Goal: Task Accomplishment & Management: Complete application form

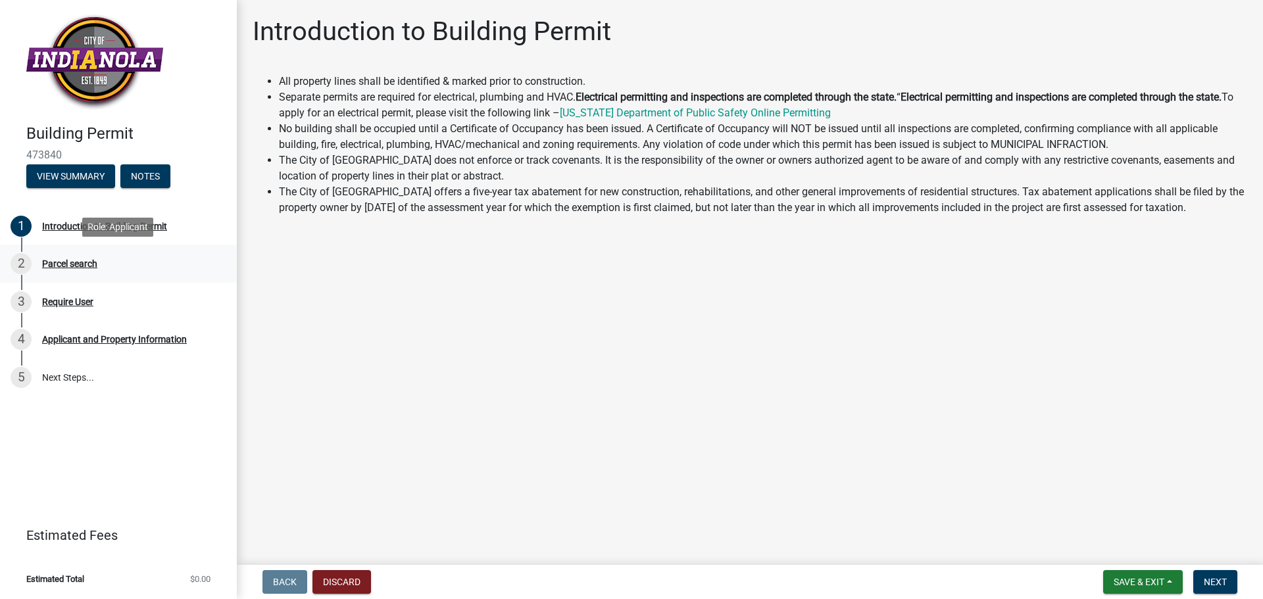
click at [84, 263] on div "Parcel search" at bounding box center [69, 263] width 55 height 9
click at [1221, 586] on span "Next" at bounding box center [1214, 582] width 23 height 11
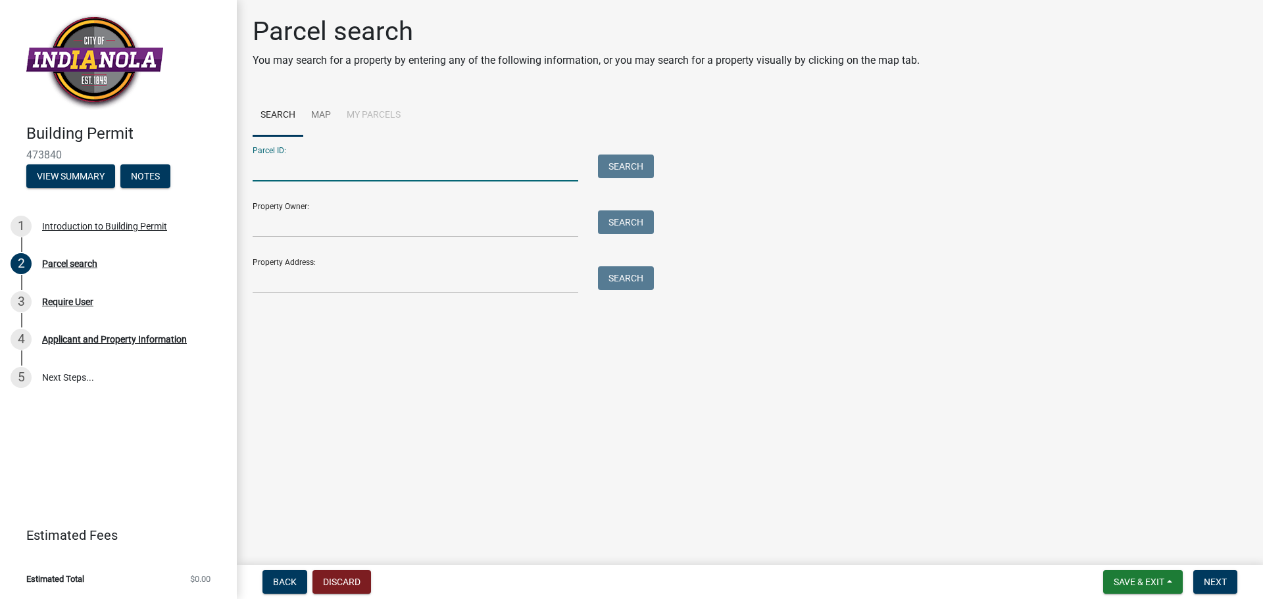
click at [287, 172] on input "Parcel ID:" at bounding box center [416, 168] width 326 height 27
click at [327, 118] on link "Map" at bounding box center [321, 116] width 36 height 42
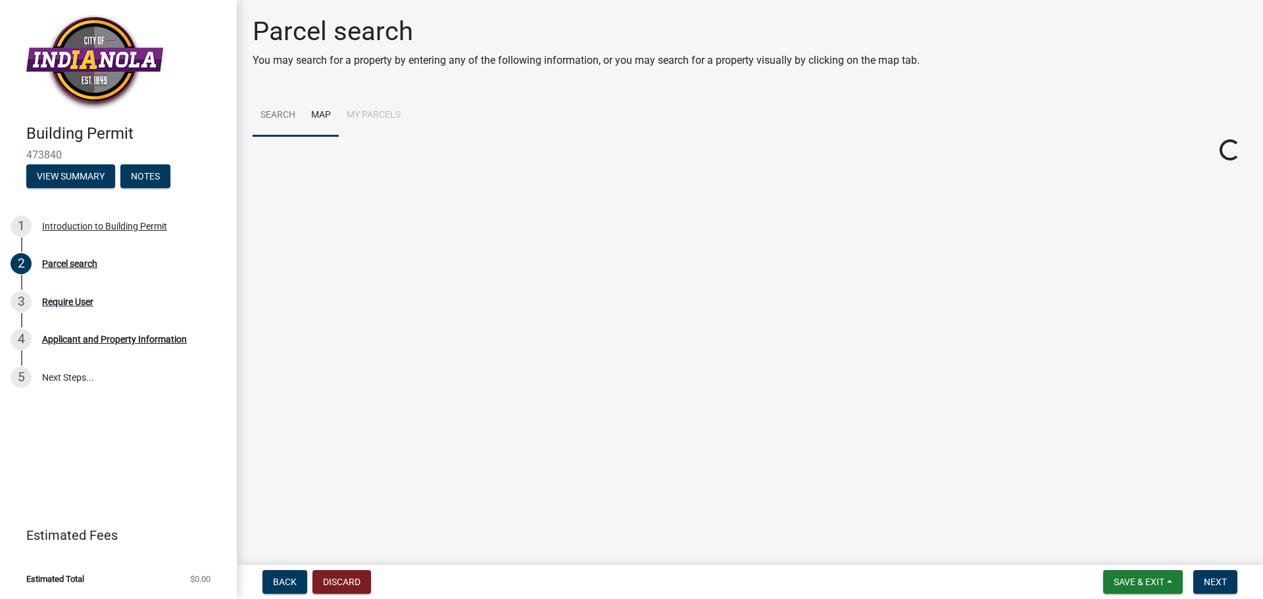
click at [278, 111] on link "Search" at bounding box center [278, 116] width 51 height 42
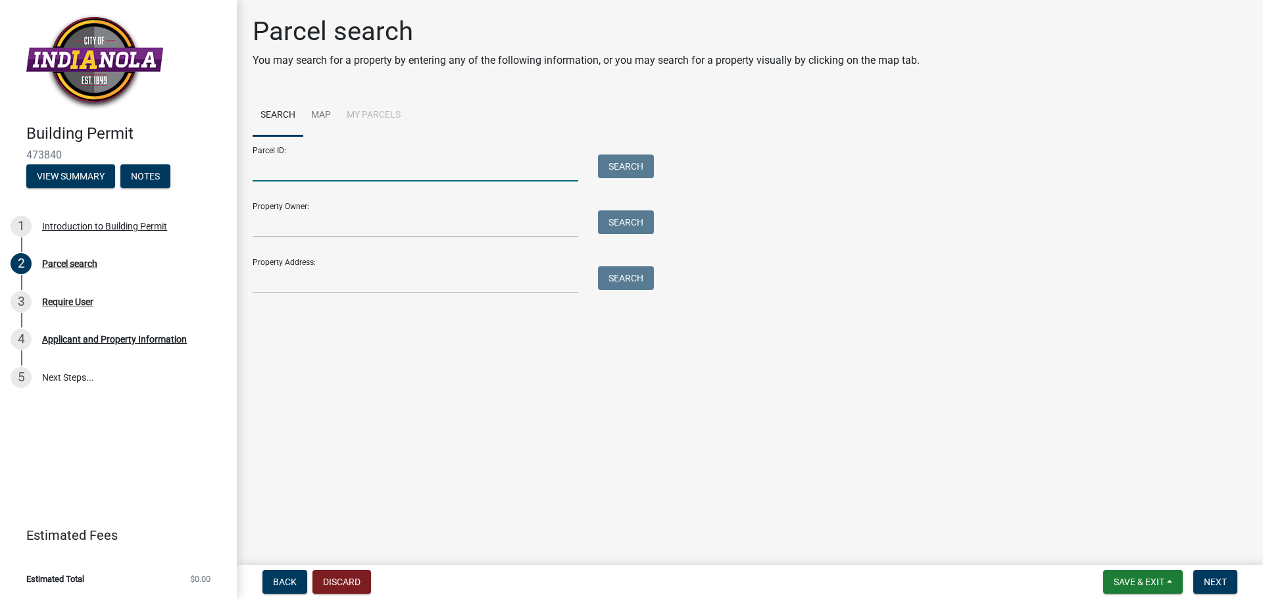
click at [332, 170] on input "Parcel ID:" at bounding box center [416, 168] width 326 height 27
type input "48870250200"
click at [616, 160] on button "Search" at bounding box center [626, 167] width 56 height 24
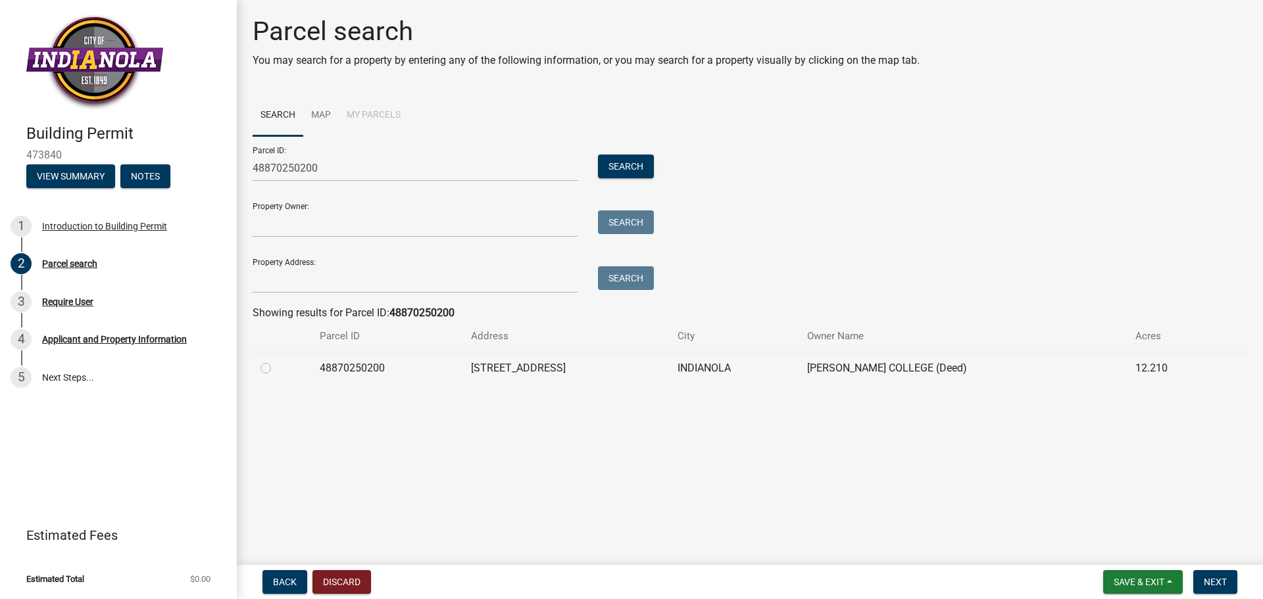
click at [276, 360] on label at bounding box center [276, 360] width 0 height 0
click at [276, 366] on input "radio" at bounding box center [280, 364] width 9 height 9
radio input "true"
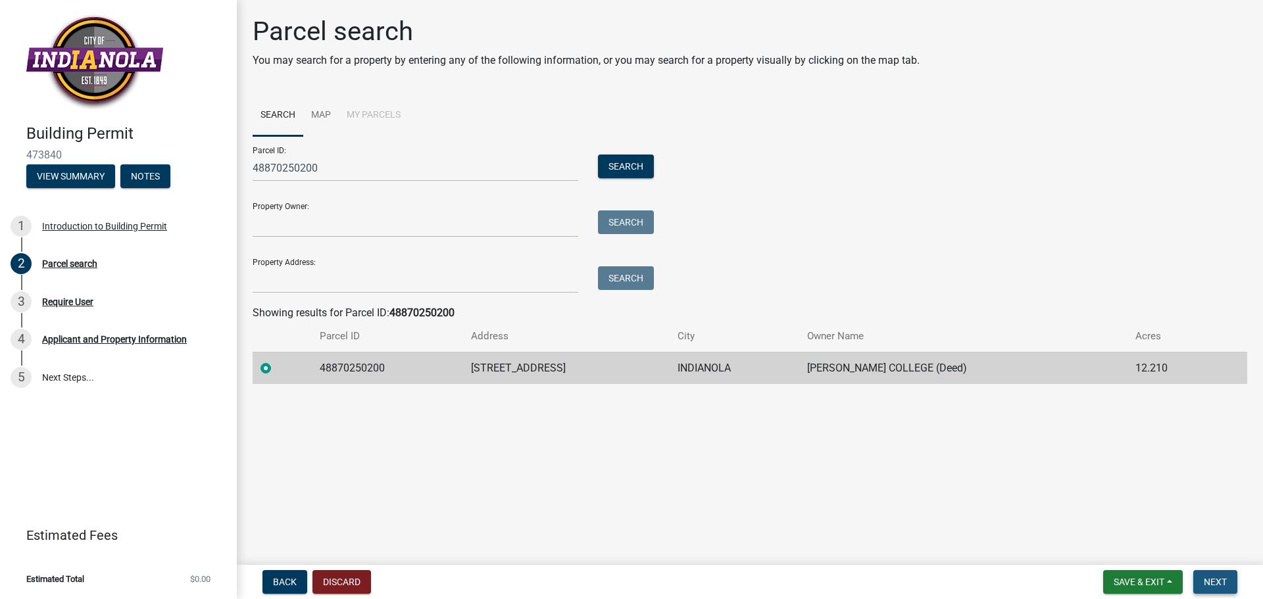
click at [1215, 585] on span "Next" at bounding box center [1214, 582] width 23 height 11
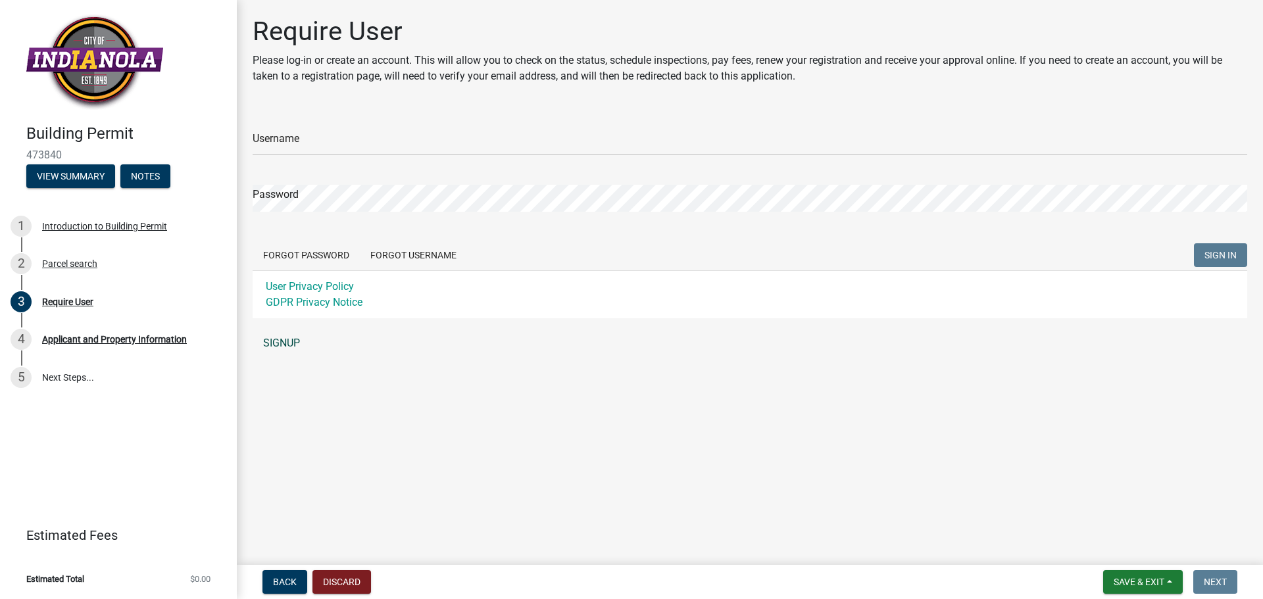
click at [289, 344] on link "SIGNUP" at bounding box center [750, 343] width 994 height 26
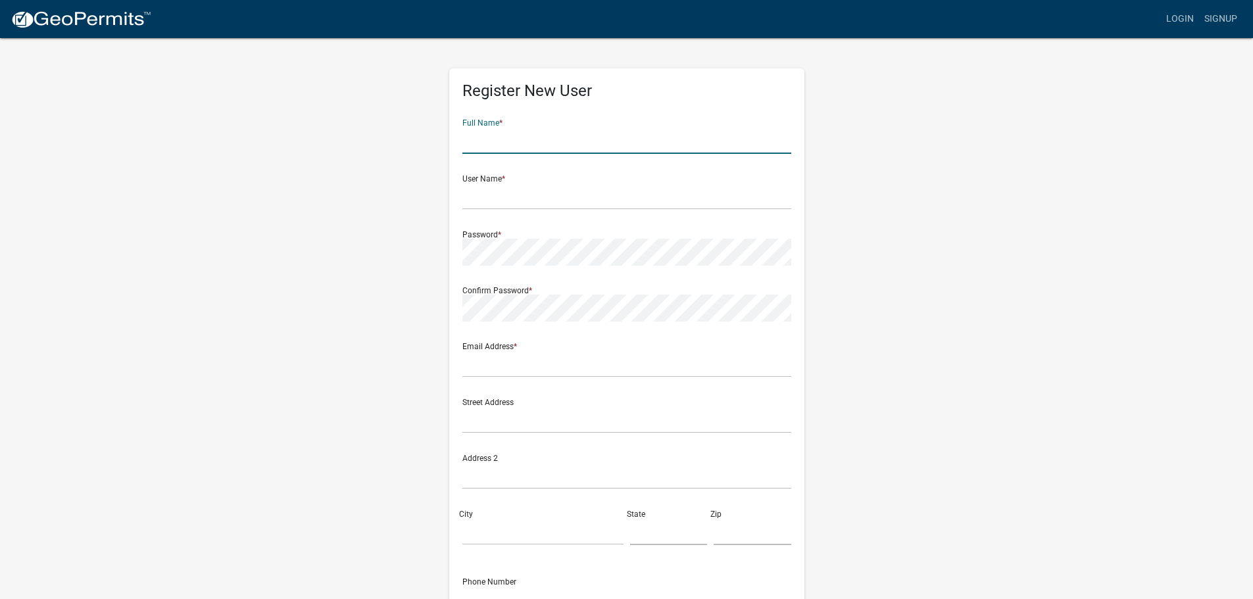
click at [569, 135] on input "text" at bounding box center [626, 140] width 329 height 27
type input "Lucas Mulder"
type input "lucas.mulder@storycon.com"
type input "2810 Wakefield cir"
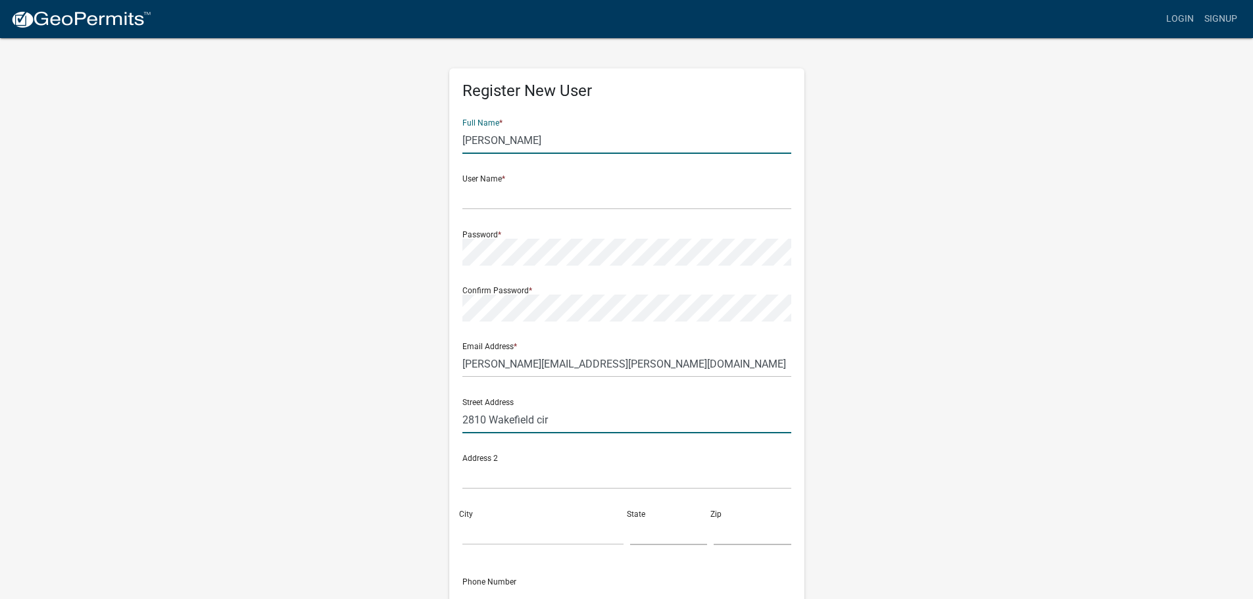
type input "Ames"
type input "[US_STATE]"
type input "50010"
type input "5152912445"
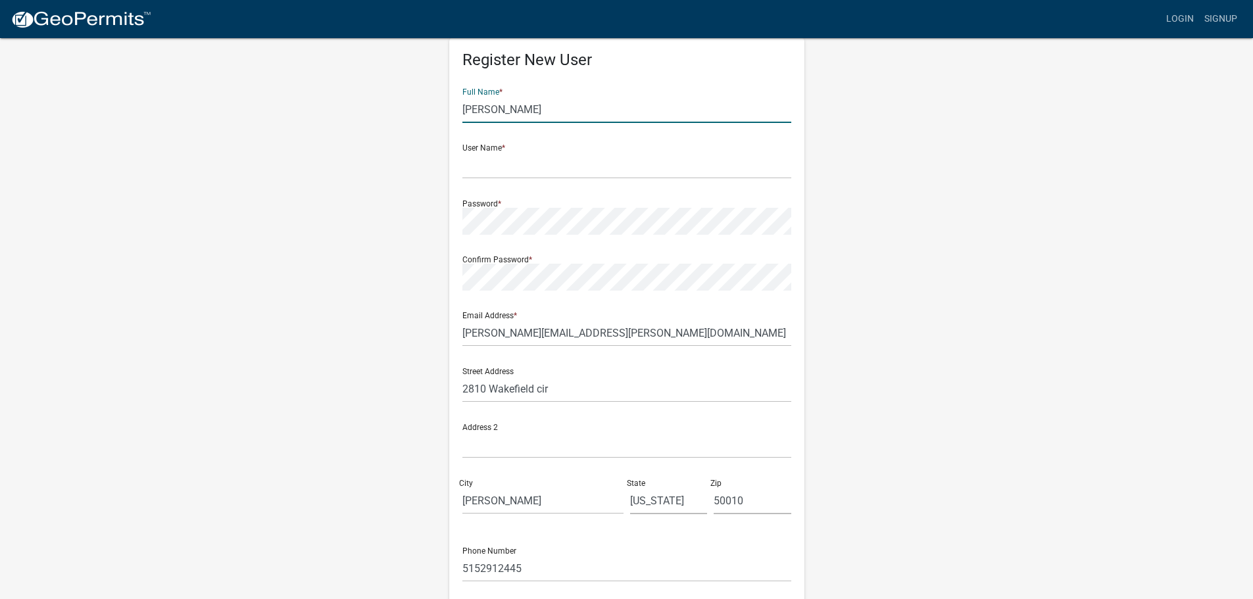
scroll to position [10, 0]
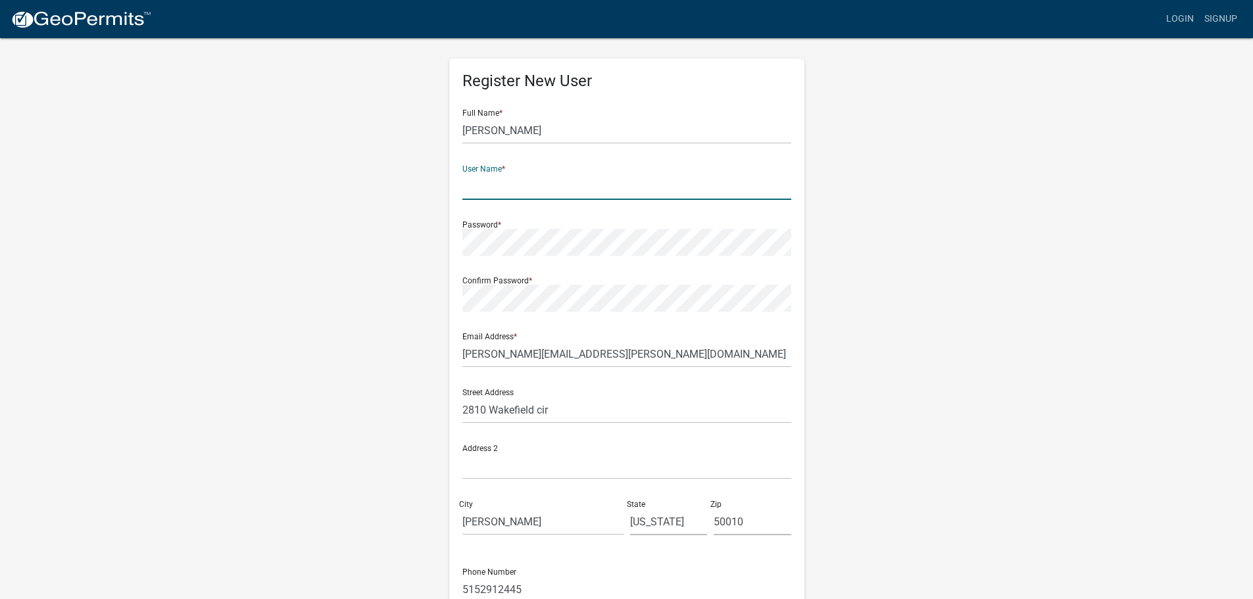
click at [568, 178] on input "text" at bounding box center [626, 186] width 329 height 27
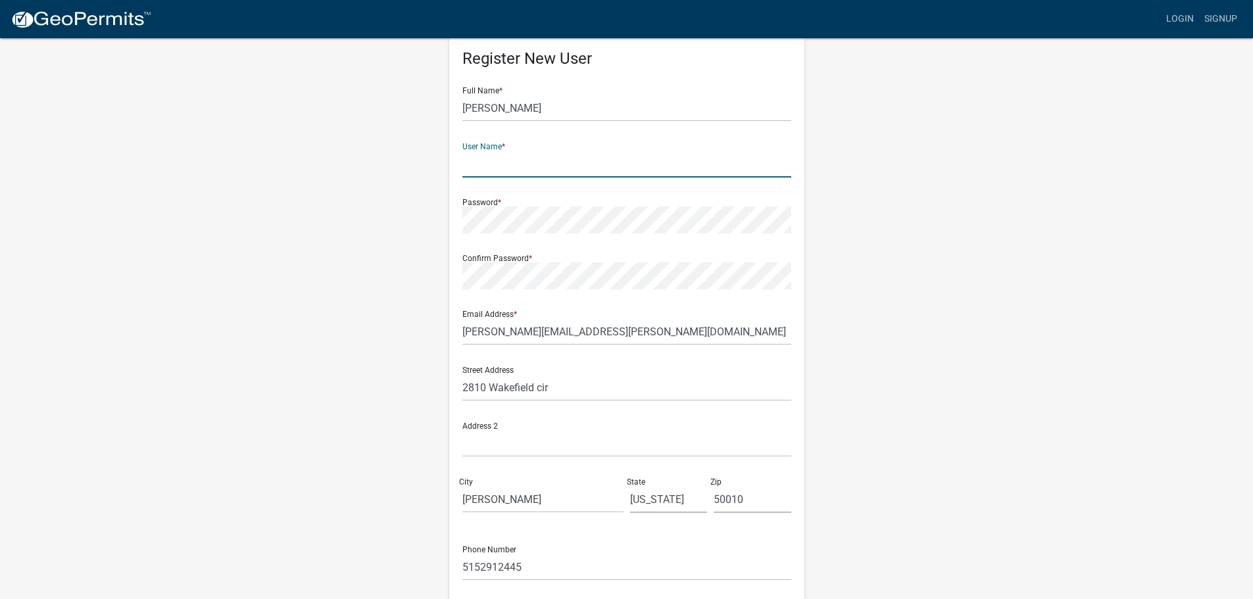
scroll to position [0, 0]
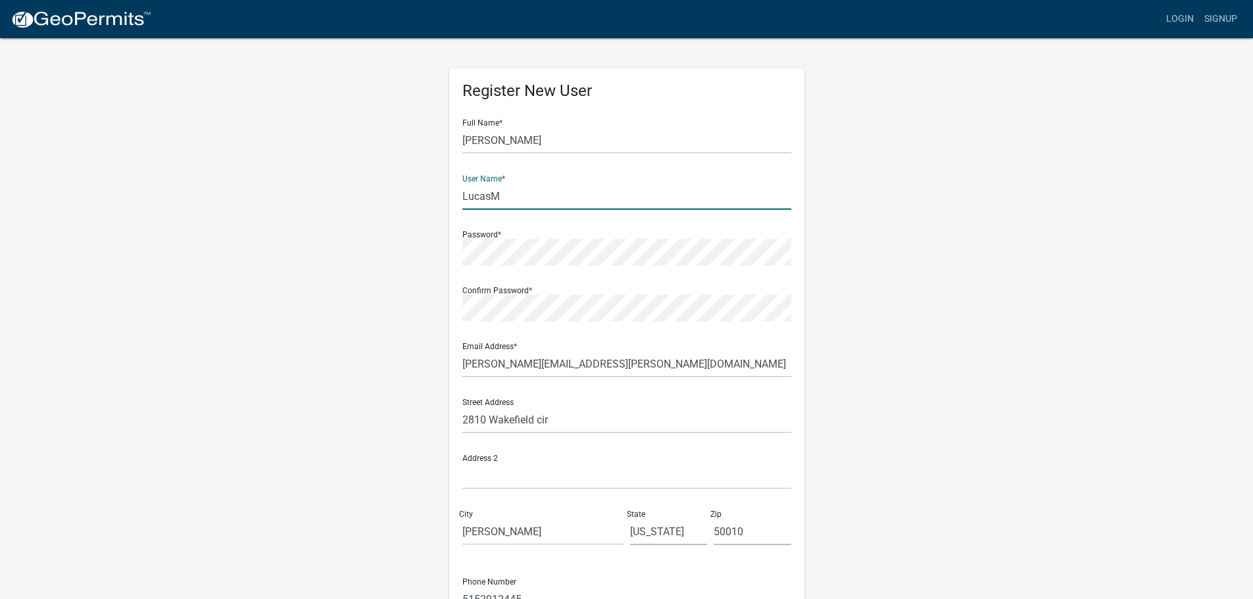
type input "LucasM"
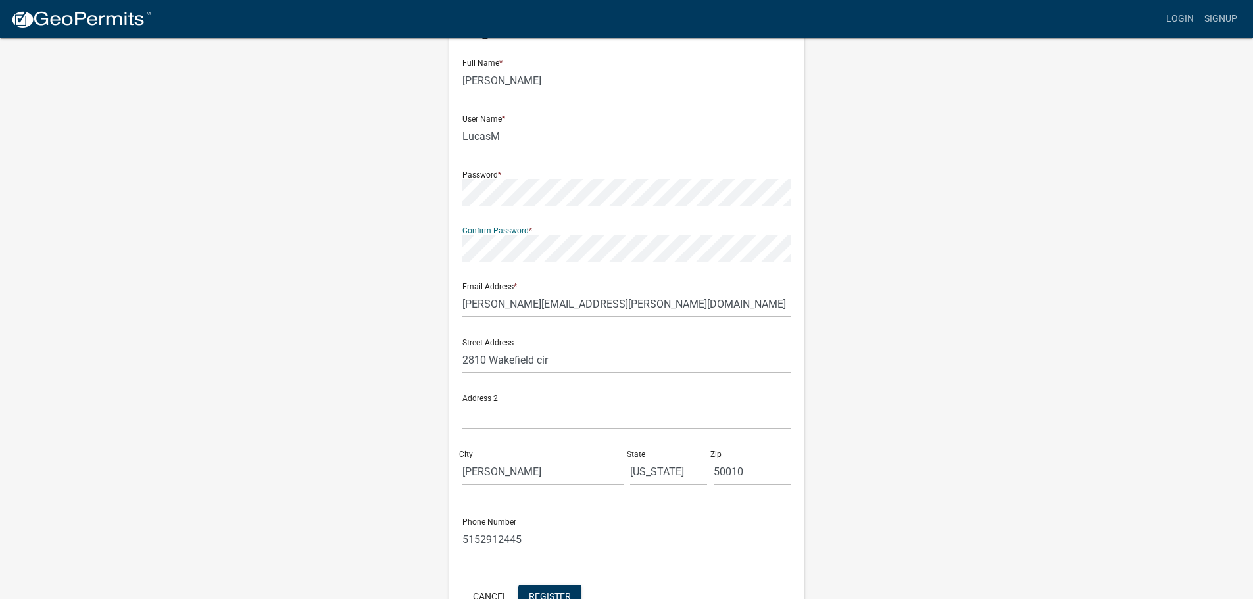
scroll to position [141, 0]
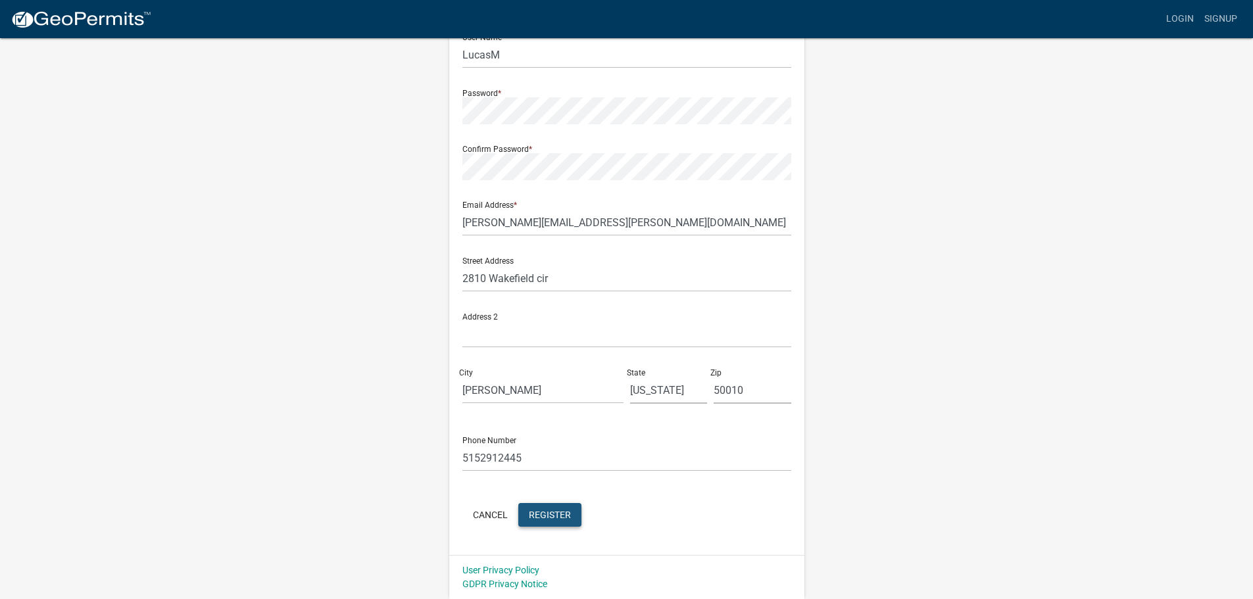
click at [545, 512] on span "Register" at bounding box center [550, 514] width 42 height 11
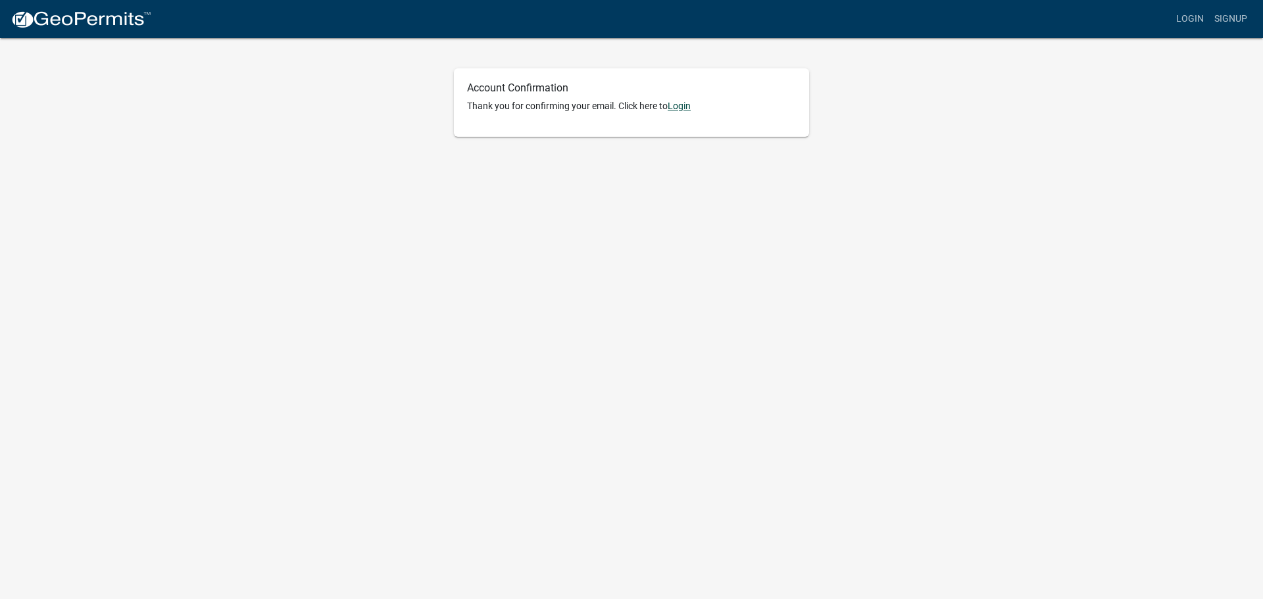
click at [682, 103] on link "Login" at bounding box center [678, 106] width 23 height 11
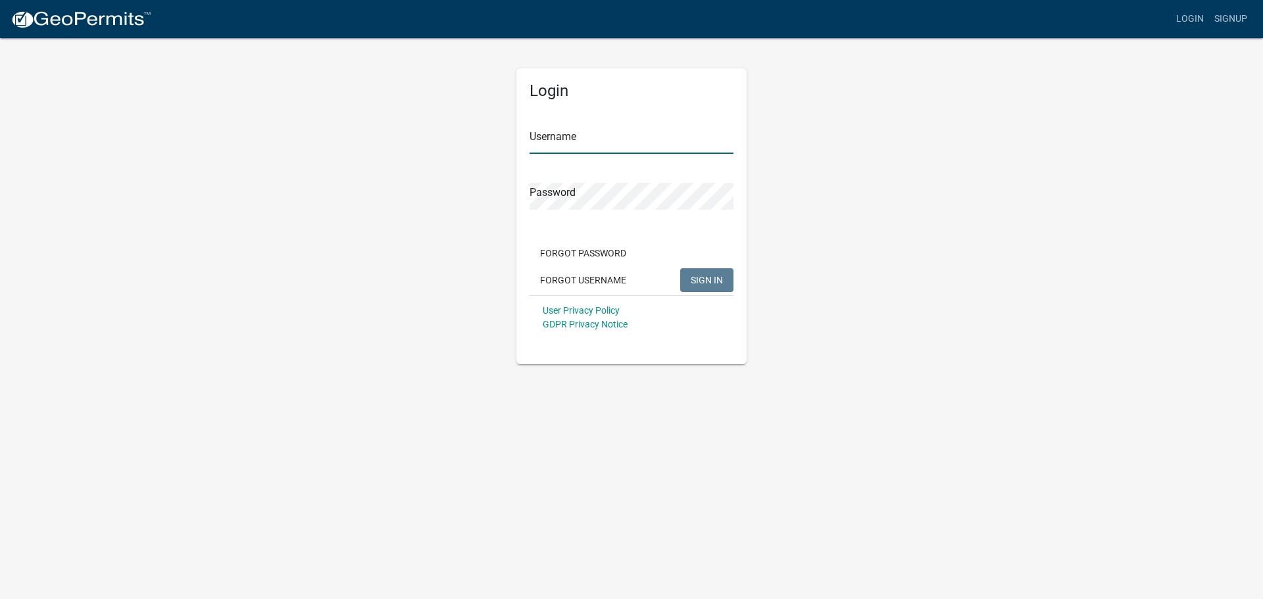
type input "LucasM"
click at [694, 279] on span "SIGN IN" at bounding box center [706, 279] width 32 height 11
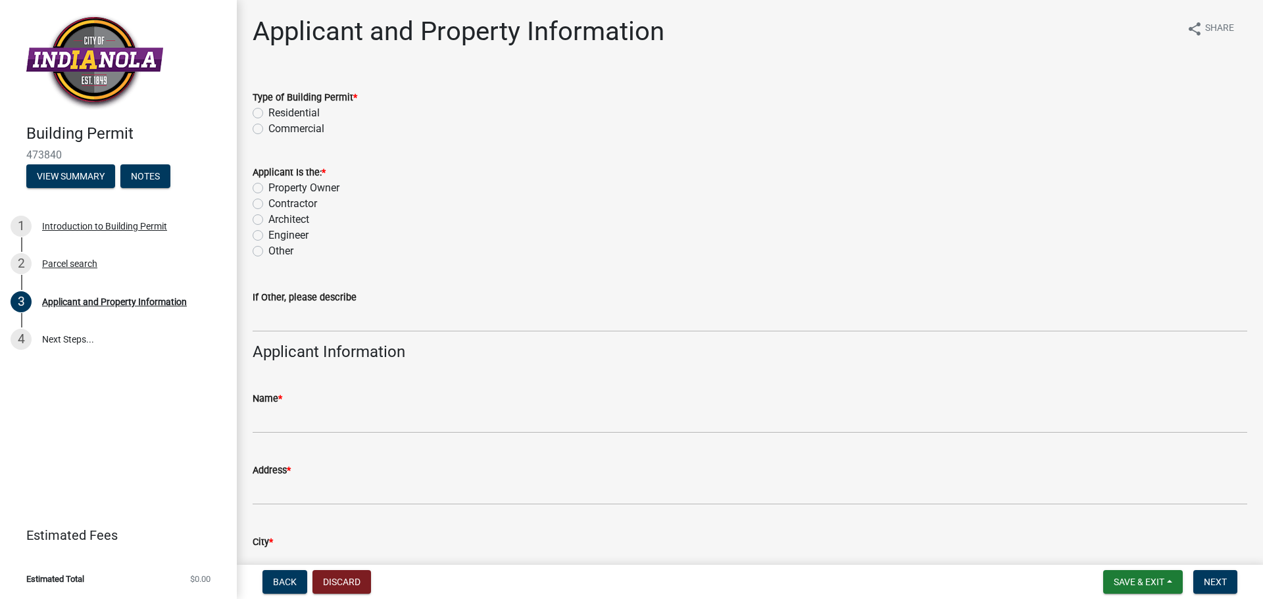
click at [268, 128] on label "Commercial" at bounding box center [296, 129] width 56 height 16
click at [268, 128] on input "Commercial" at bounding box center [272, 125] width 9 height 9
radio input "true"
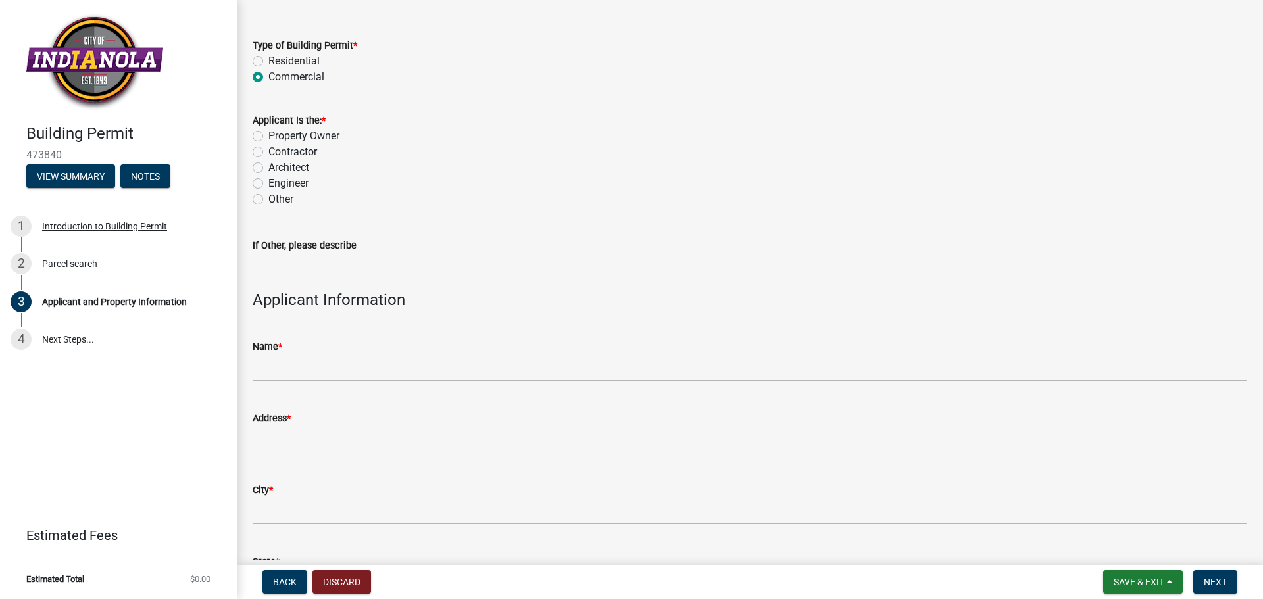
scroll to position [66, 0]
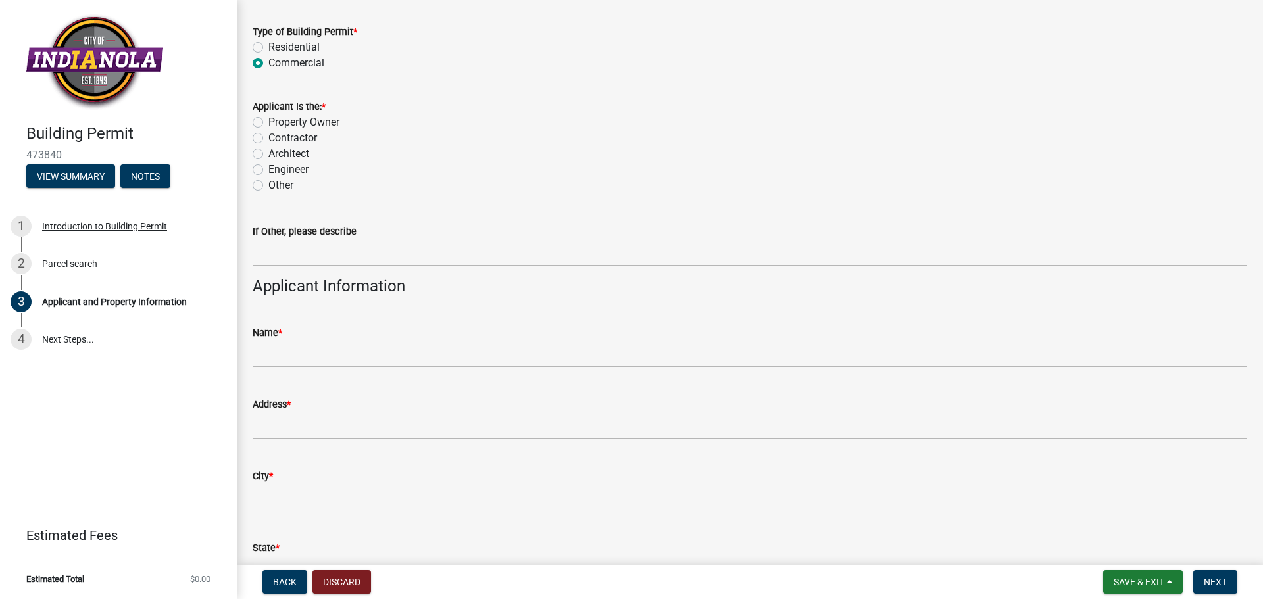
click at [268, 139] on label "Contractor" at bounding box center [292, 138] width 49 height 16
click at [268, 139] on input "Contractor" at bounding box center [272, 134] width 9 height 9
radio input "true"
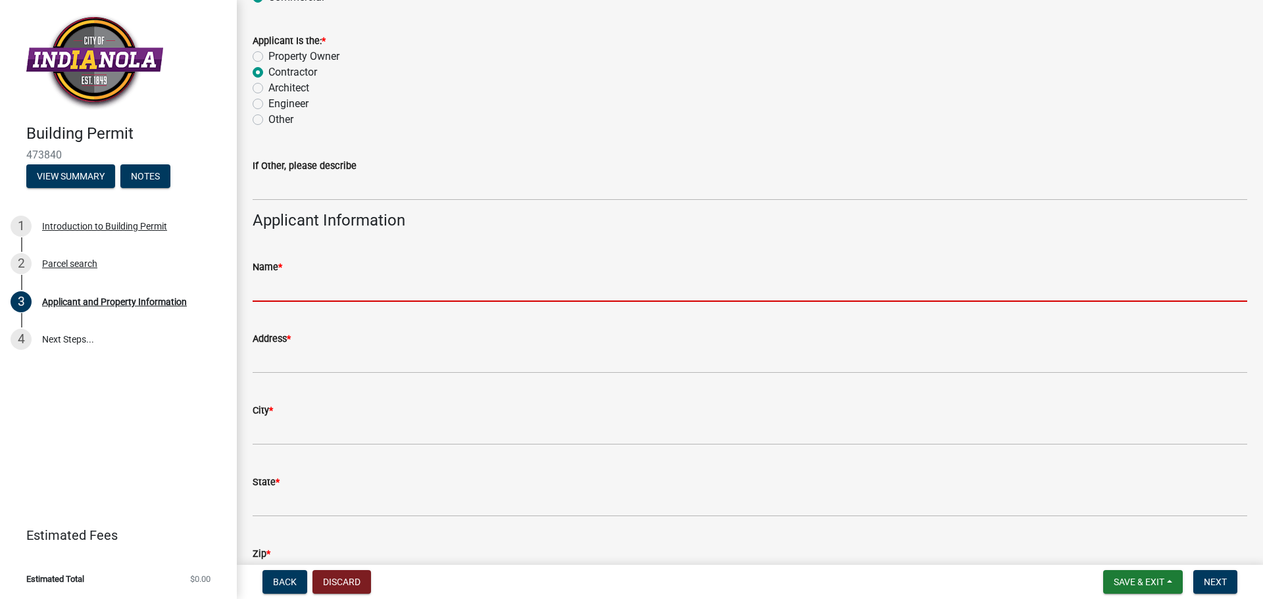
click at [356, 293] on input "Name *" at bounding box center [750, 288] width 994 height 27
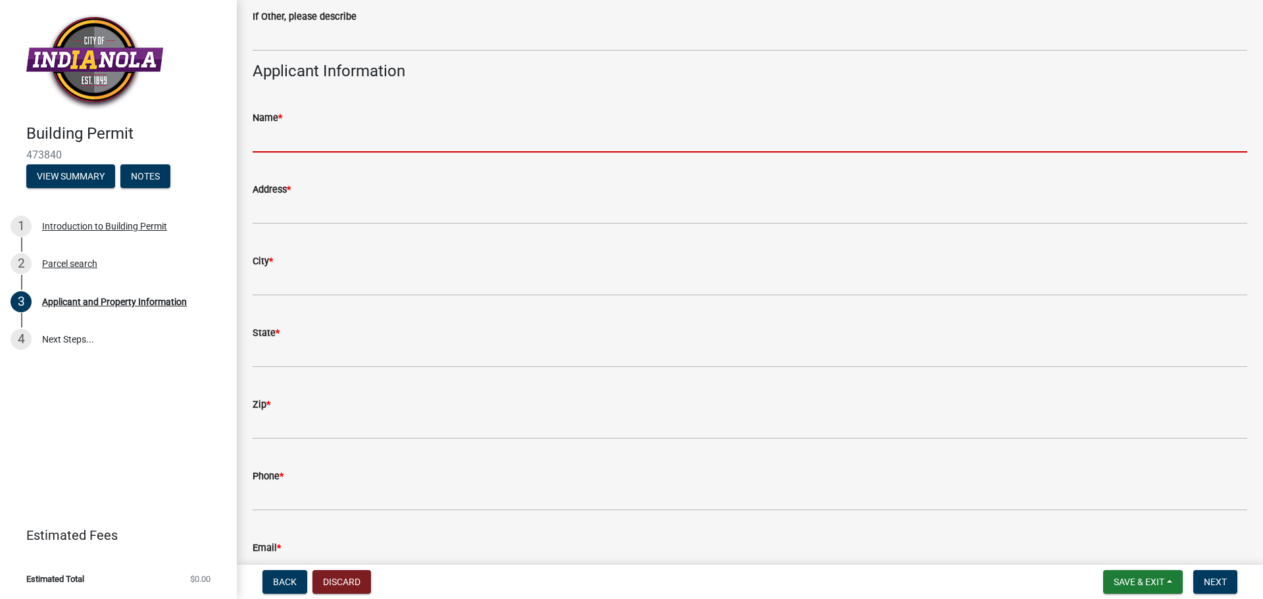
scroll to position [263, 0]
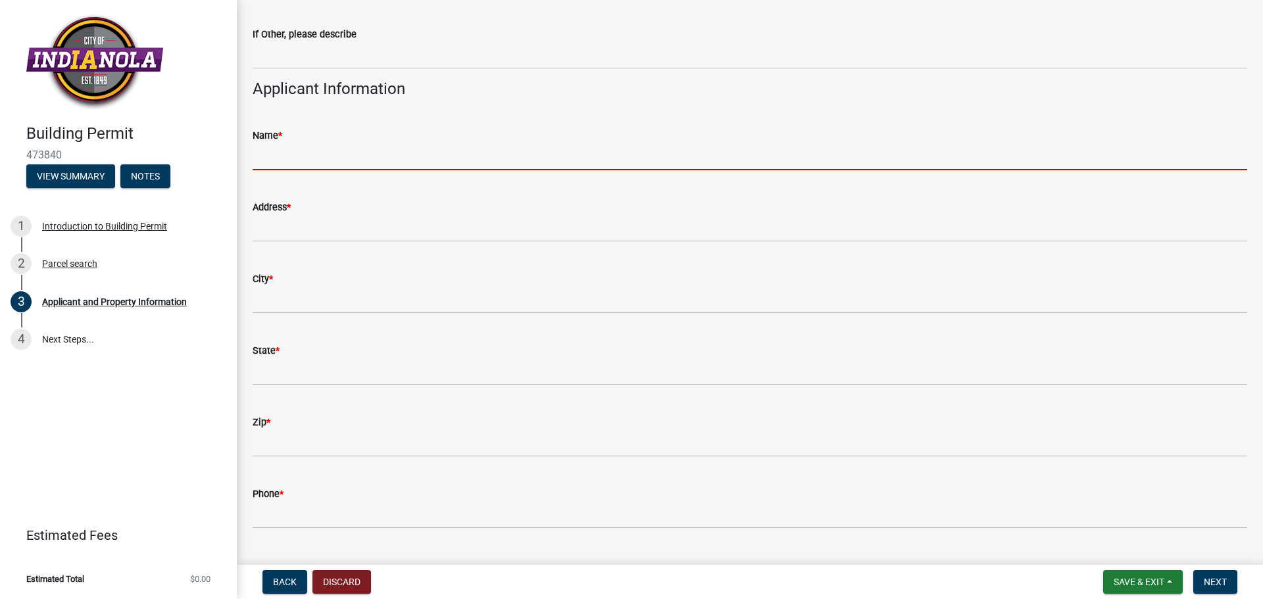
type input "Lucas Mulder"
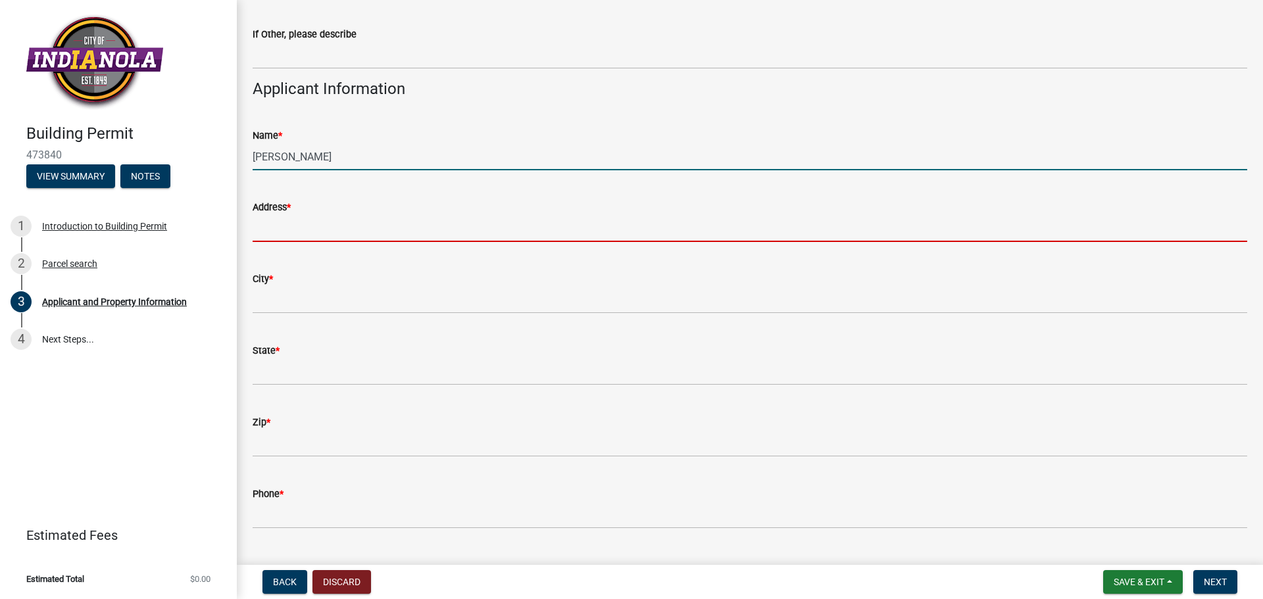
type input "2810 Wakefield cir"
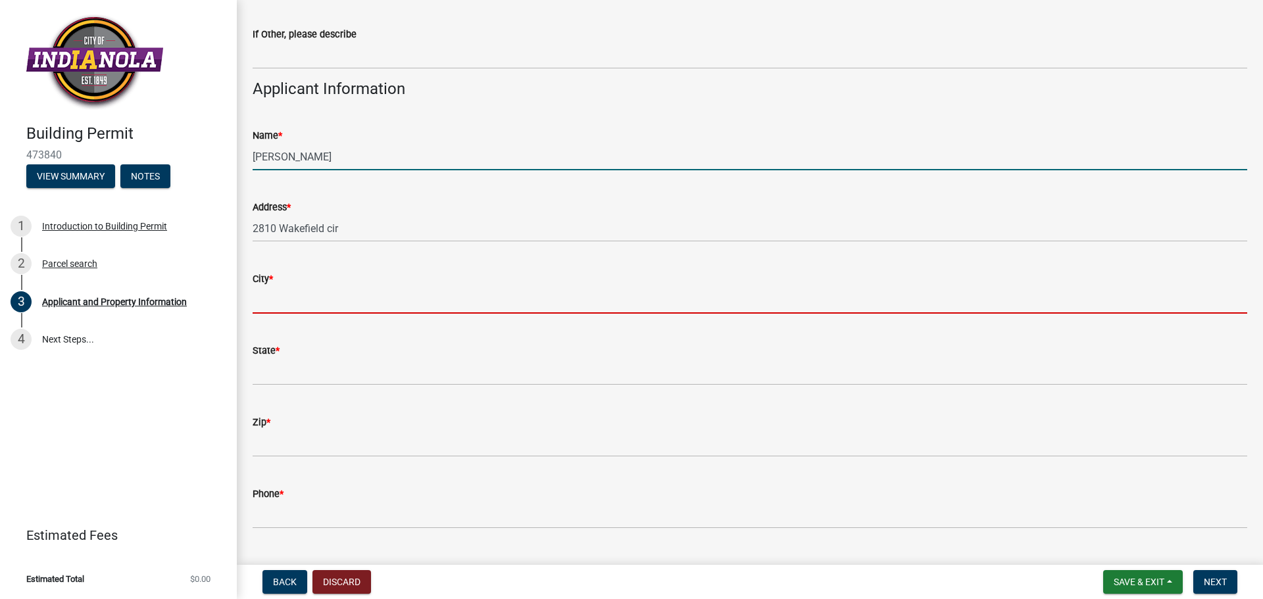
type input "Ames"
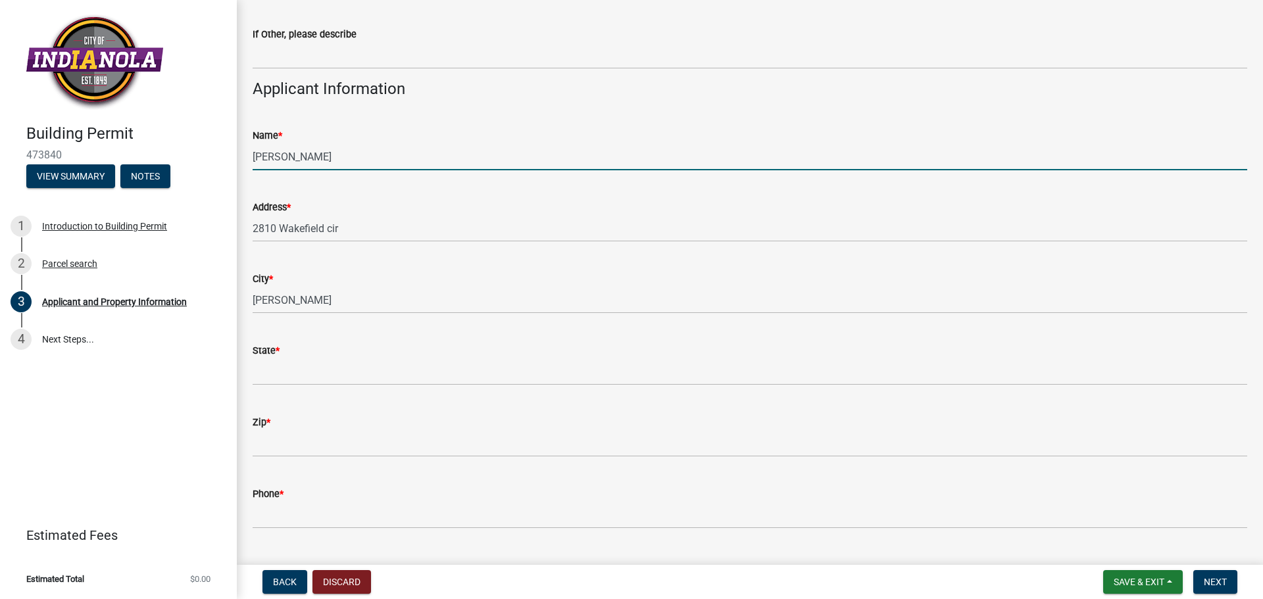
type input "[US_STATE]"
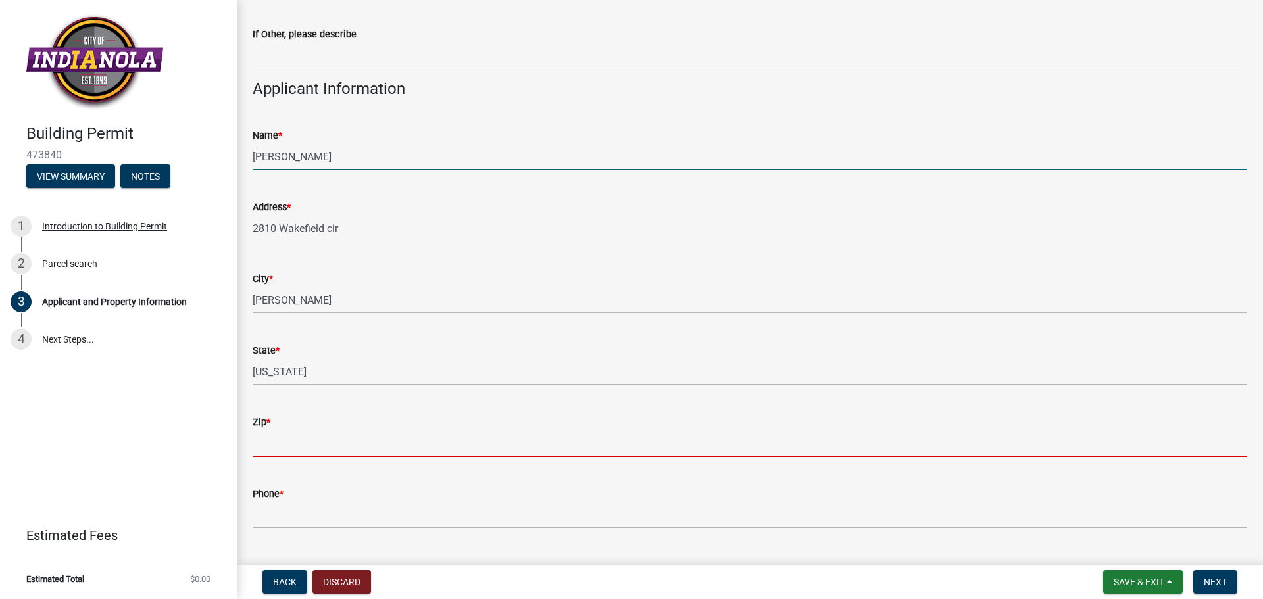
type input "50010"
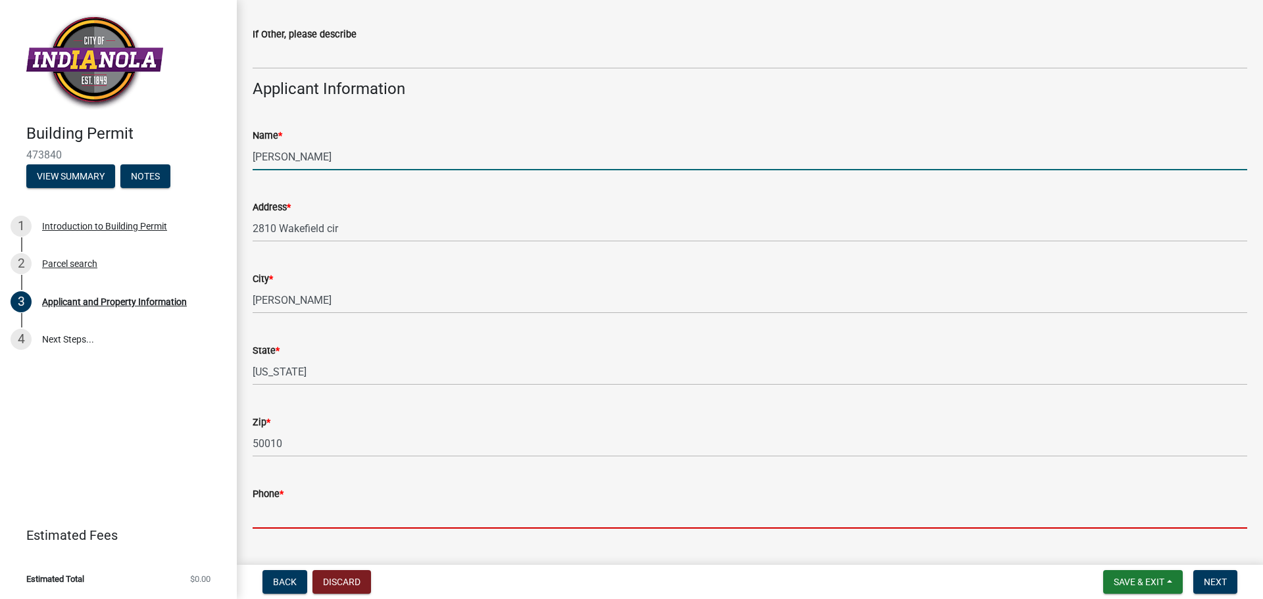
type input "5152912445"
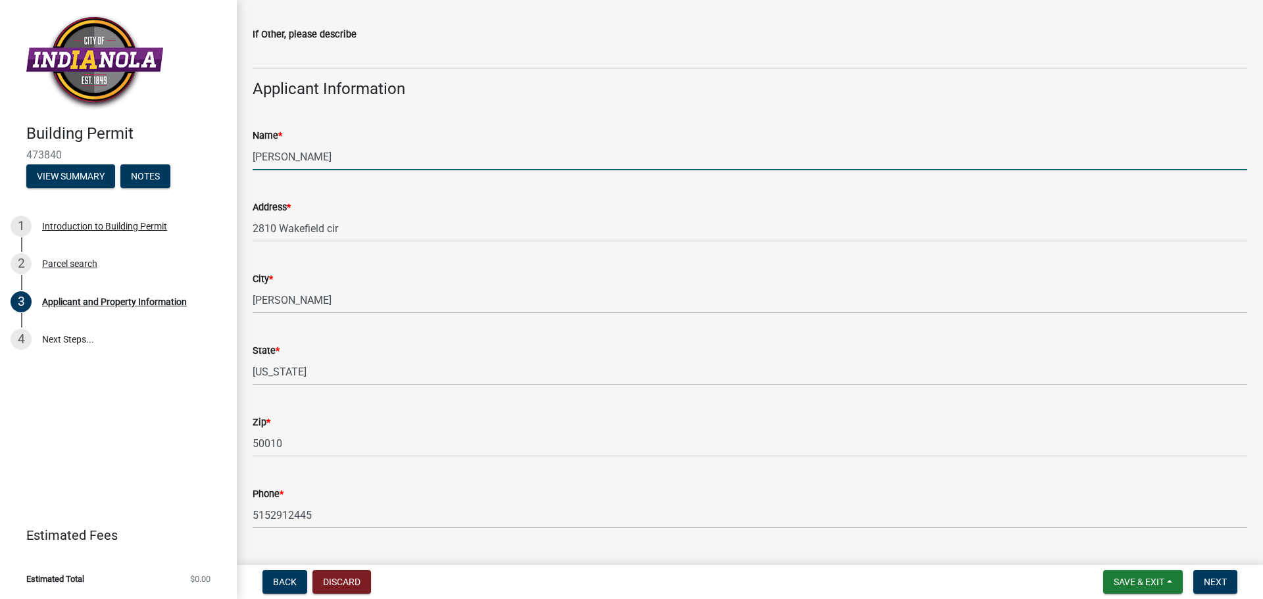
type input "lucas.mulder@storycon.com"
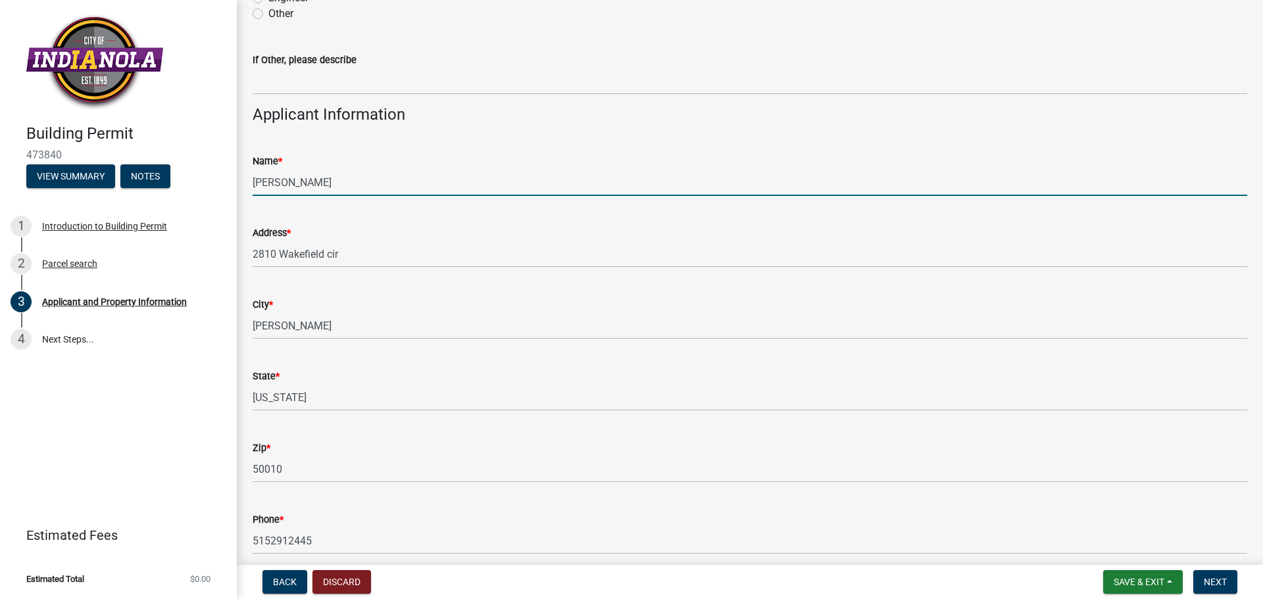
scroll to position [197, 0]
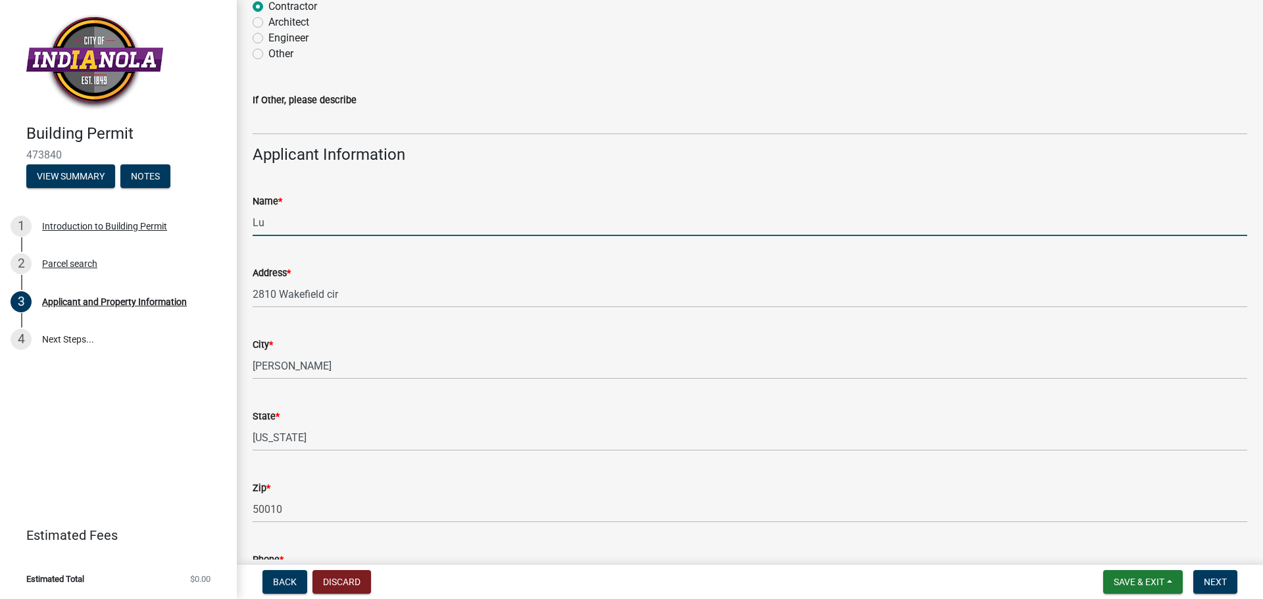
type input "L"
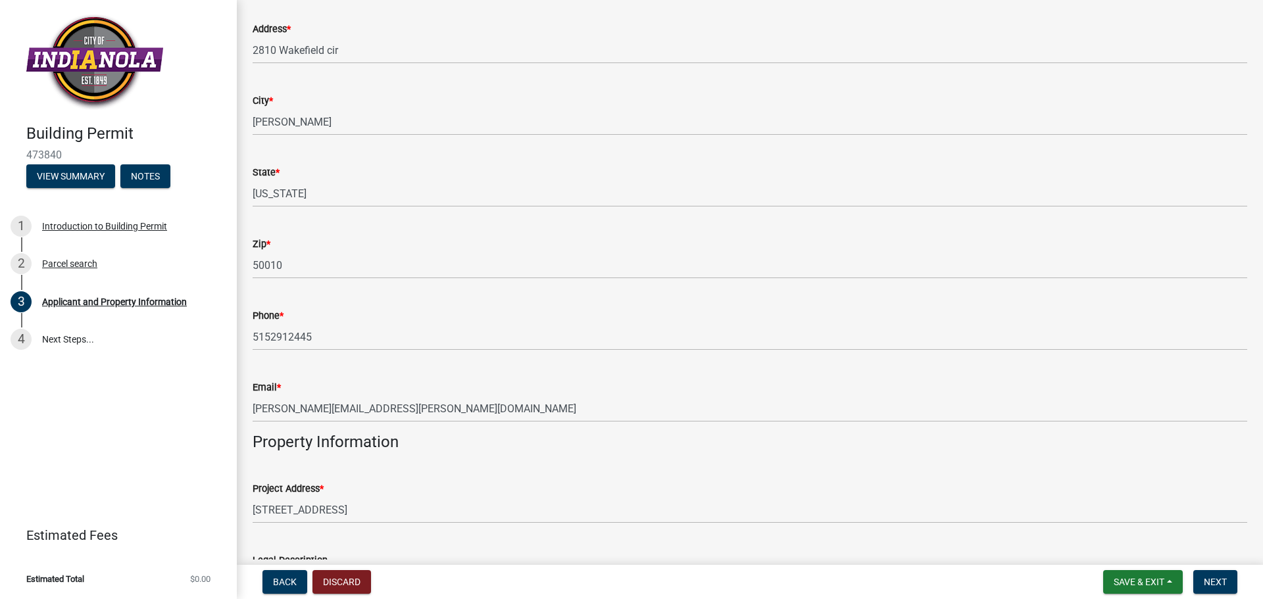
scroll to position [460, 0]
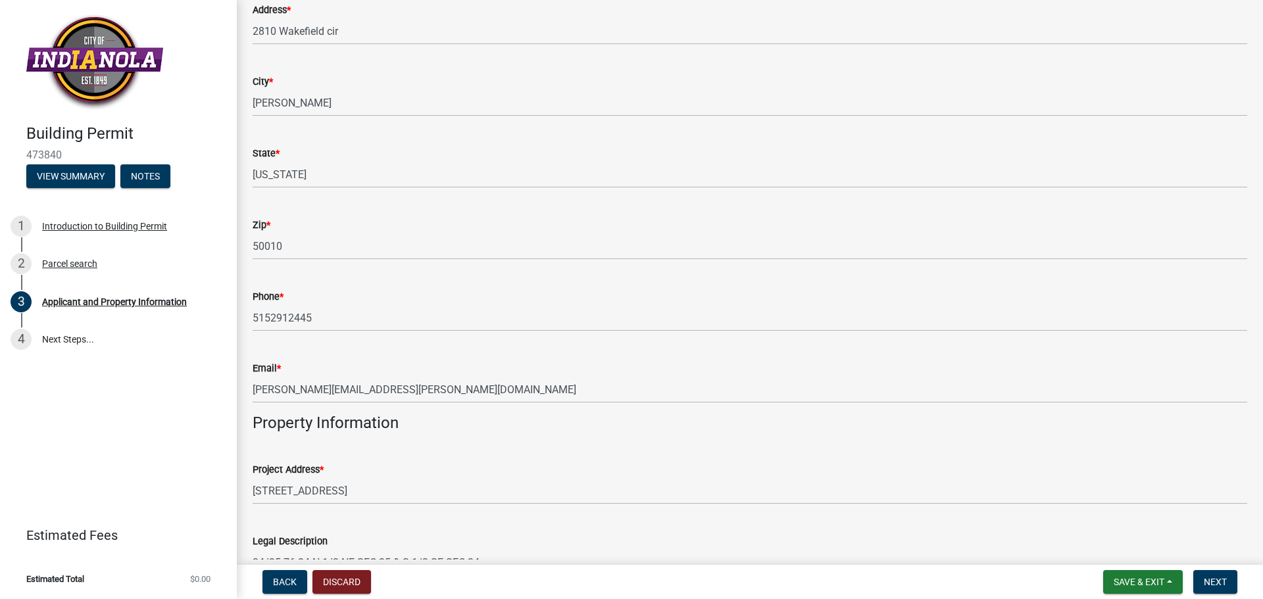
type input "Story Construction"
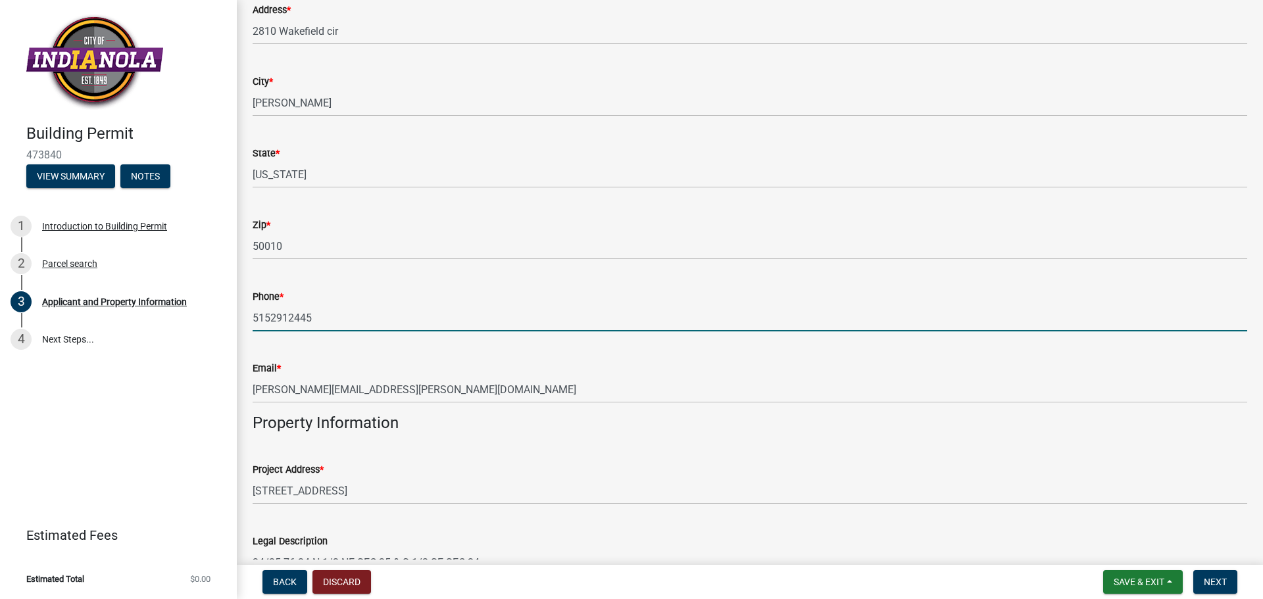
click at [382, 314] on input "5152912445" at bounding box center [750, 317] width 994 height 27
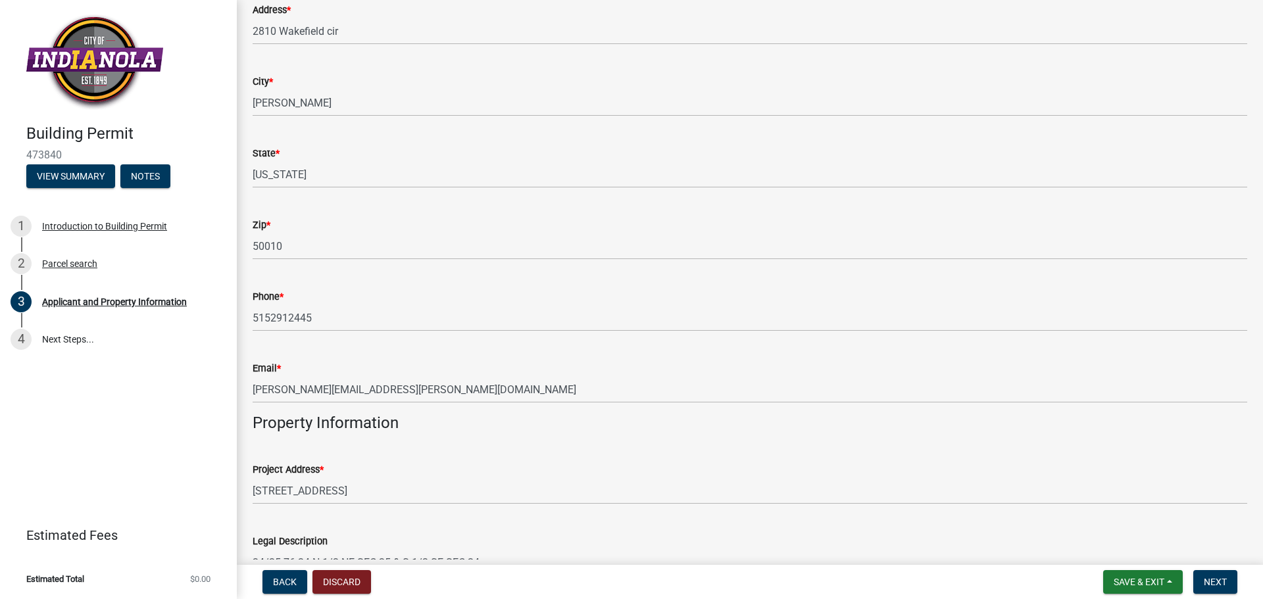
click at [410, 267] on wm-data-entity-input "Zip * 50010" at bounding box center [750, 235] width 994 height 72
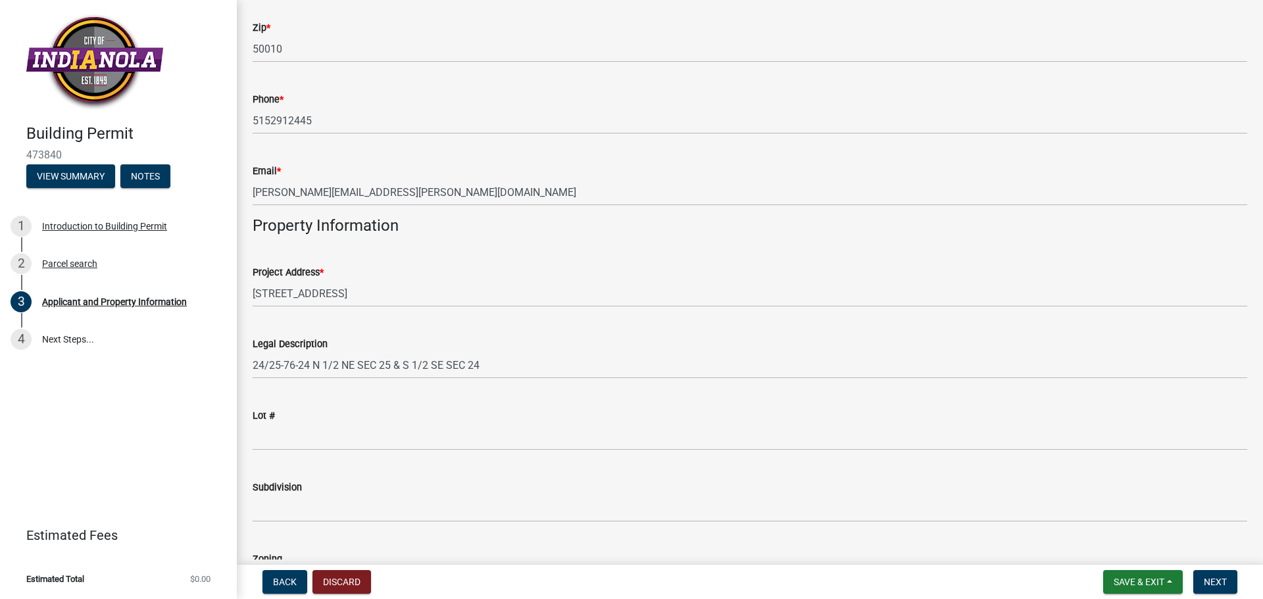
scroll to position [789, 0]
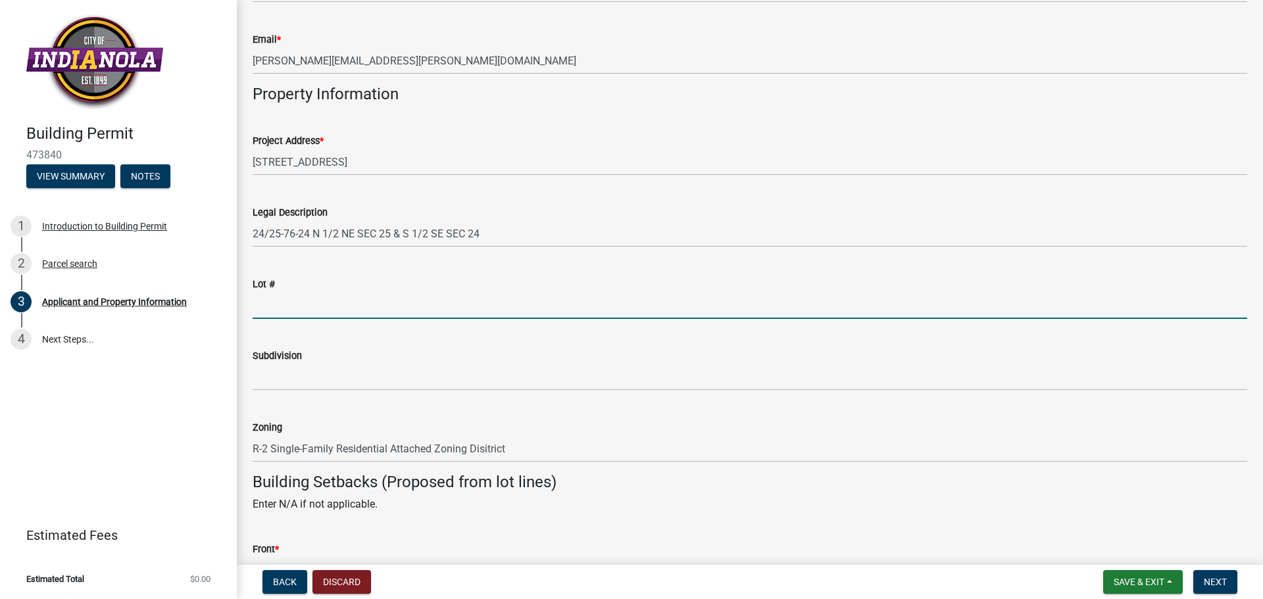
click at [320, 305] on input "Lot #" at bounding box center [750, 305] width 994 height 27
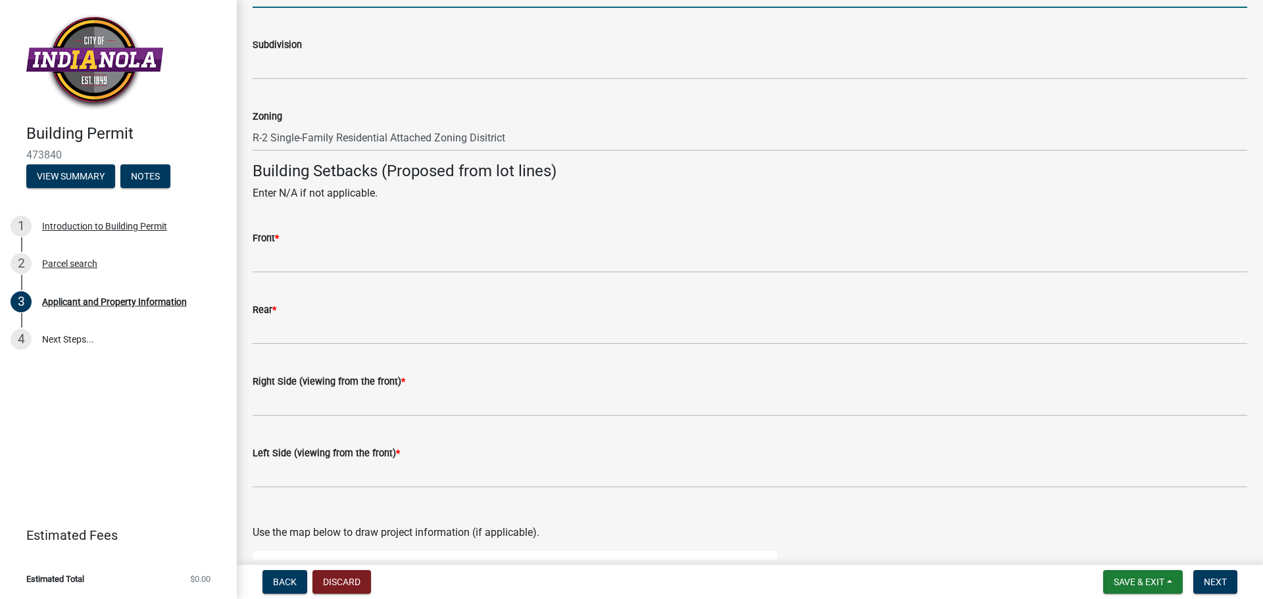
scroll to position [1118, 0]
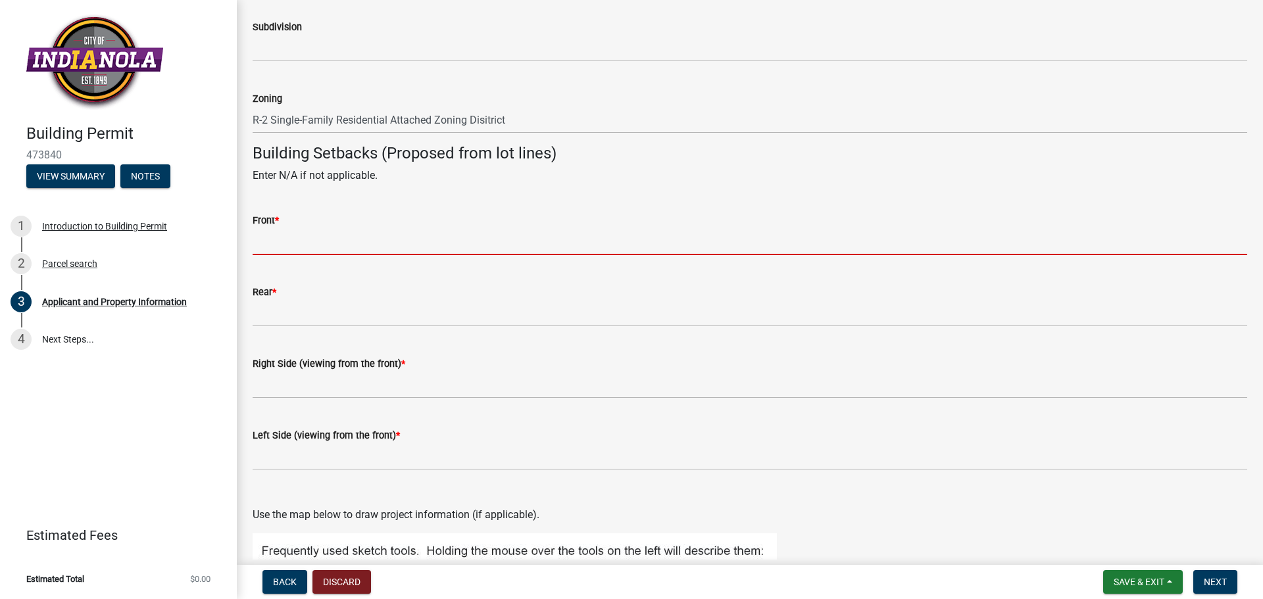
click at [335, 239] on input "Front *" at bounding box center [750, 241] width 994 height 27
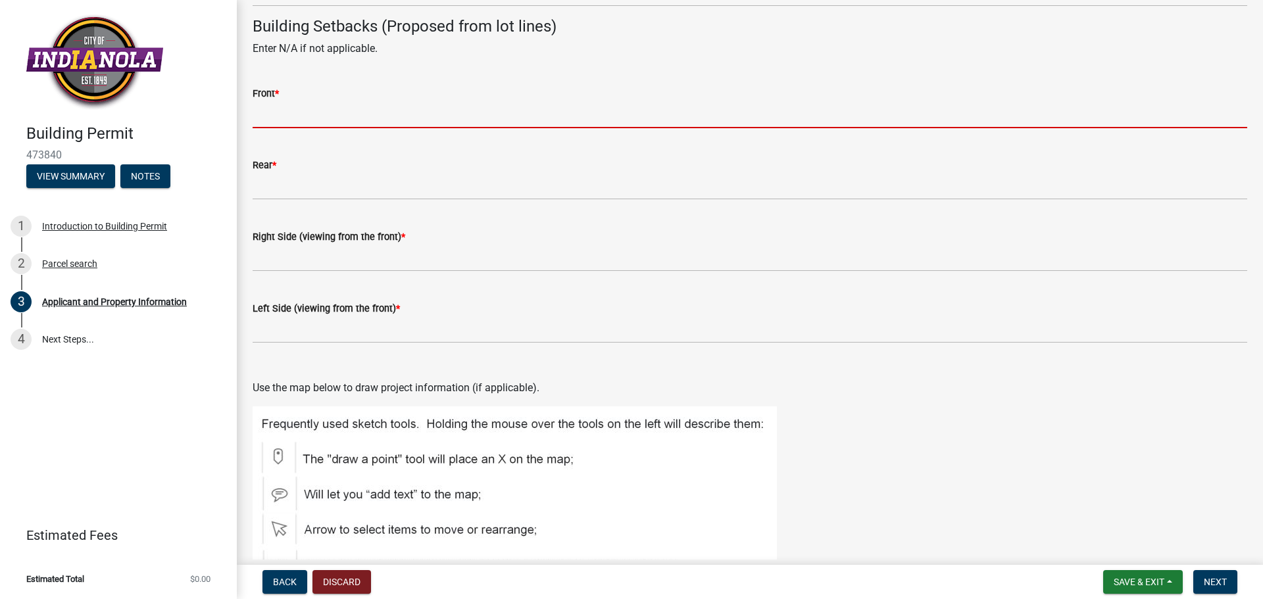
scroll to position [1249, 0]
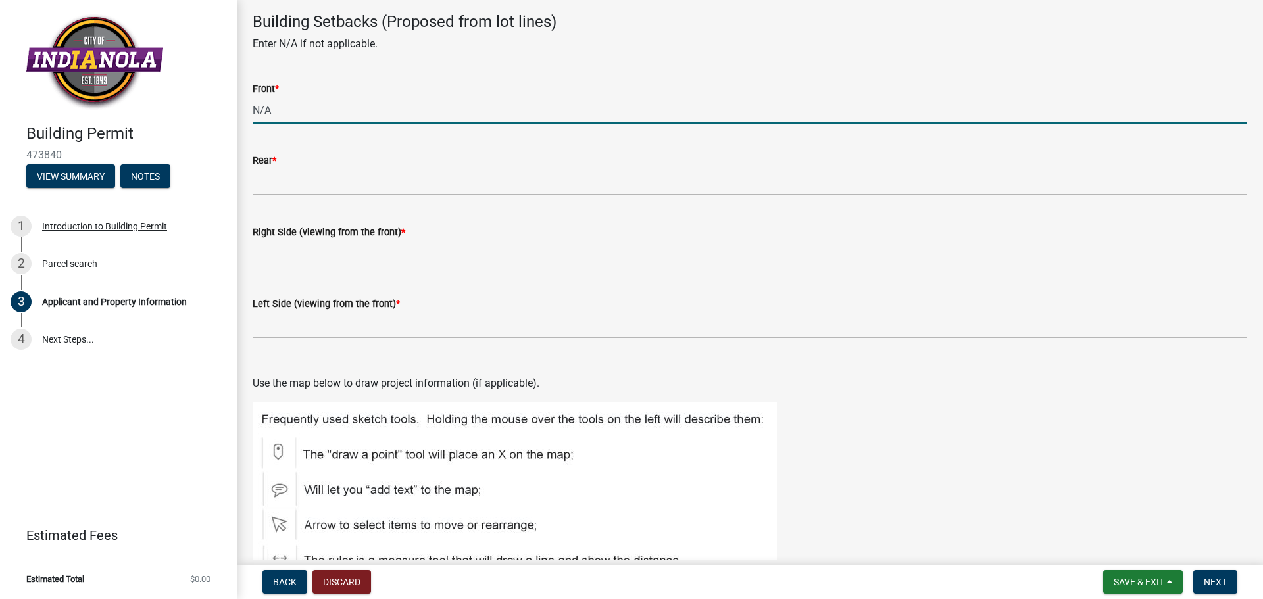
type input "N/A"
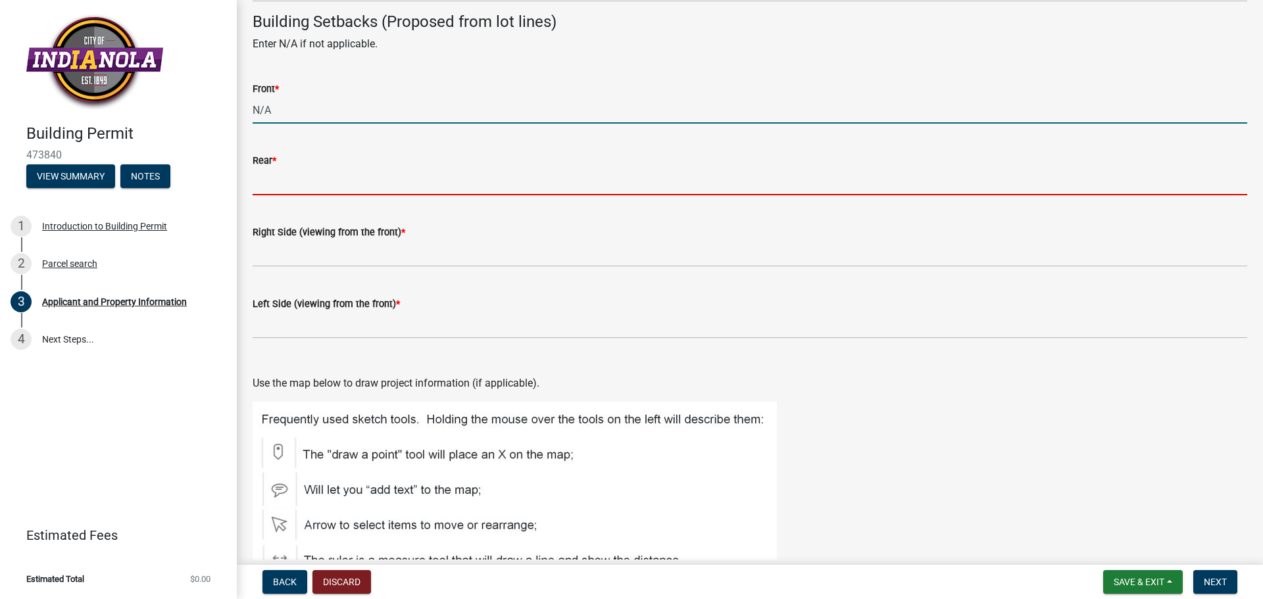
click at [358, 189] on input "Rear *" at bounding box center [750, 181] width 994 height 27
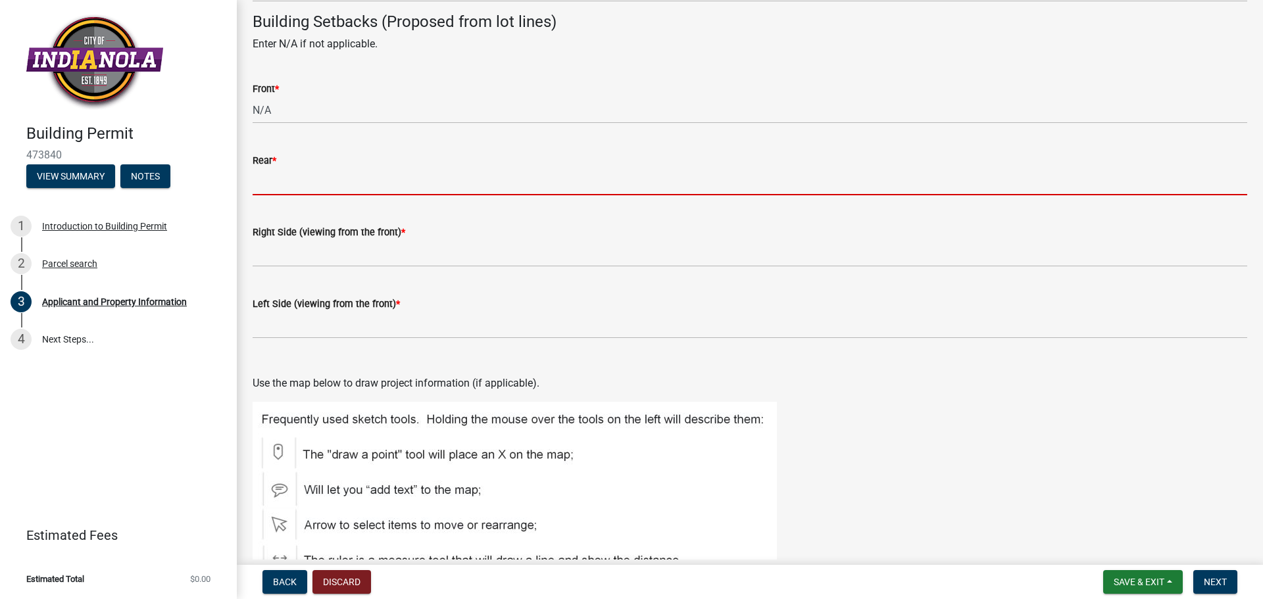
paste input "N/A"
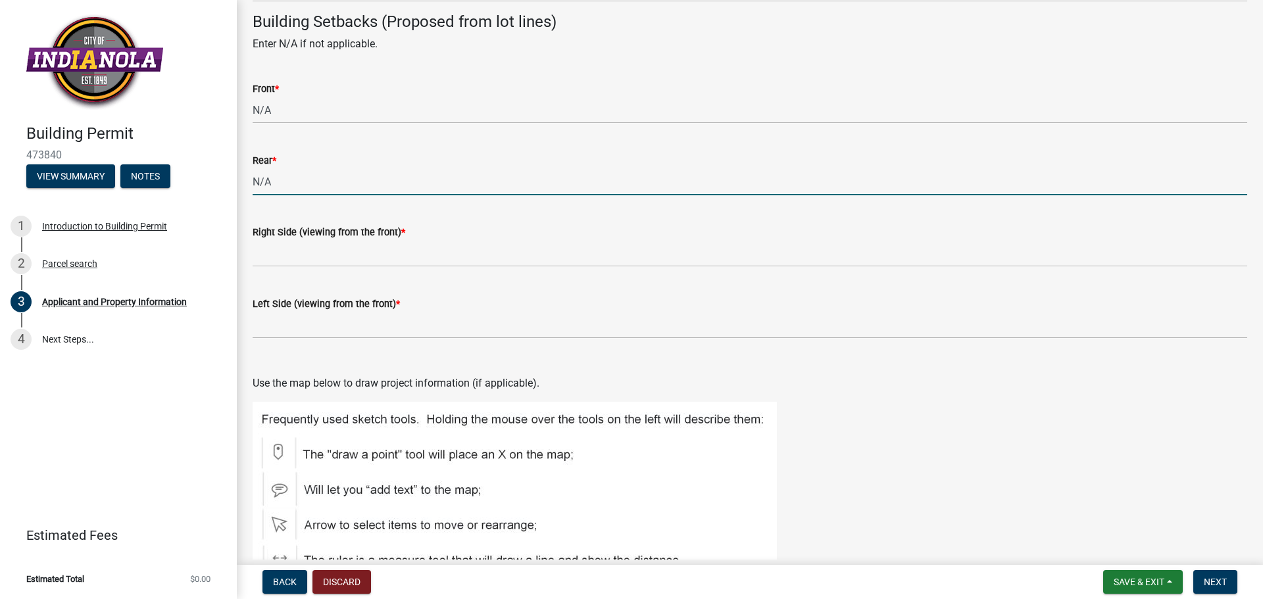
type input "N/A"
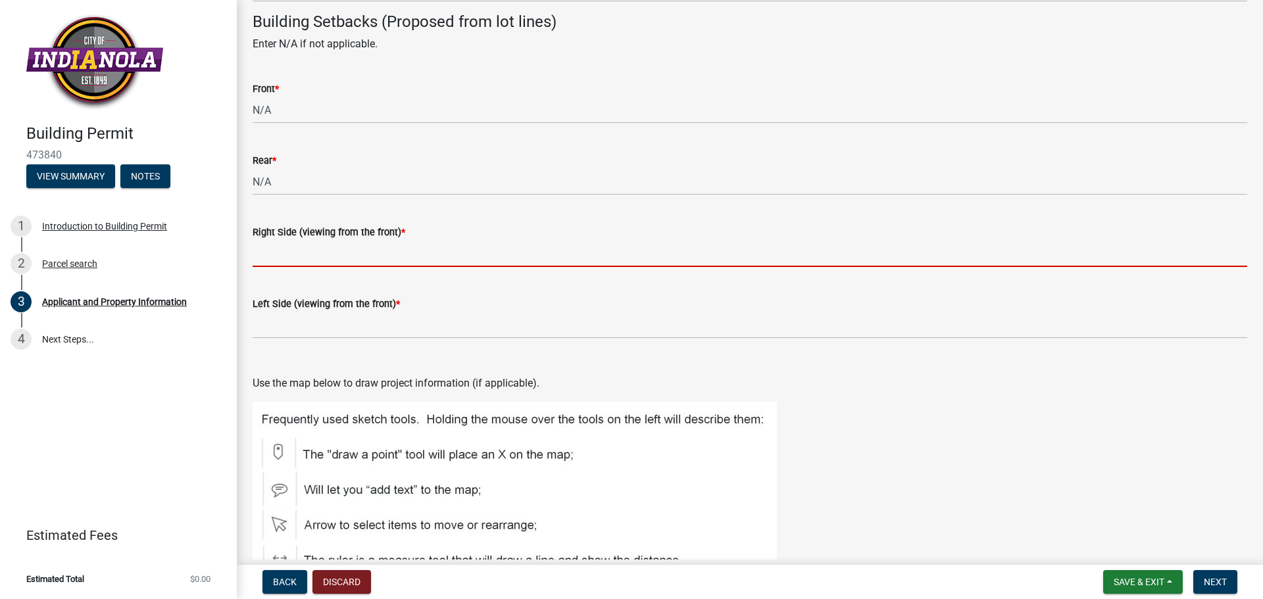
click at [358, 264] on input "Right Side (viewing from the front) *" at bounding box center [750, 253] width 994 height 27
paste input "N/A"
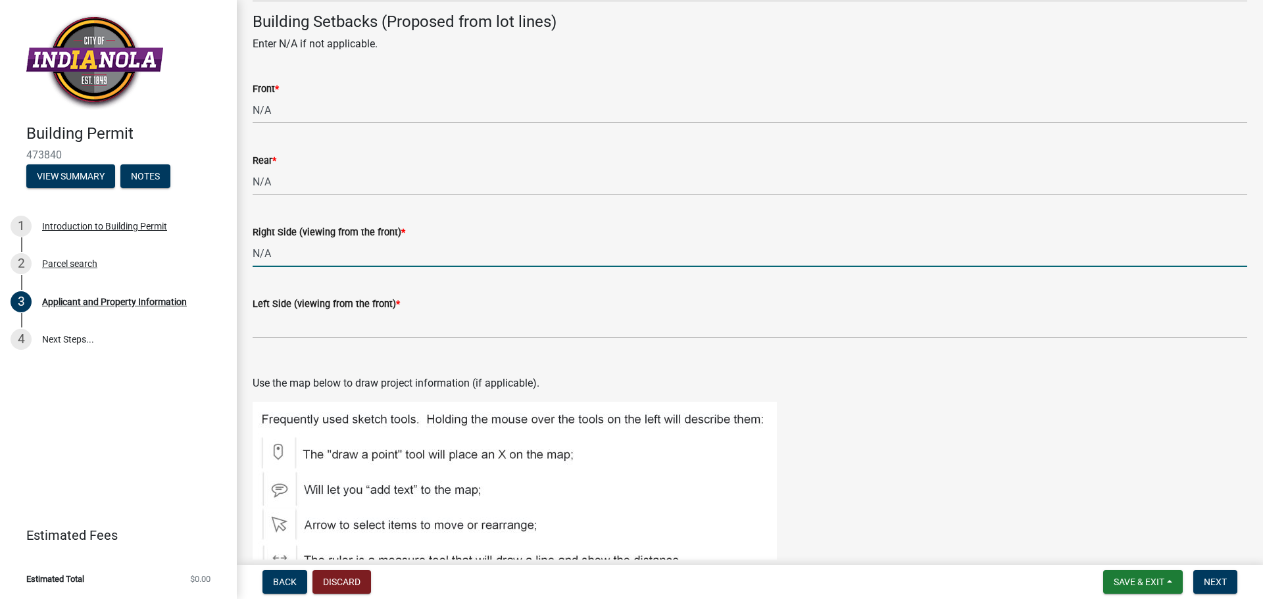
type input "N/A"
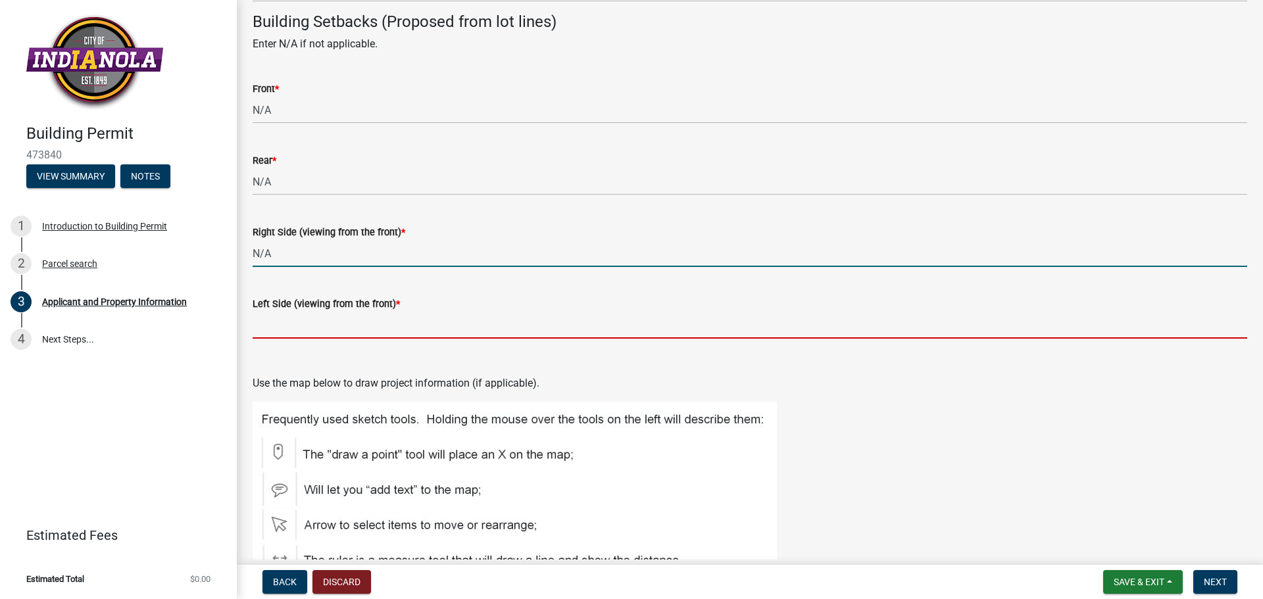
click at [361, 324] on input "Left Side (viewing from the front) *" at bounding box center [750, 325] width 994 height 27
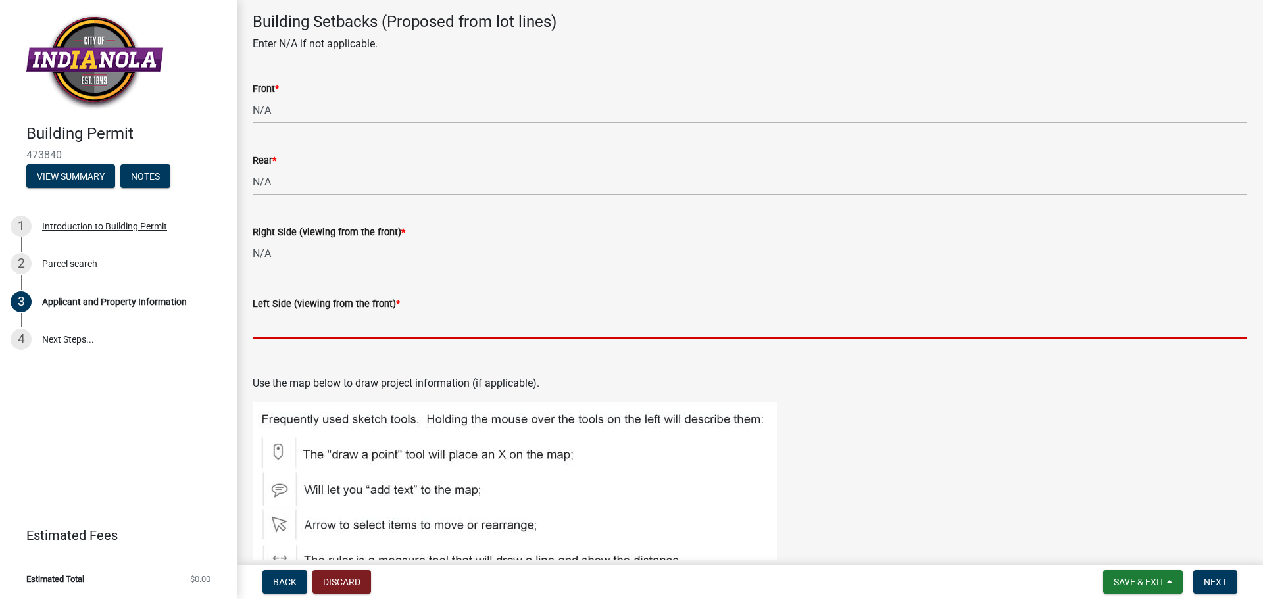
paste input "N/A"
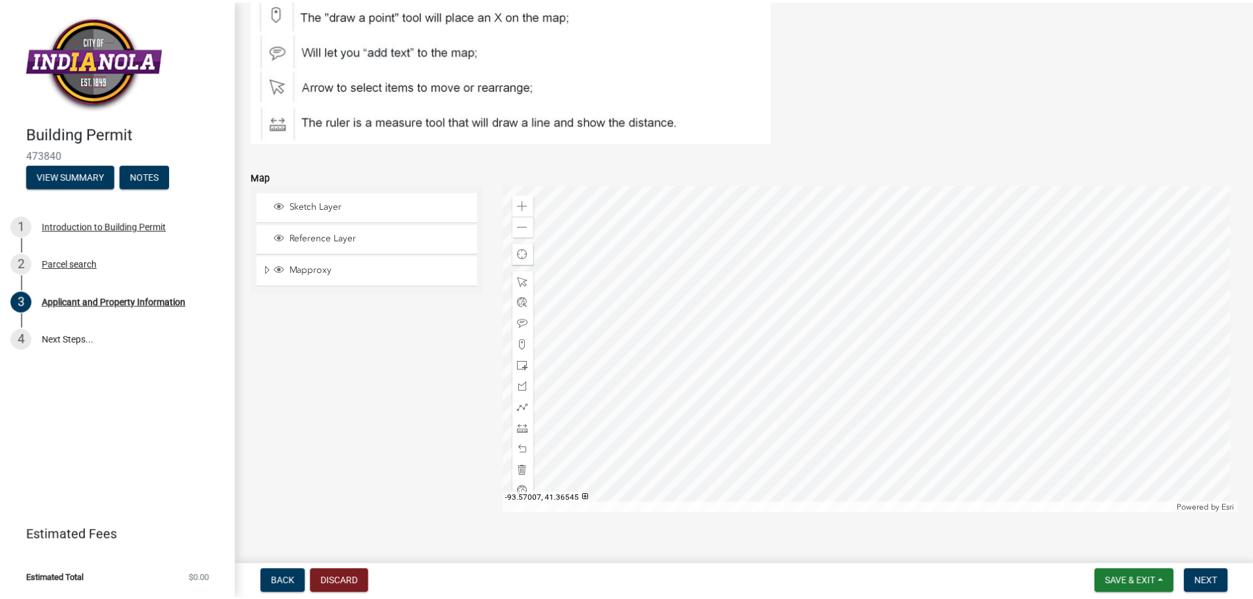
scroll to position [1706, 0]
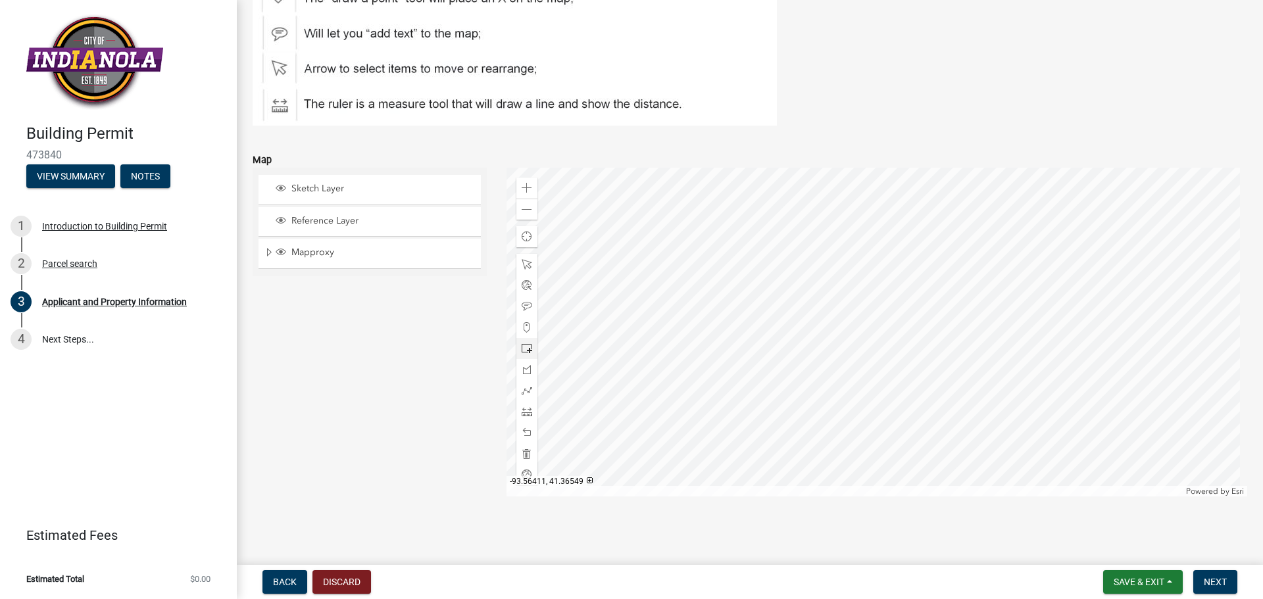
type input "N/A"
click at [846, 326] on div at bounding box center [876, 332] width 741 height 329
click at [521, 182] on div "Zoom in" at bounding box center [526, 188] width 21 height 21
click at [872, 394] on div at bounding box center [876, 332] width 741 height 329
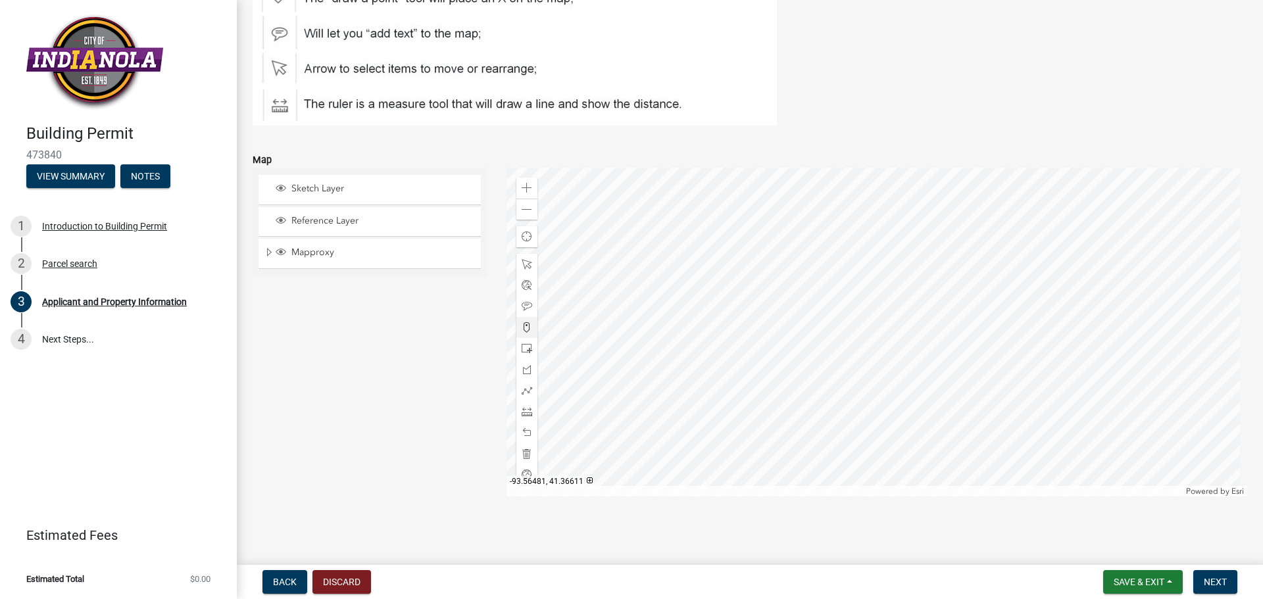
click at [523, 326] on span at bounding box center [526, 327] width 11 height 11
click at [771, 312] on div at bounding box center [876, 332] width 741 height 329
click at [521, 305] on span at bounding box center [526, 306] width 11 height 11
click at [786, 308] on div at bounding box center [876, 332] width 741 height 329
click at [523, 349] on span at bounding box center [526, 348] width 11 height 11
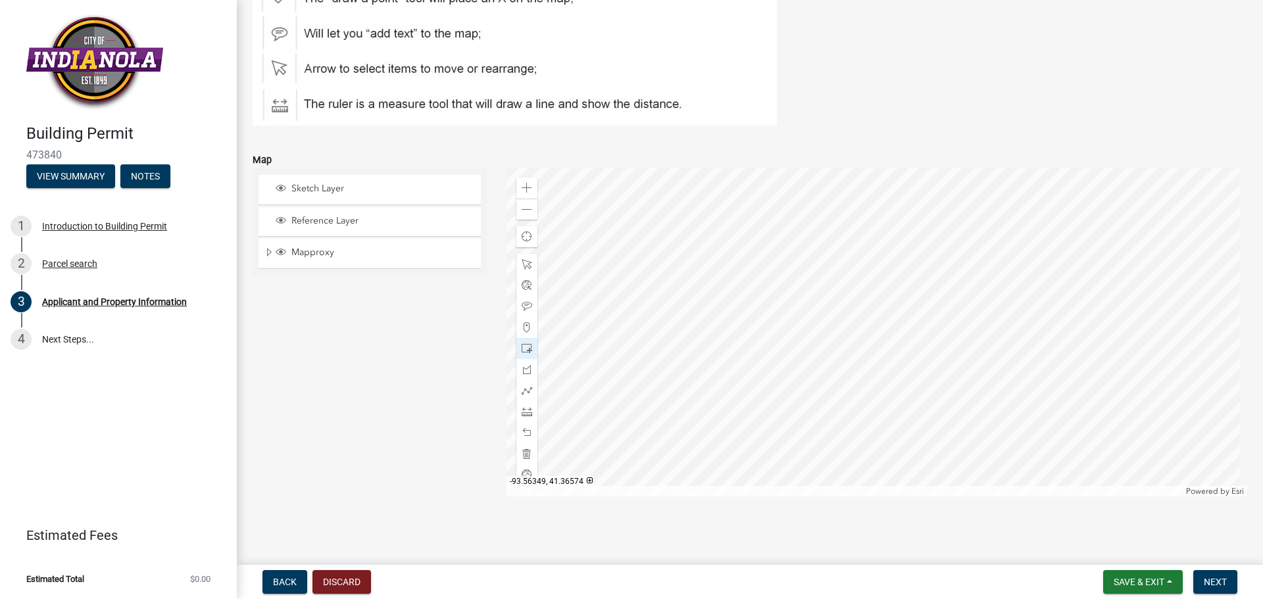
click at [838, 371] on div at bounding box center [876, 332] width 741 height 329
click at [1211, 575] on button "Next" at bounding box center [1215, 582] width 44 height 24
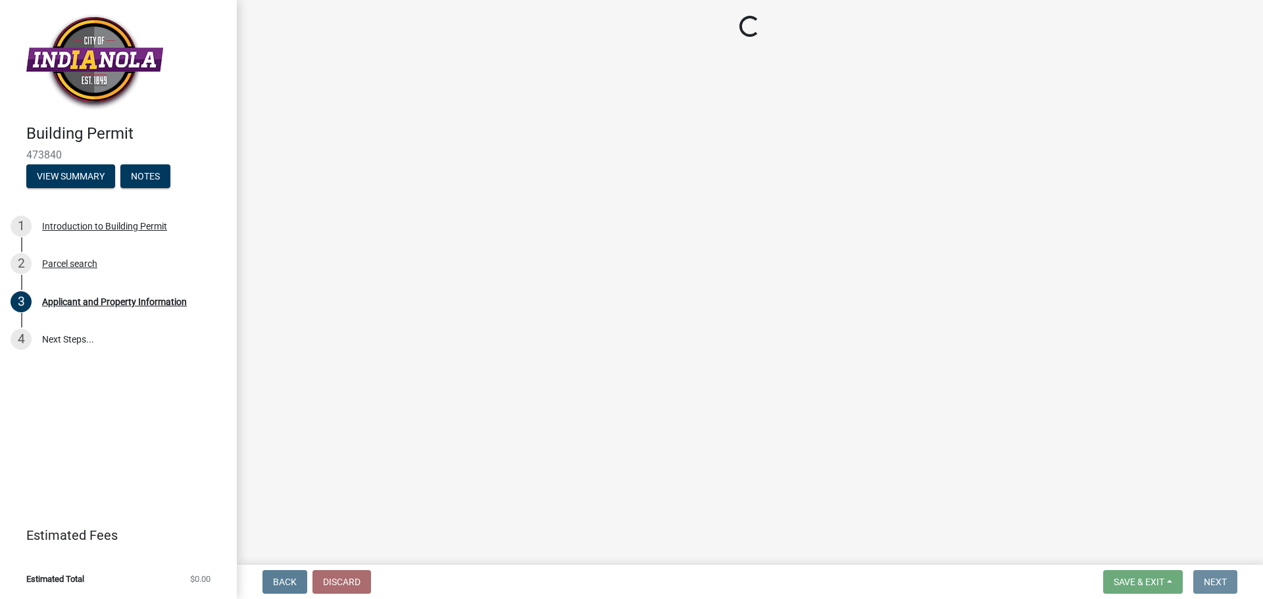
scroll to position [0, 0]
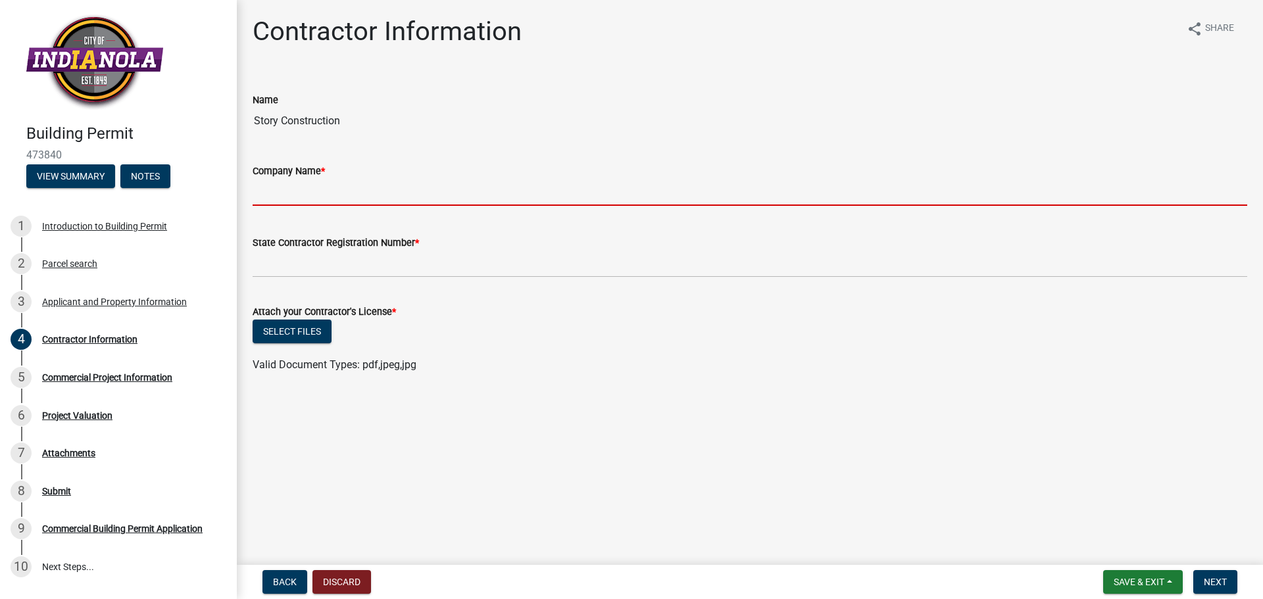
drag, startPoint x: 324, startPoint y: 188, endPoint x: 356, endPoint y: 180, distance: 33.2
click at [324, 187] on input "Company Name *" at bounding box center [750, 192] width 994 height 27
type input "Story Construction"
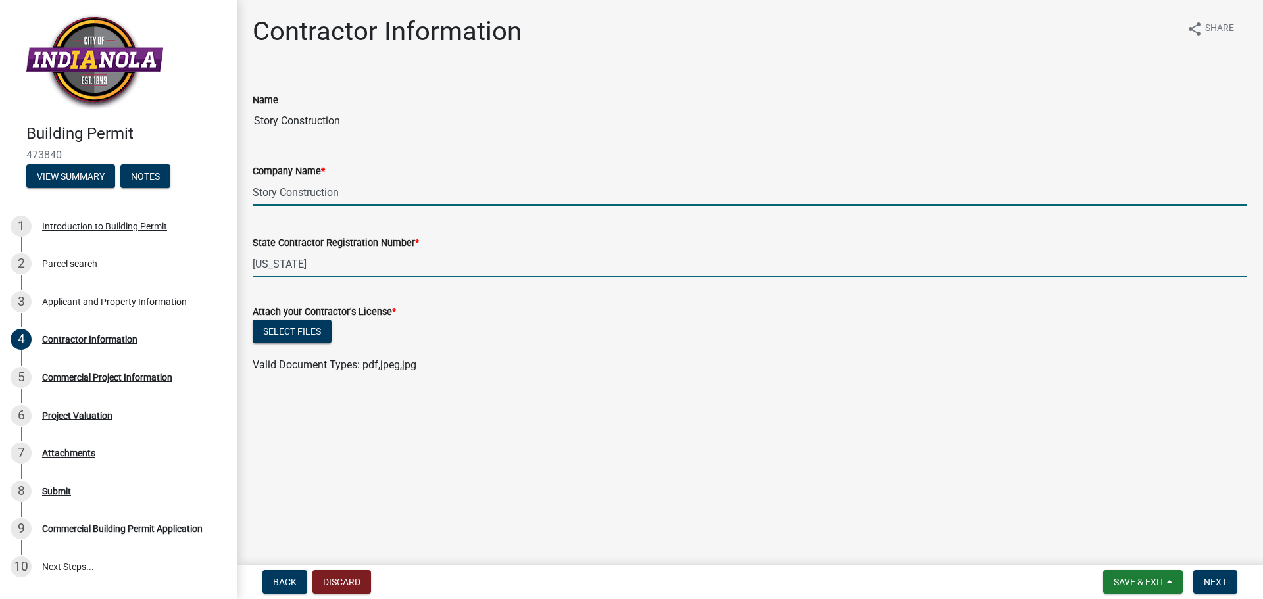
click at [365, 253] on input "[US_STATE]" at bounding box center [750, 264] width 994 height 27
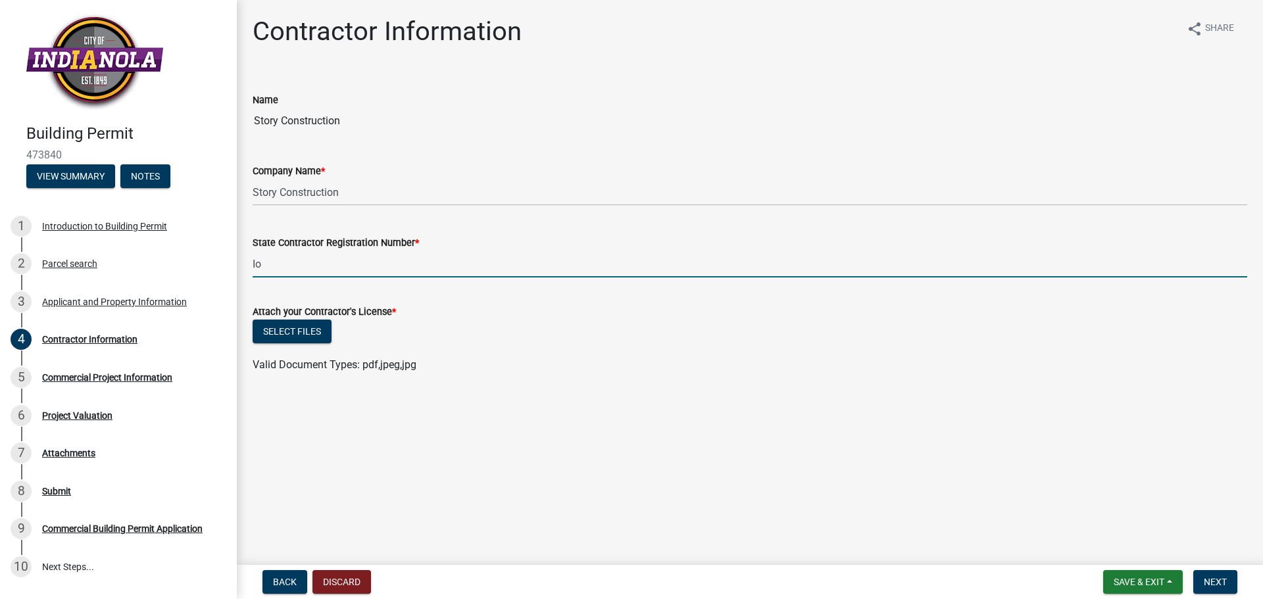
type input "I"
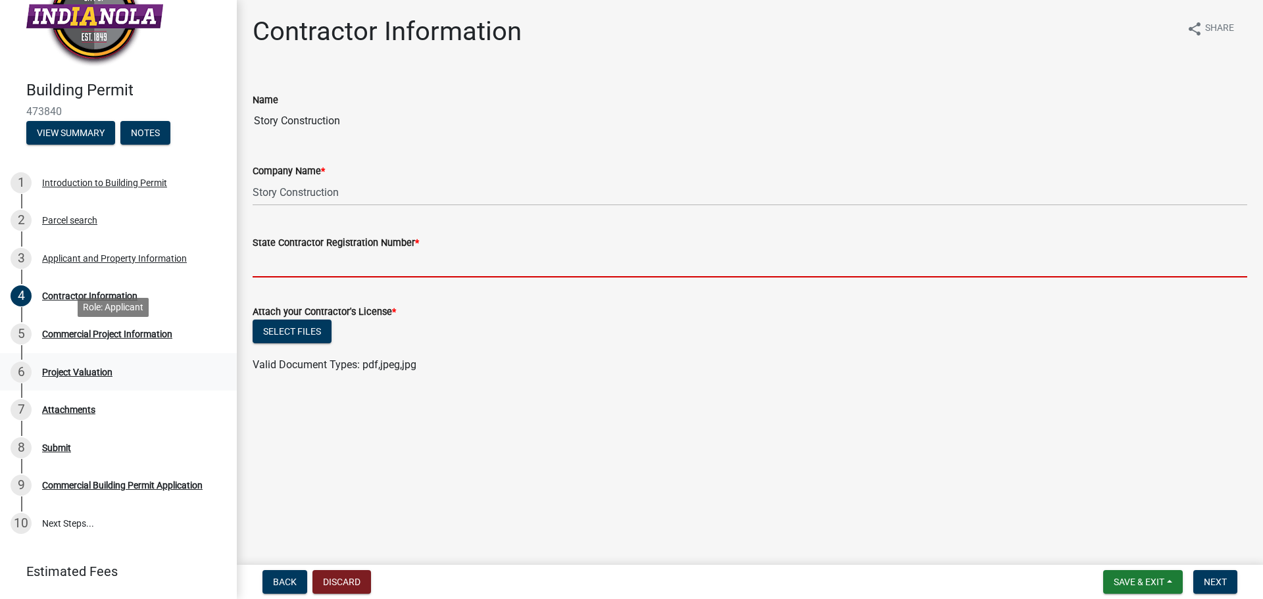
scroll to position [80, 0]
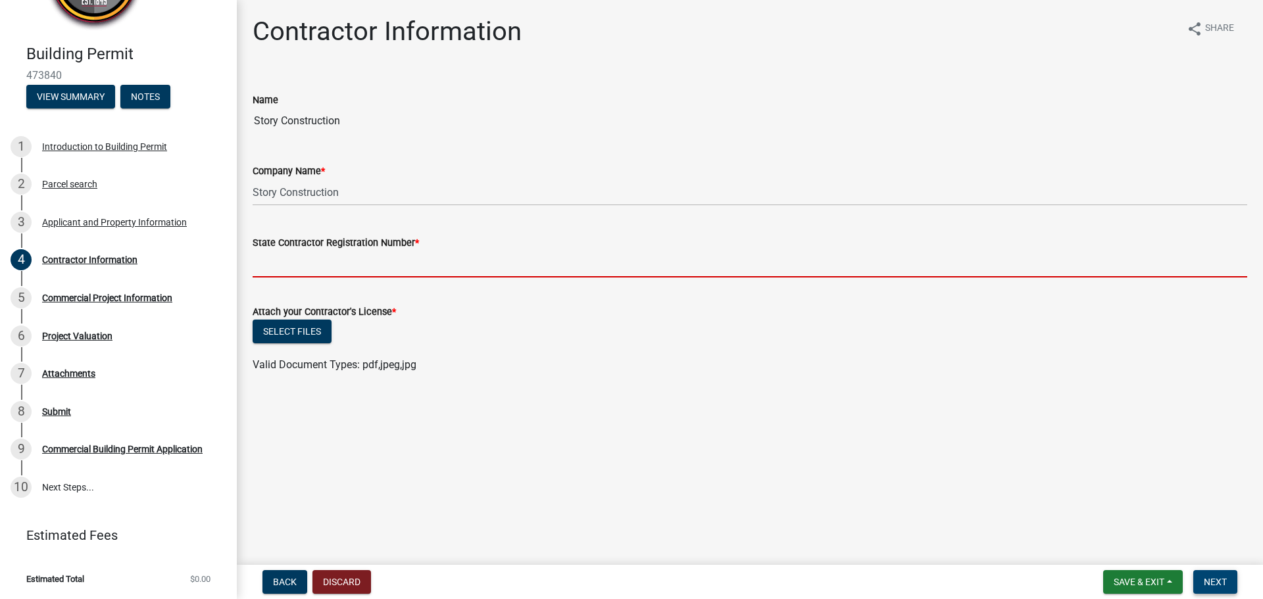
click at [1229, 579] on button "Next" at bounding box center [1215, 582] width 44 height 24
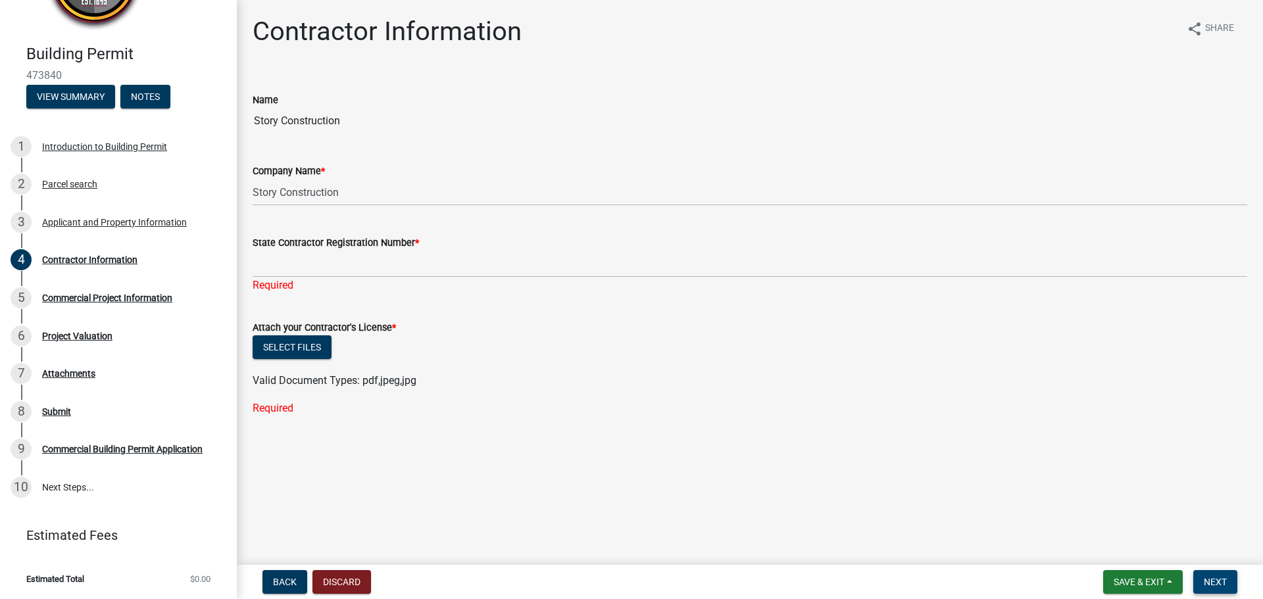
click at [1213, 581] on span "Next" at bounding box center [1214, 582] width 23 height 11
click at [30, 294] on div "5" at bounding box center [21, 297] width 21 height 21
click at [68, 379] on div "7 Attachments" at bounding box center [113, 373] width 205 height 21
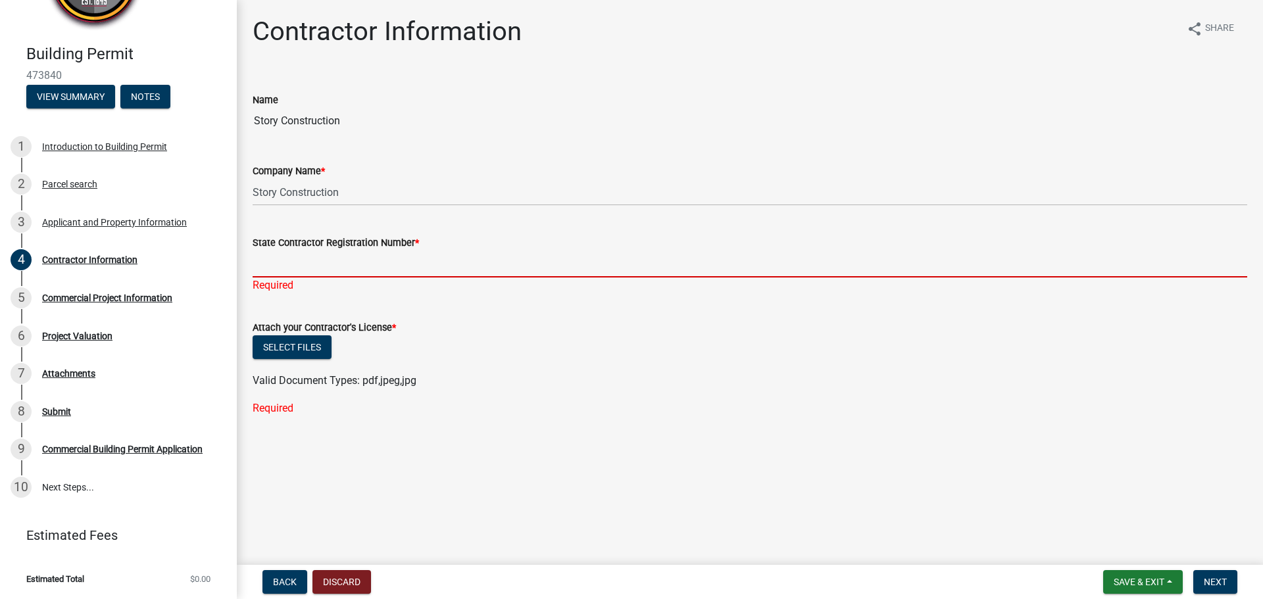
click at [551, 264] on input "State Contractor Registration Number *" at bounding box center [750, 264] width 994 height 27
click at [564, 327] on div "Attach your Contractor's License *" at bounding box center [750, 328] width 994 height 16
drag, startPoint x: 397, startPoint y: 264, endPoint x: 418, endPoint y: 273, distance: 22.7
click at [397, 264] on input "State Contractor Registration Number *" at bounding box center [750, 264] width 994 height 27
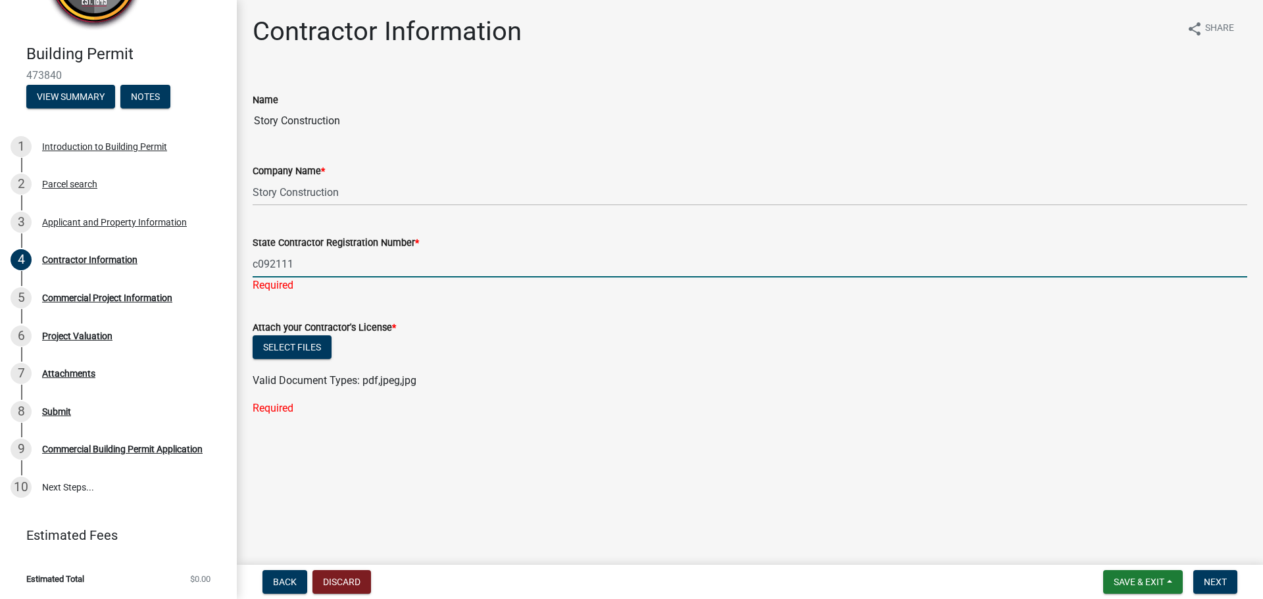
click at [254, 260] on input "c092111" at bounding box center [750, 264] width 994 height 27
type input "C092111"
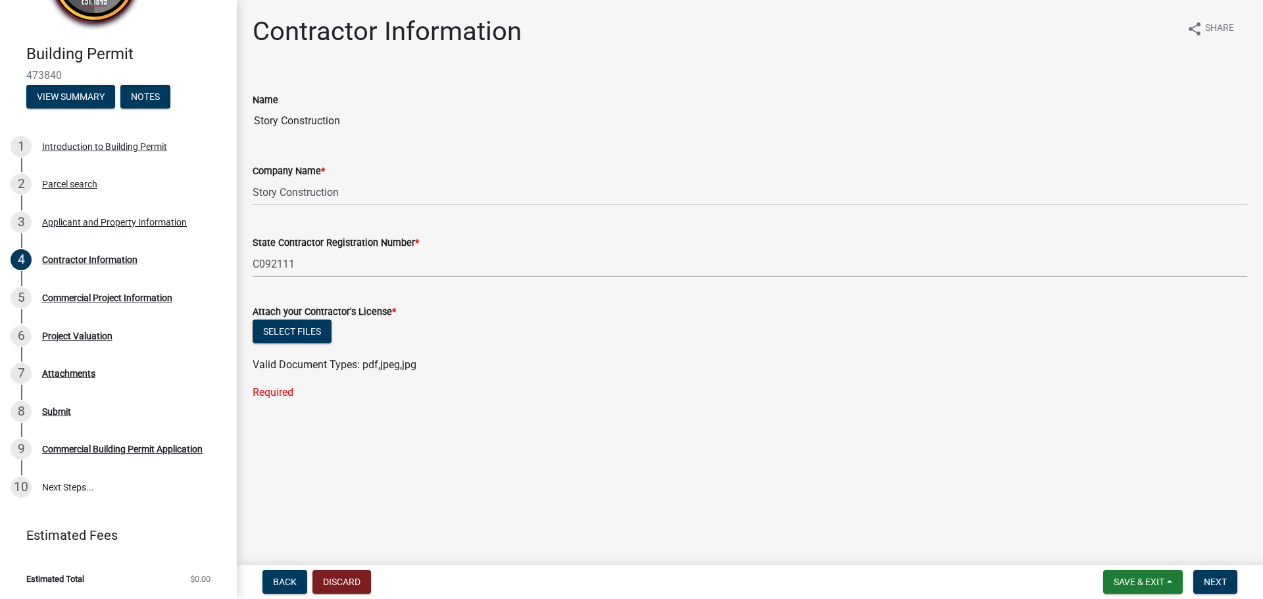
click at [397, 431] on main "Contractor Information share Share Name Story Construction Company Name * Story…" at bounding box center [750, 280] width 1026 height 560
click at [312, 329] on button "Select files" at bounding box center [292, 332] width 79 height 24
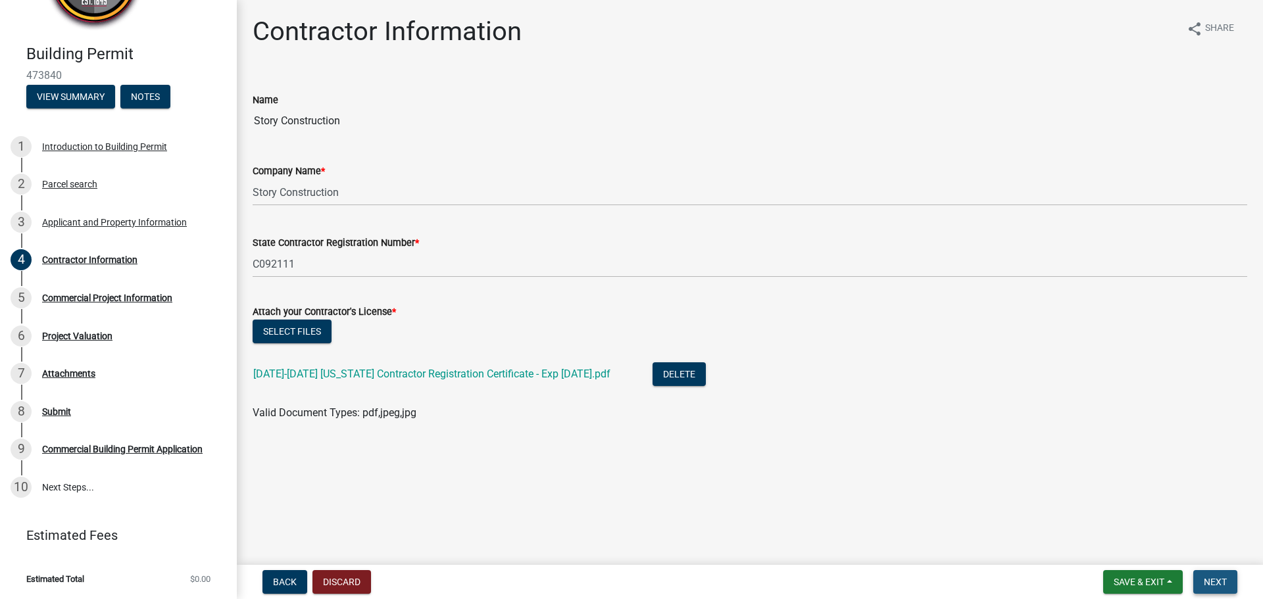
click at [1216, 581] on span "Next" at bounding box center [1214, 582] width 23 height 11
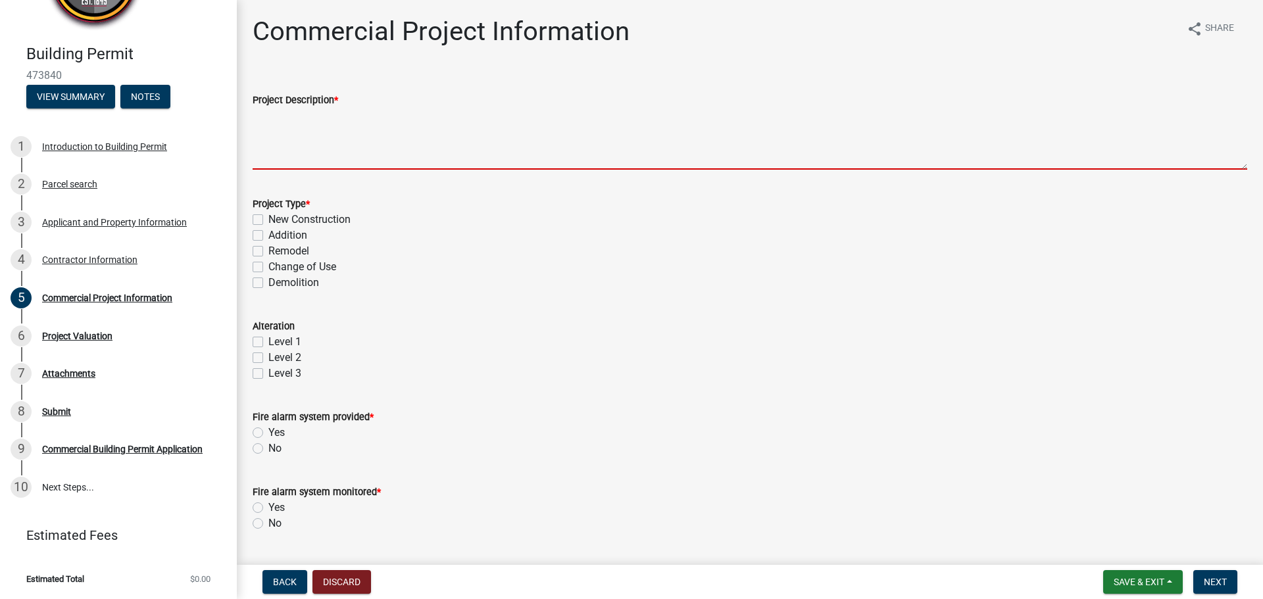
click at [327, 151] on textarea "Project Description *" at bounding box center [750, 139] width 994 height 62
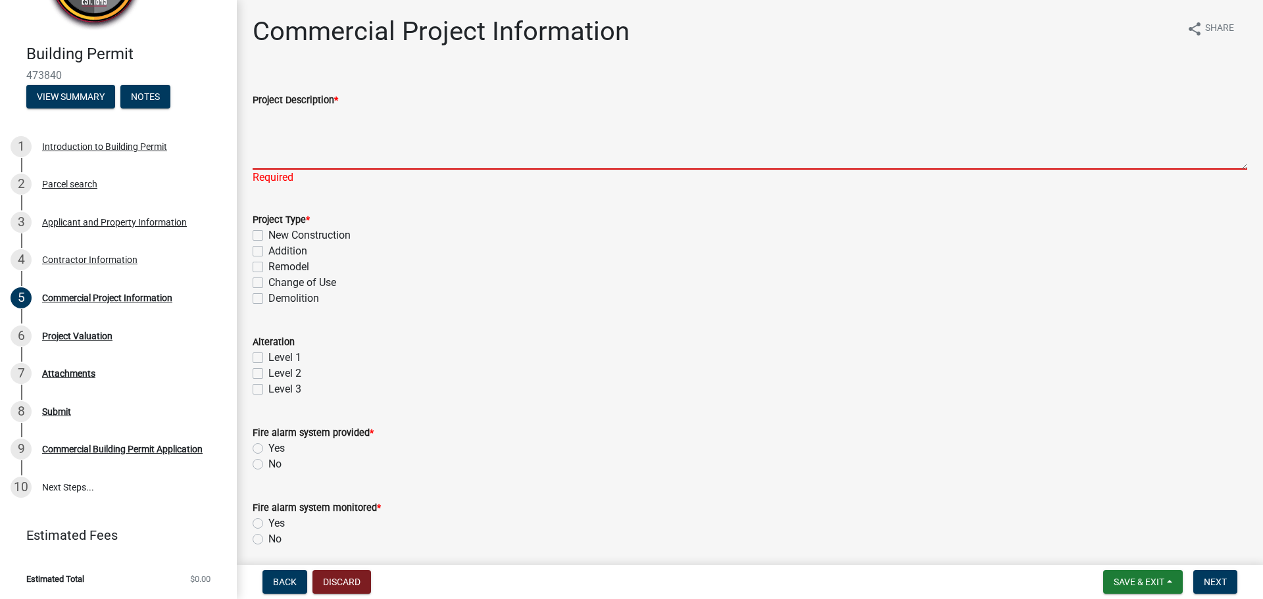
click at [410, 155] on textarea "Project Description *" at bounding box center [750, 139] width 994 height 62
paste textarea "THE PFEIFFER DINING HALL-REIMAGINED PROJECT SEEKS TO RENOVATE THE DINING HALL, …"
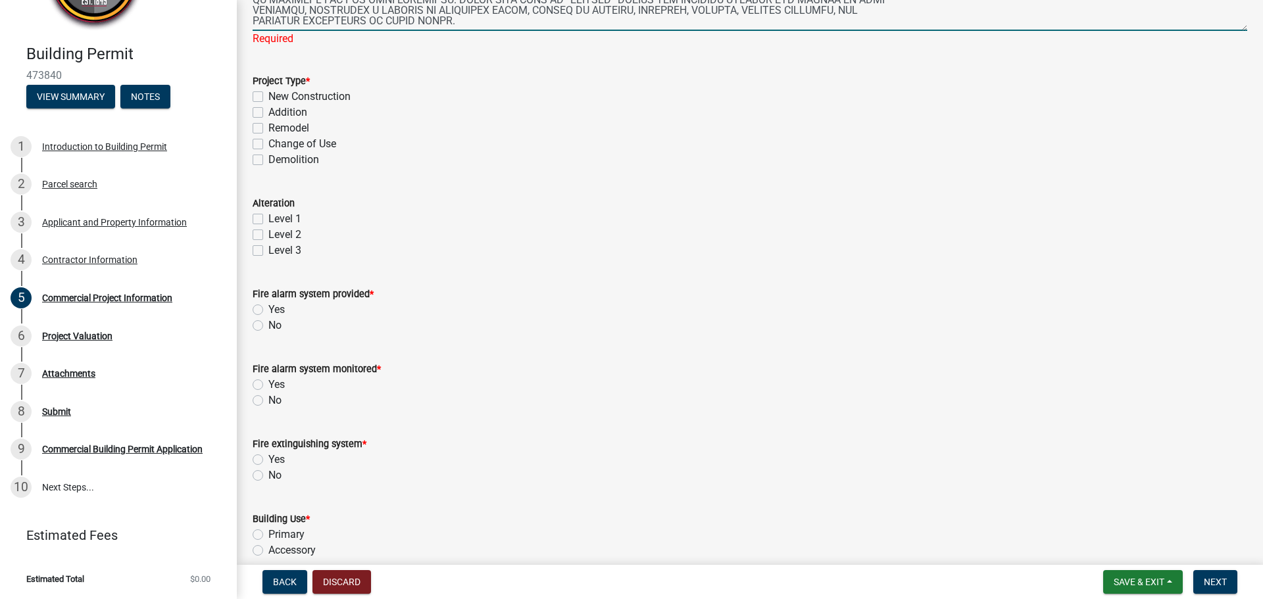
scroll to position [132, 0]
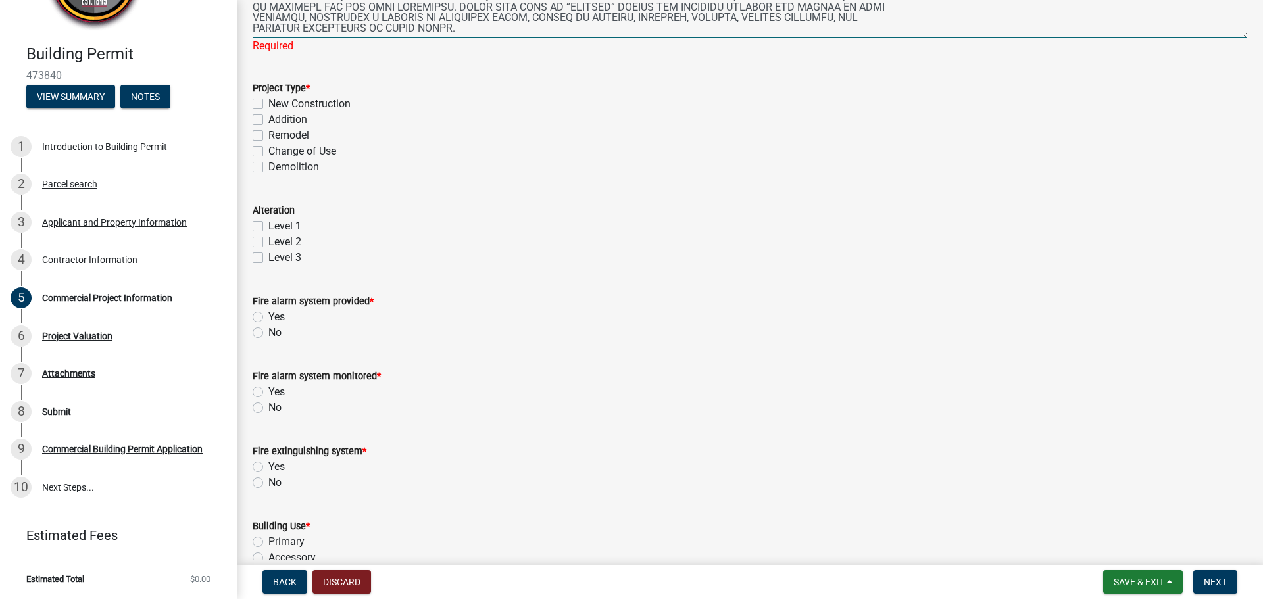
type textarea "THE PFEIFFER DINING HALL-REIMAGINED PROJECT SEEKS TO RENOVATE THE DINING HALL, …"
click at [484, 144] on div "Project Type * New Construction Addition Remodel Change of Use Demolition" at bounding box center [750, 127] width 994 height 95
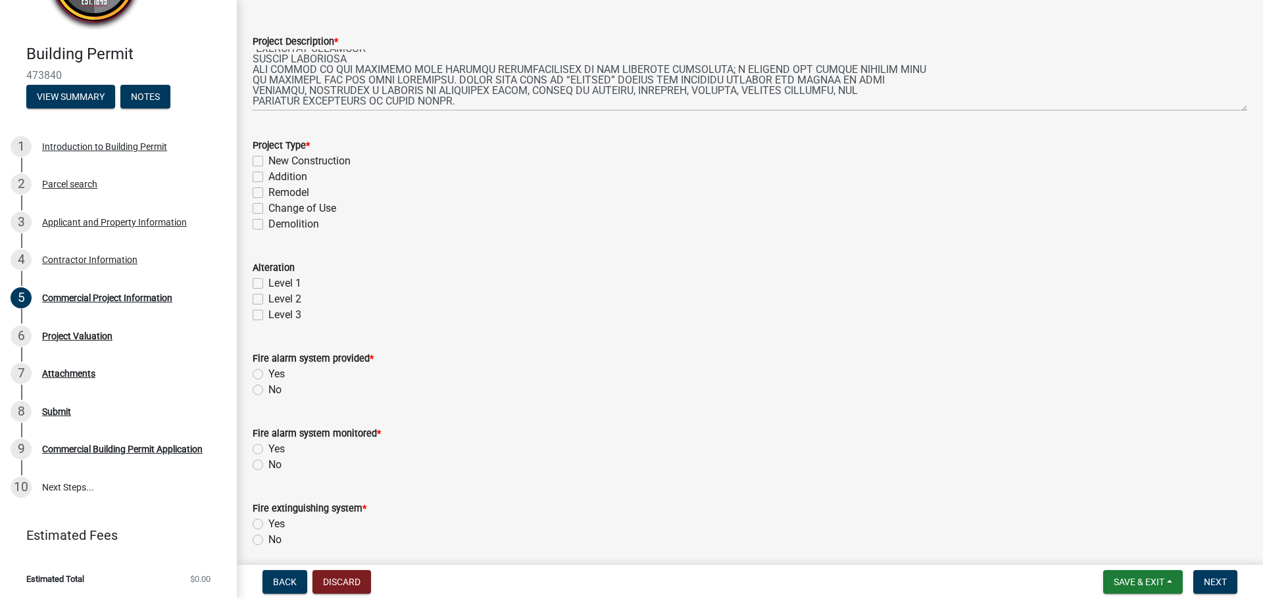
scroll to position [0, 0]
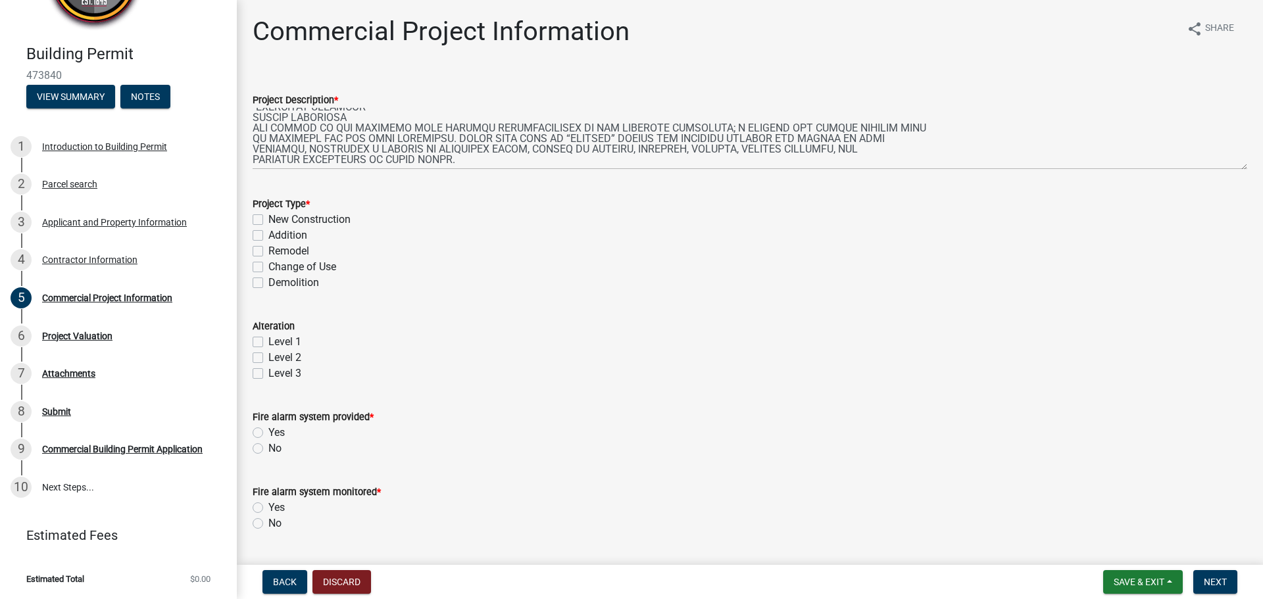
click at [268, 253] on label "Remodel" at bounding box center [288, 251] width 41 height 16
click at [268, 252] on input "Remodel" at bounding box center [272, 247] width 9 height 9
checkbox input "true"
checkbox input "false"
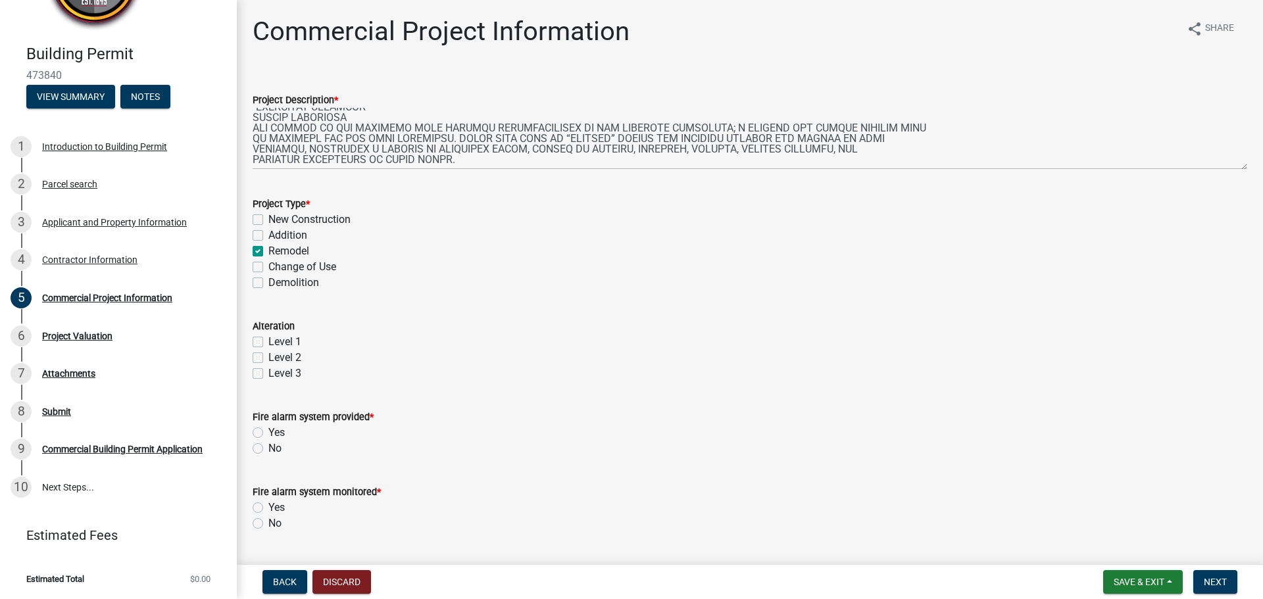
checkbox input "true"
checkbox input "false"
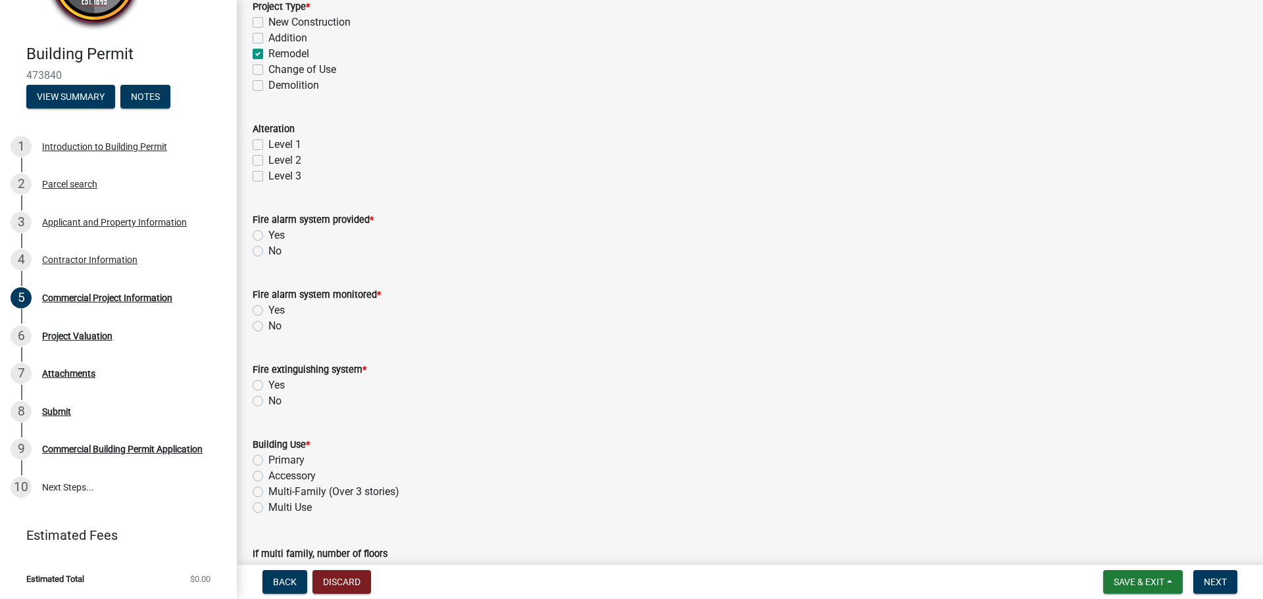
scroll to position [263, 0]
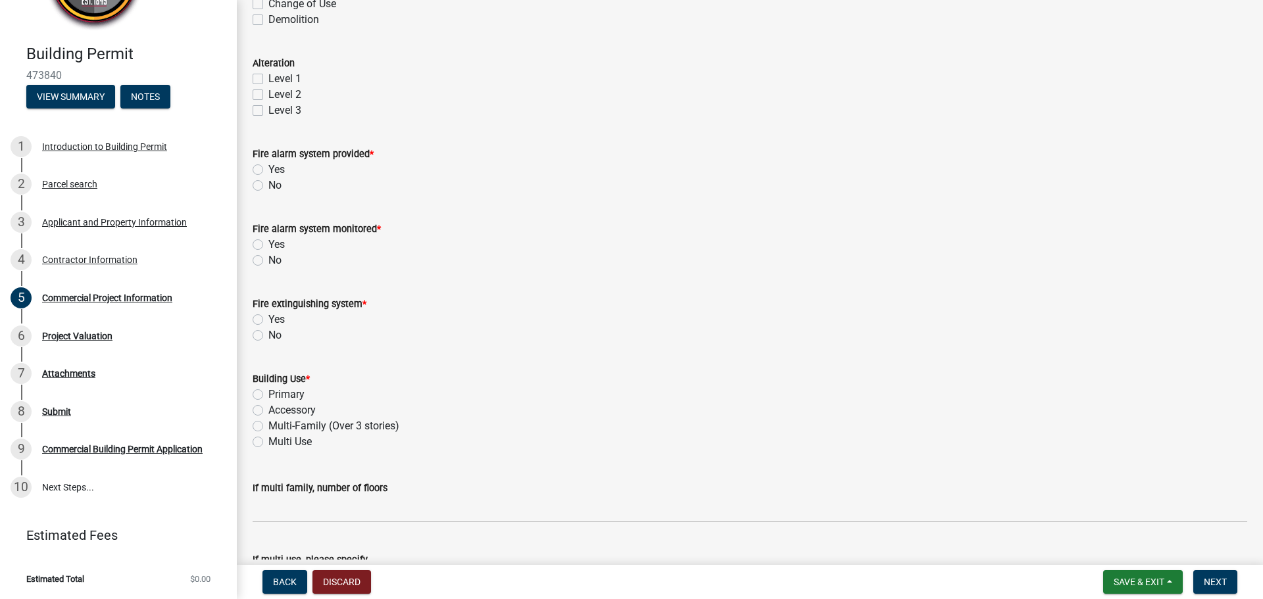
click at [268, 171] on label "Yes" at bounding box center [276, 170] width 16 height 16
click at [268, 170] on input "Yes" at bounding box center [272, 166] width 9 height 9
radio input "true"
click at [268, 244] on label "Yes" at bounding box center [276, 245] width 16 height 16
click at [268, 244] on input "Yes" at bounding box center [272, 241] width 9 height 9
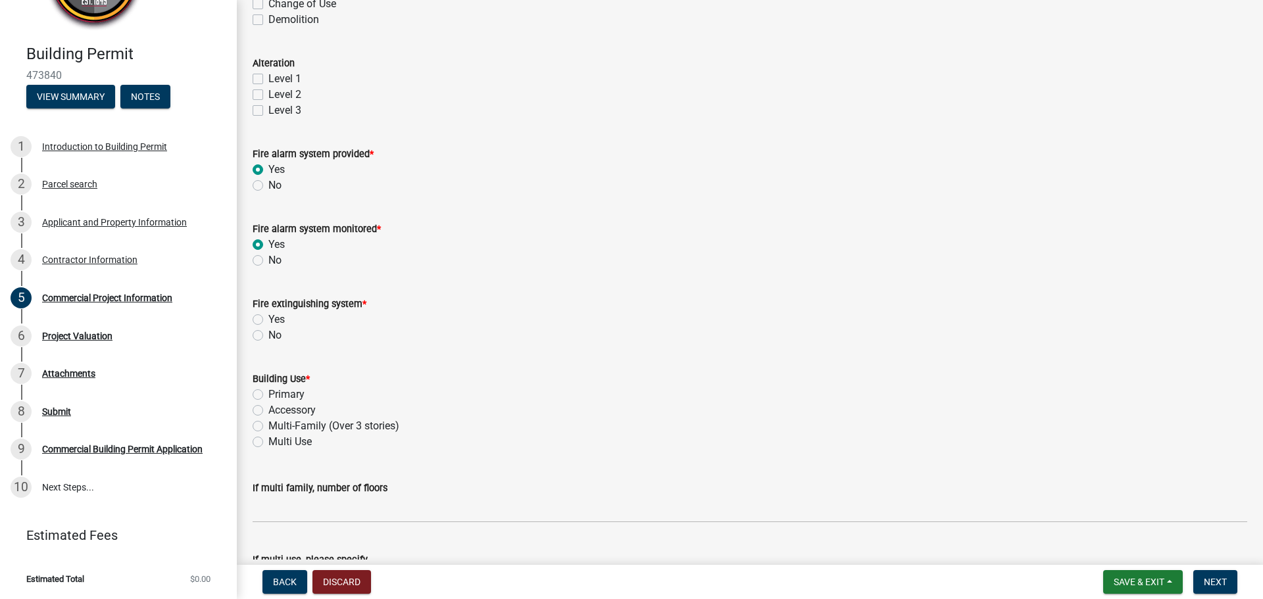
radio input "true"
click at [268, 321] on label "Yes" at bounding box center [276, 320] width 16 height 16
click at [268, 320] on input "Yes" at bounding box center [272, 316] width 9 height 9
radio input "true"
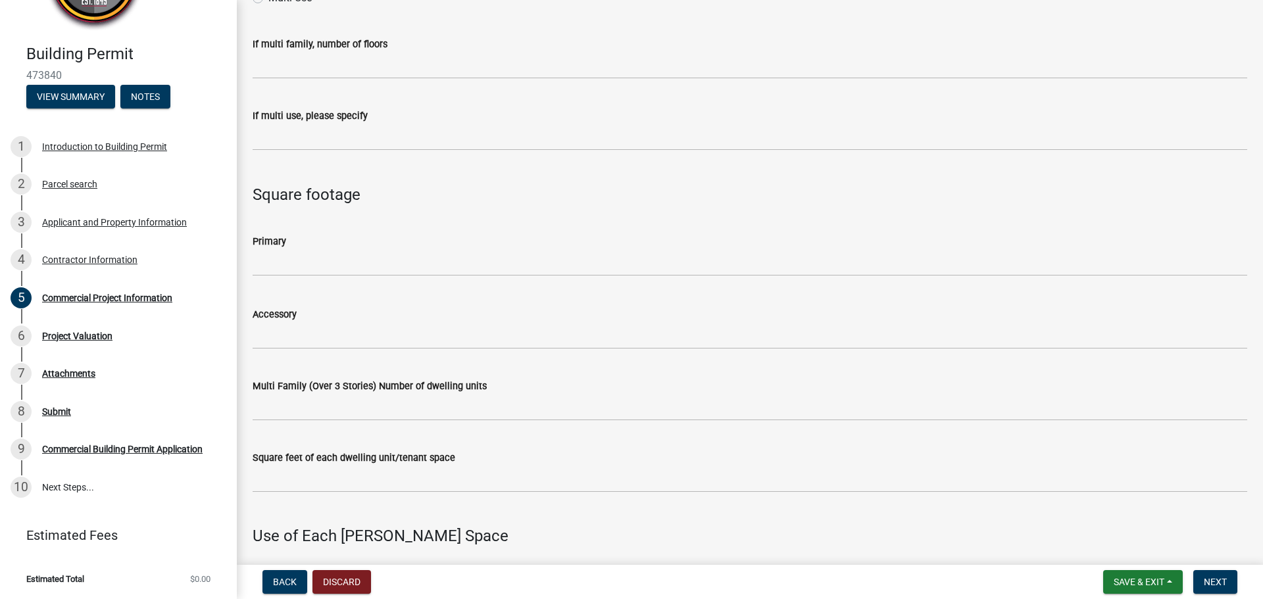
scroll to position [725, 0]
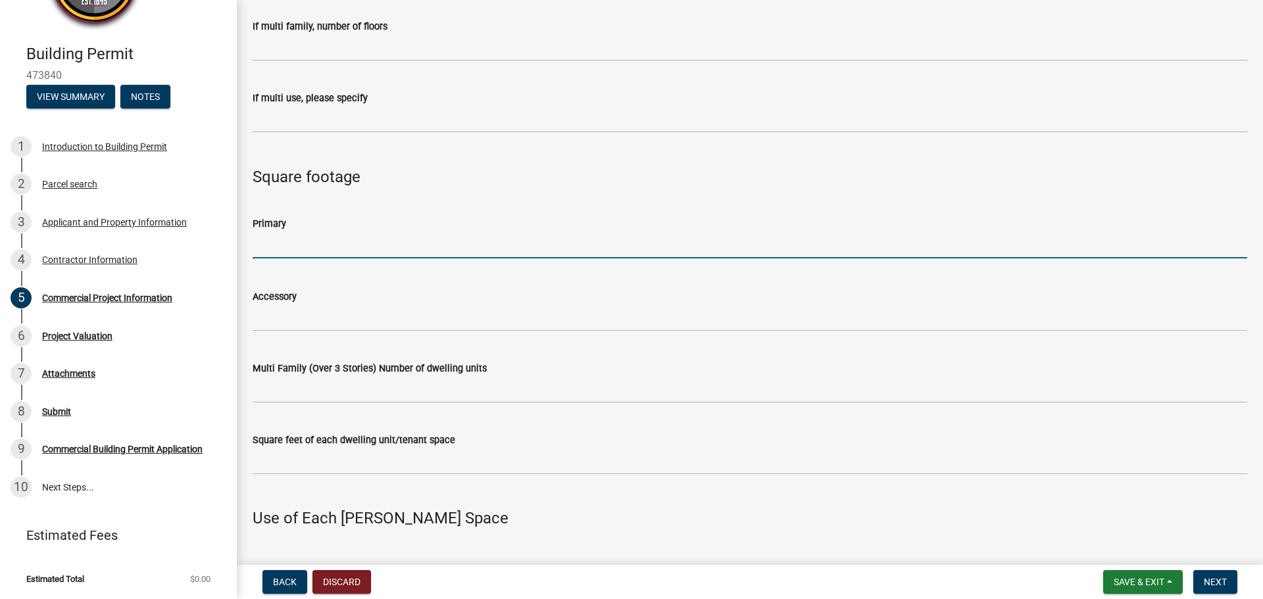
click at [370, 243] on input "text" at bounding box center [750, 244] width 994 height 27
click at [358, 249] on input "text" at bounding box center [750, 244] width 994 height 27
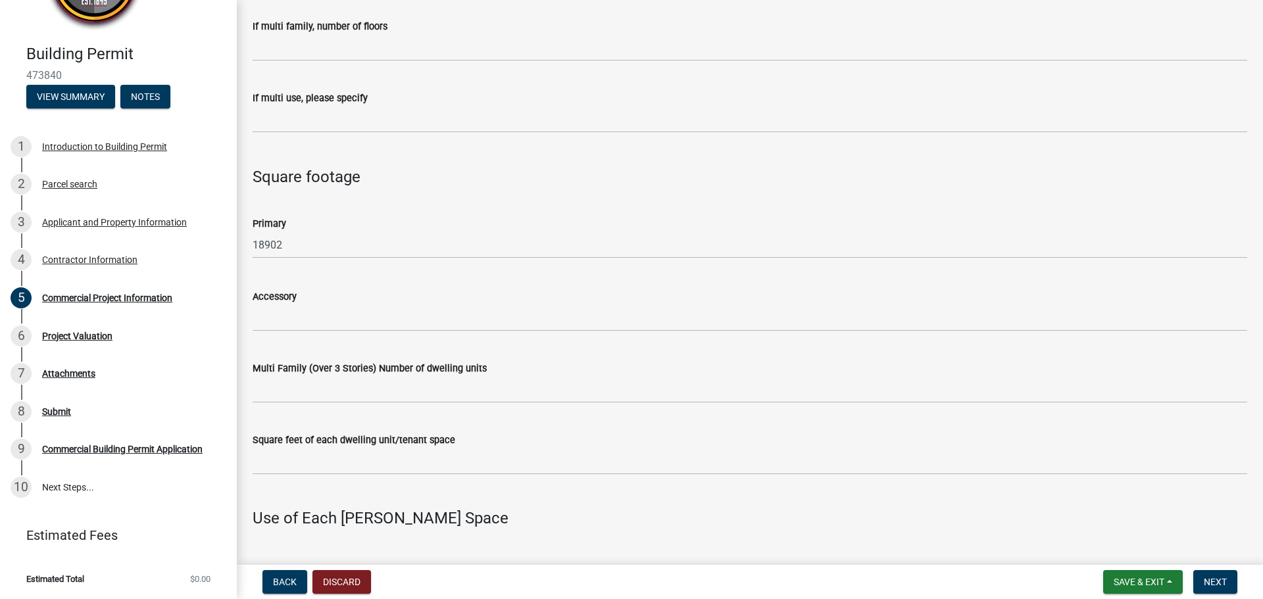
click at [494, 209] on div "Primary 18902" at bounding box center [750, 227] width 994 height 61
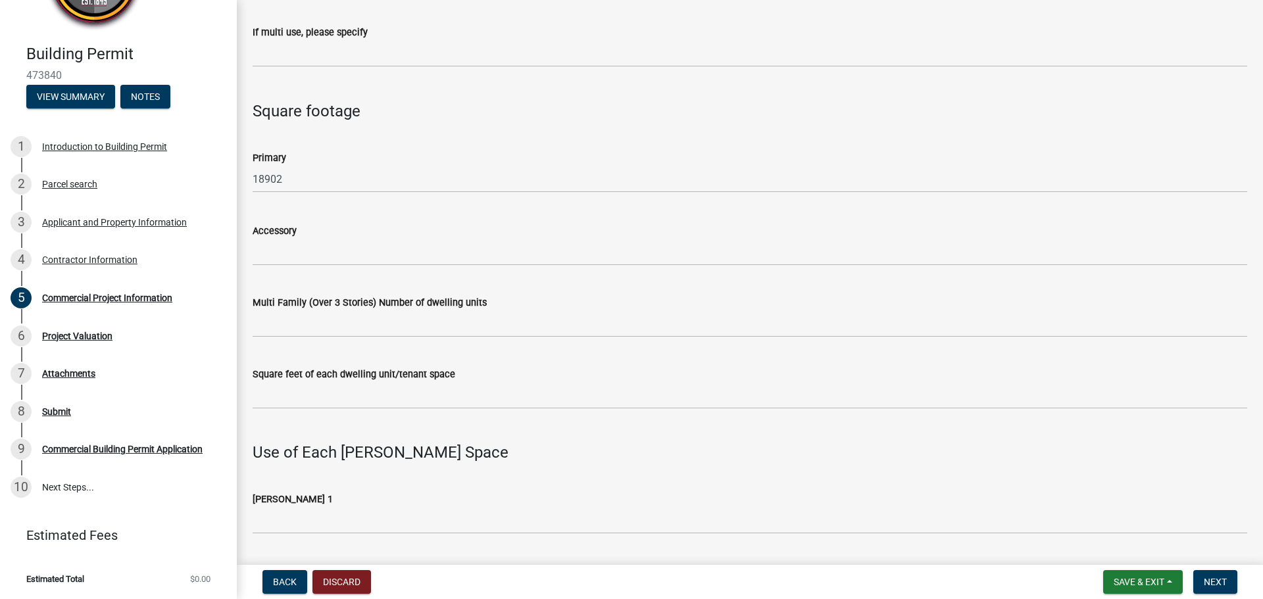
click at [377, 195] on wm-data-entity-input "Primary 18902" at bounding box center [750, 168] width 994 height 73
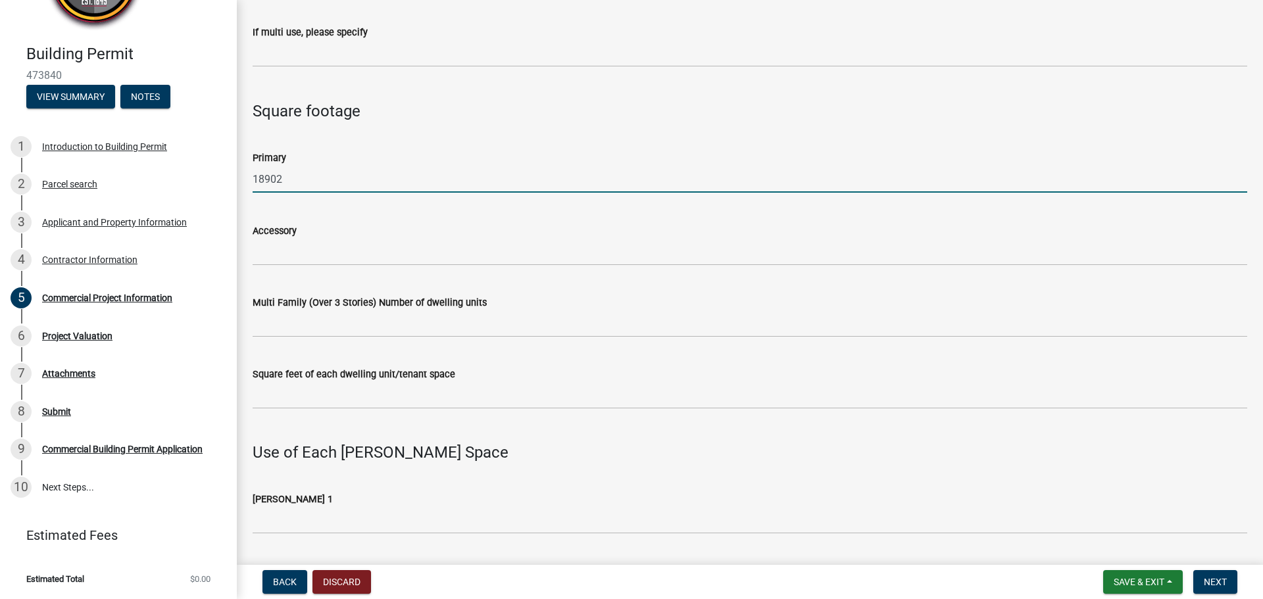
click at [379, 180] on input "18902" at bounding box center [750, 179] width 994 height 27
type input "1"
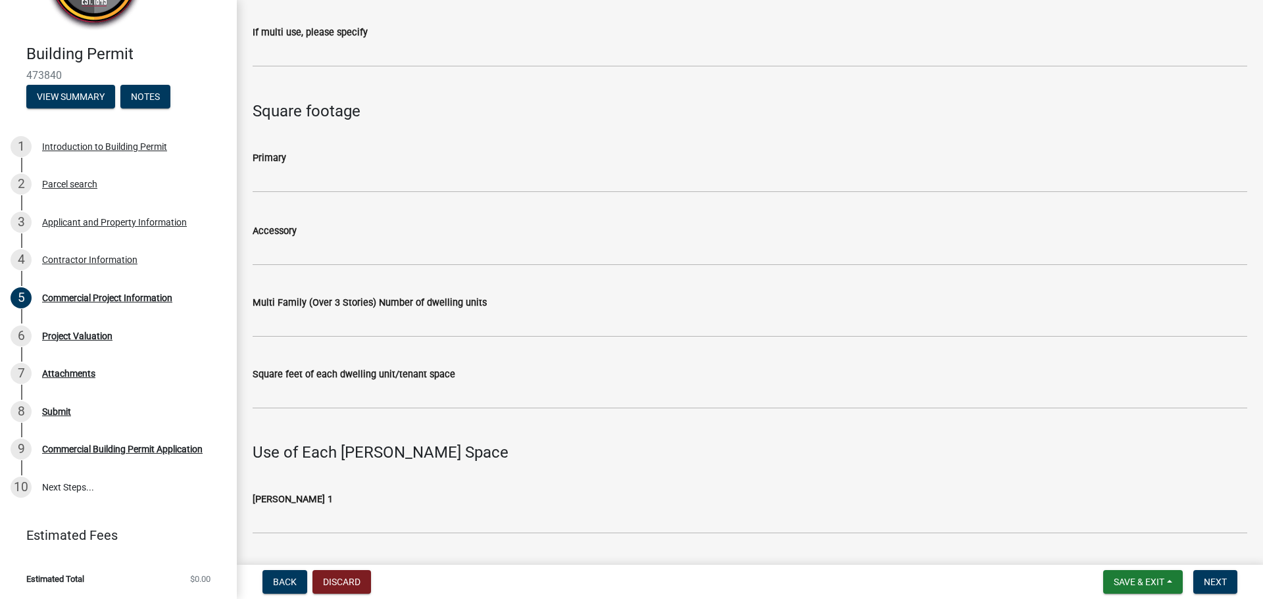
click at [425, 116] on h4 "Square footage" at bounding box center [750, 111] width 994 height 19
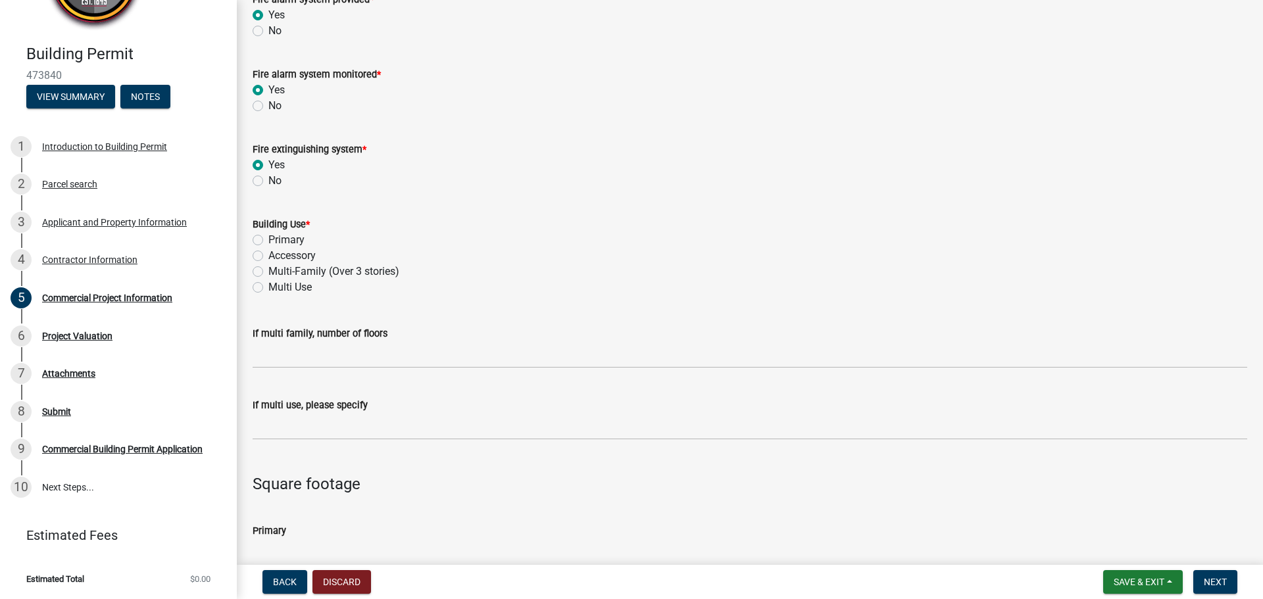
scroll to position [330, 0]
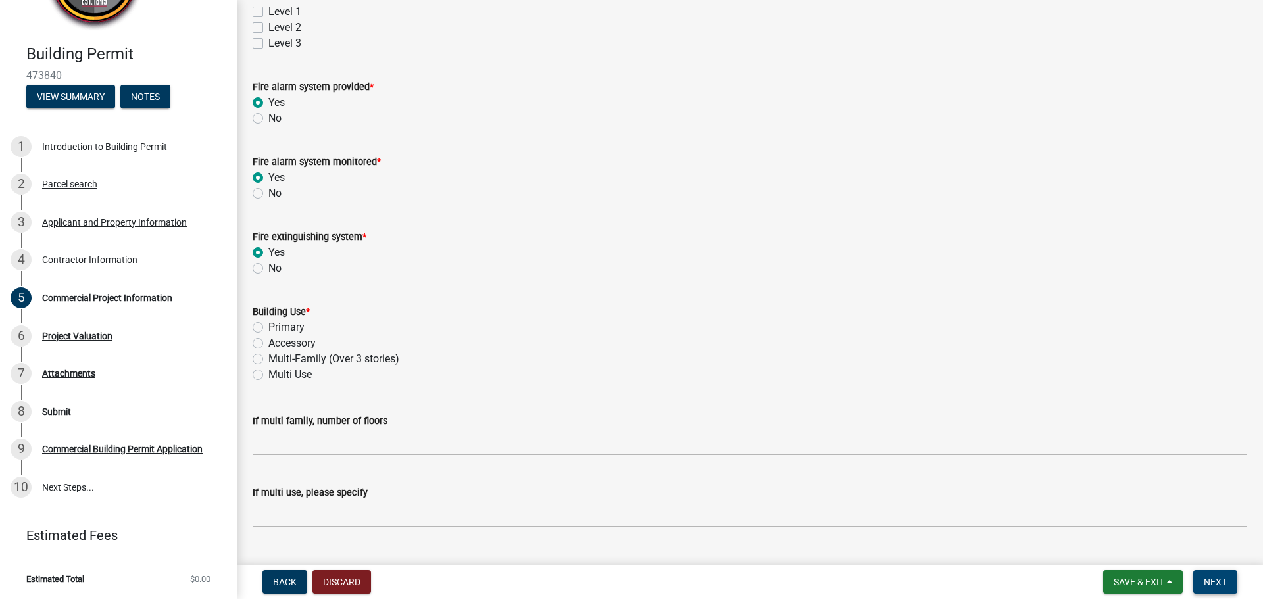
click at [1213, 577] on span "Next" at bounding box center [1214, 582] width 23 height 11
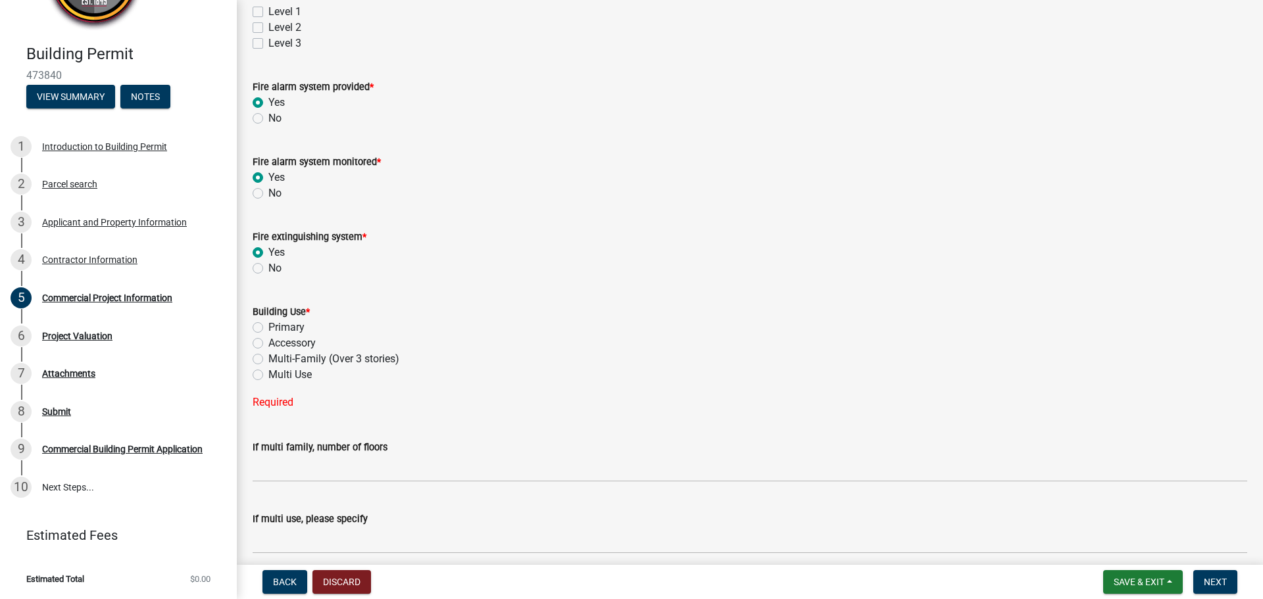
click at [268, 374] on label "Multi Use" at bounding box center [289, 375] width 43 height 16
click at [268, 374] on input "Multi Use" at bounding box center [272, 371] width 9 height 9
radio input "true"
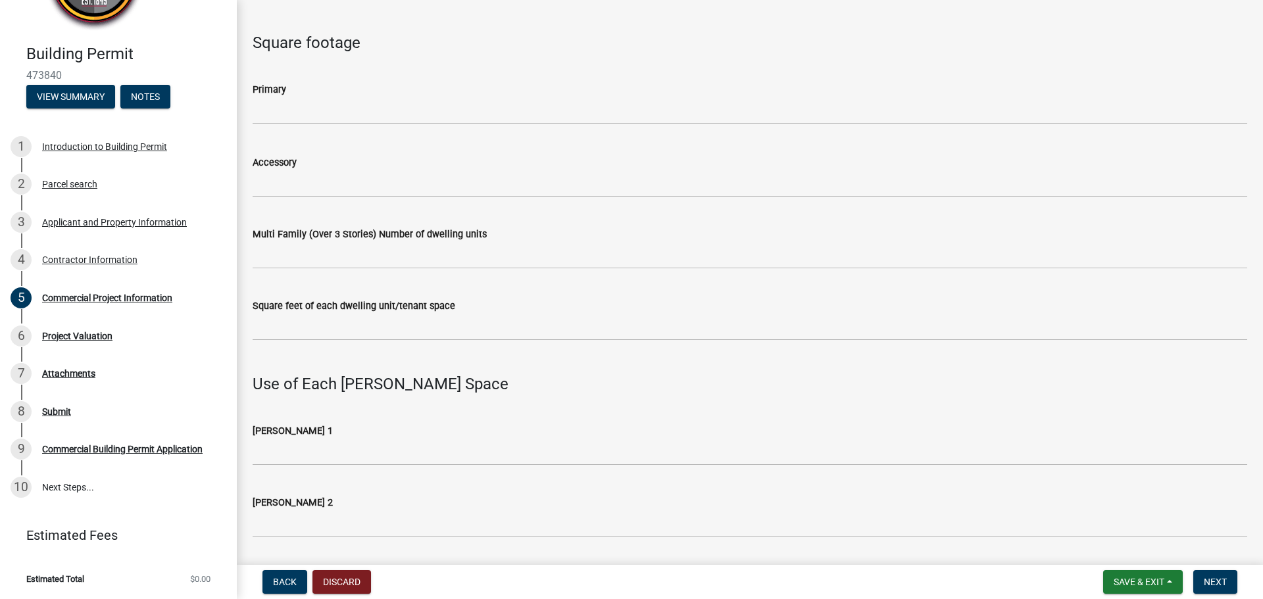
scroll to position [1185, 0]
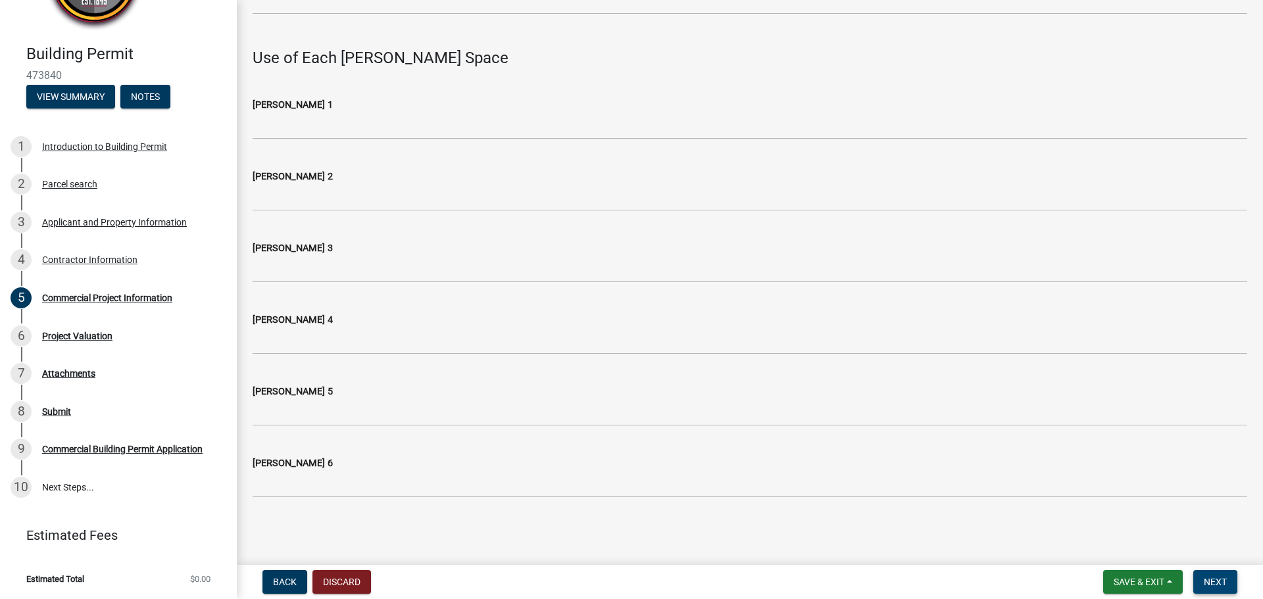
click at [1208, 581] on span "Next" at bounding box center [1214, 582] width 23 height 11
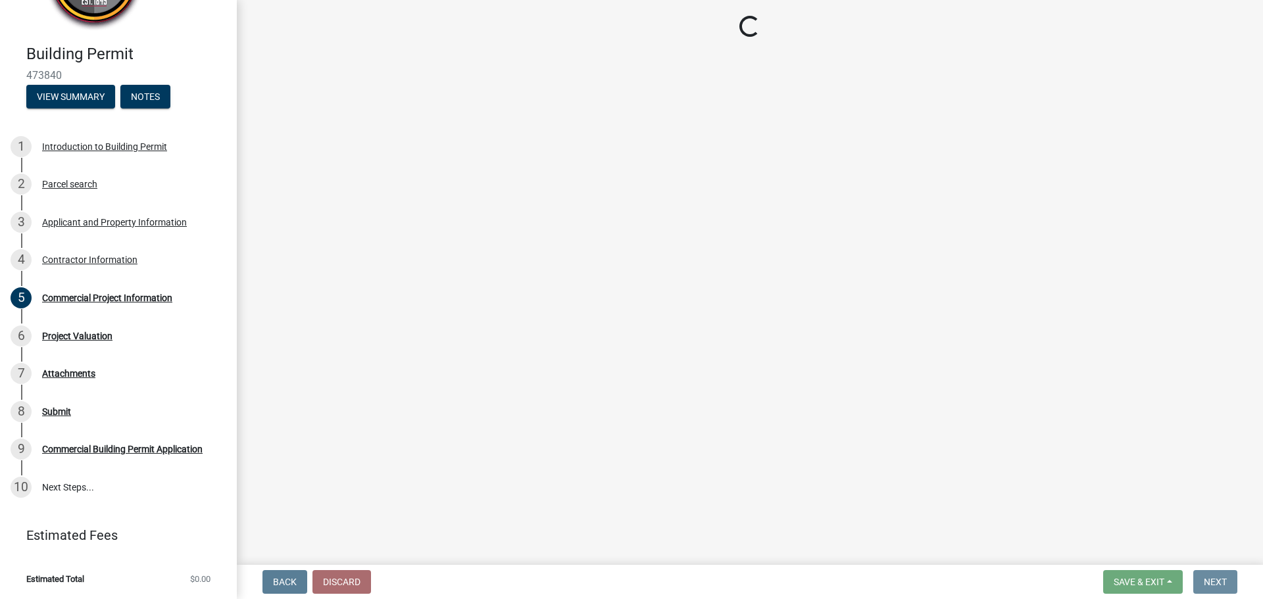
scroll to position [0, 0]
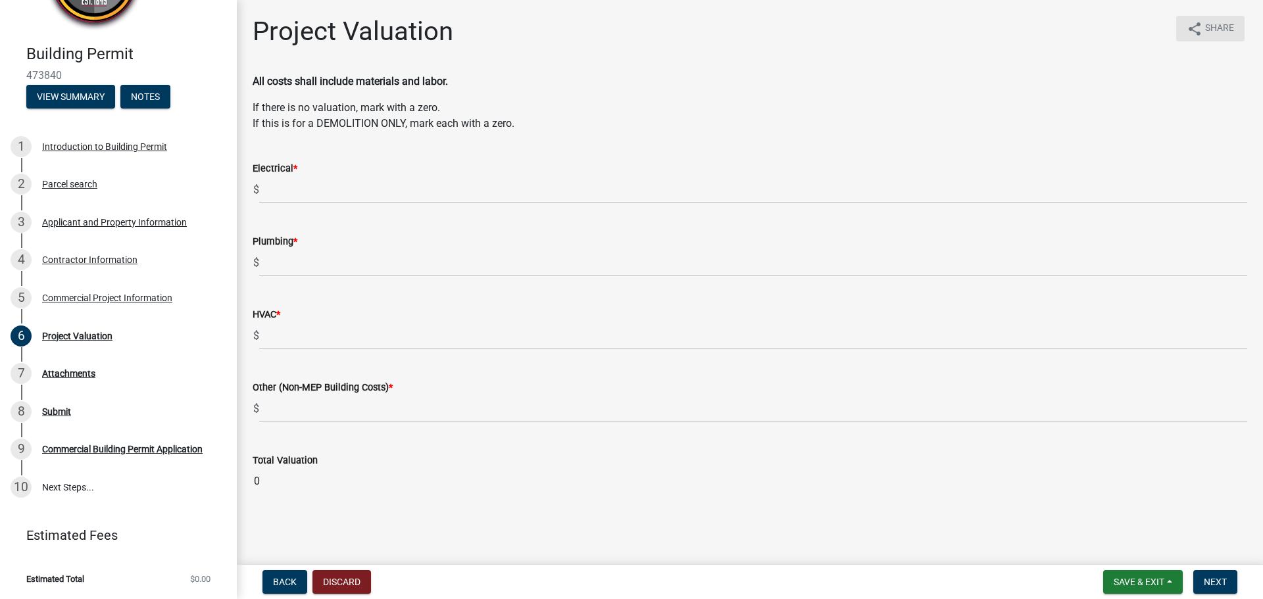
click at [1216, 33] on span "Share" at bounding box center [1219, 29] width 29 height 16
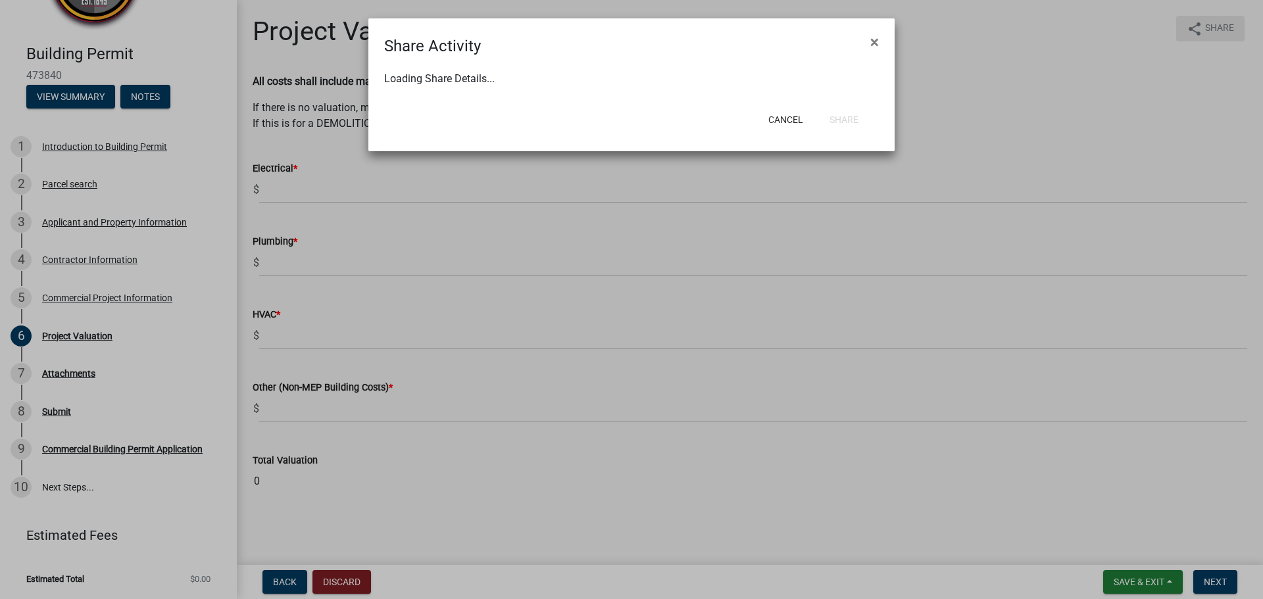
select select "1"
select select "0"
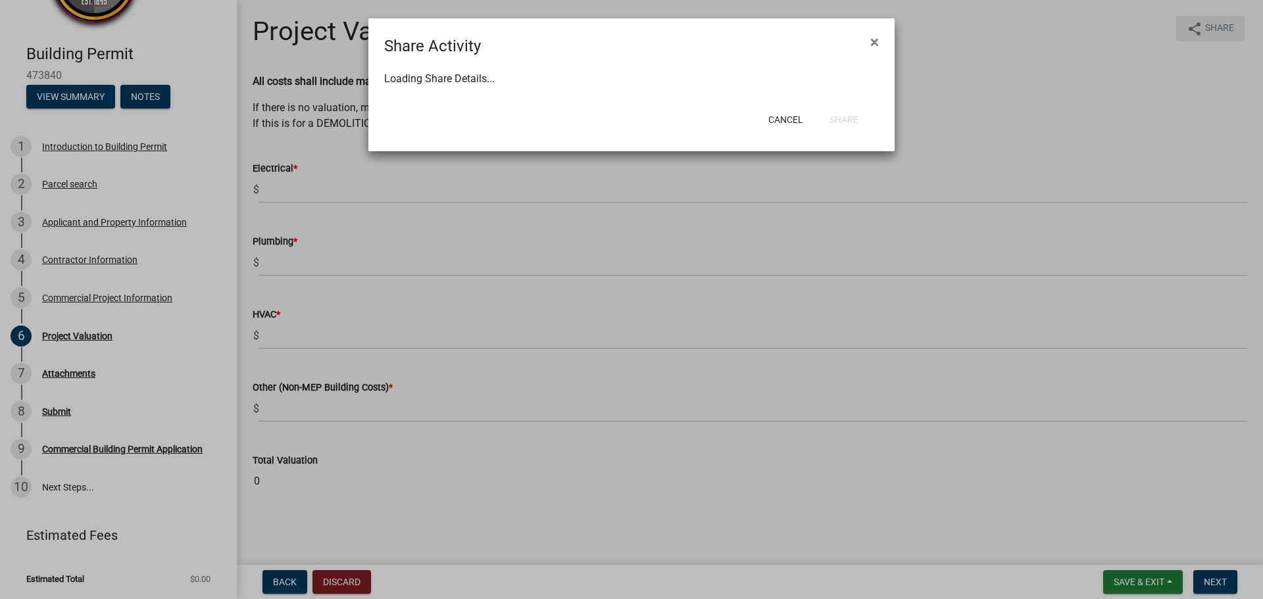
select select "0"
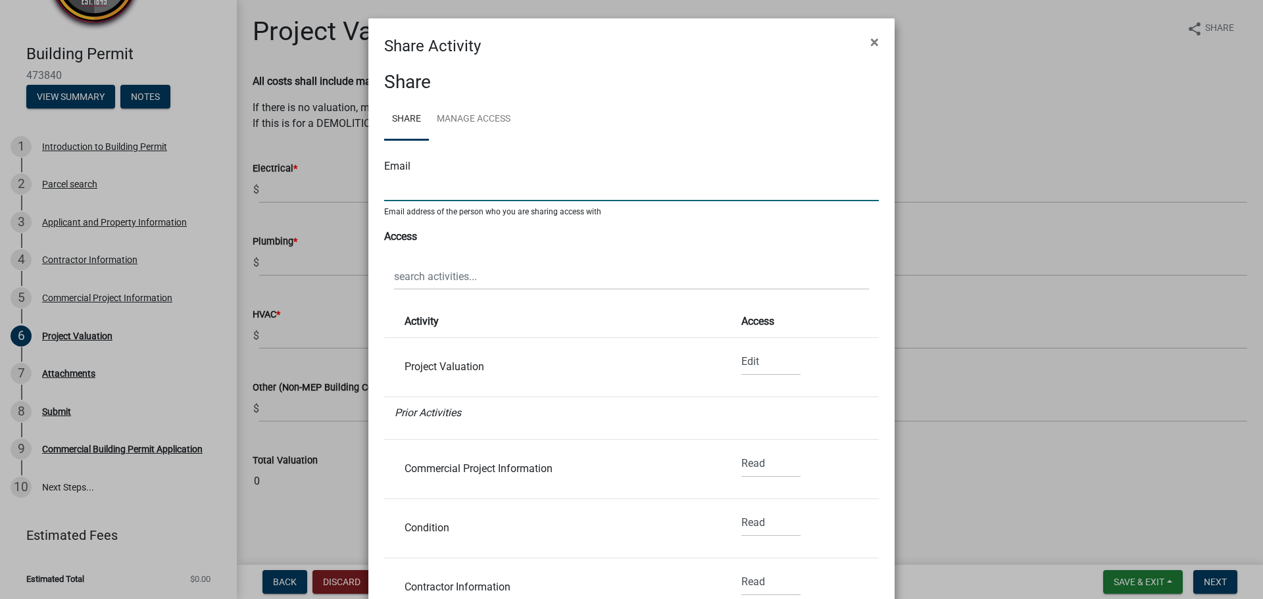
click at [503, 187] on input "text" at bounding box center [631, 187] width 495 height 27
click at [489, 113] on link "Manage Access" at bounding box center [473, 120] width 89 height 42
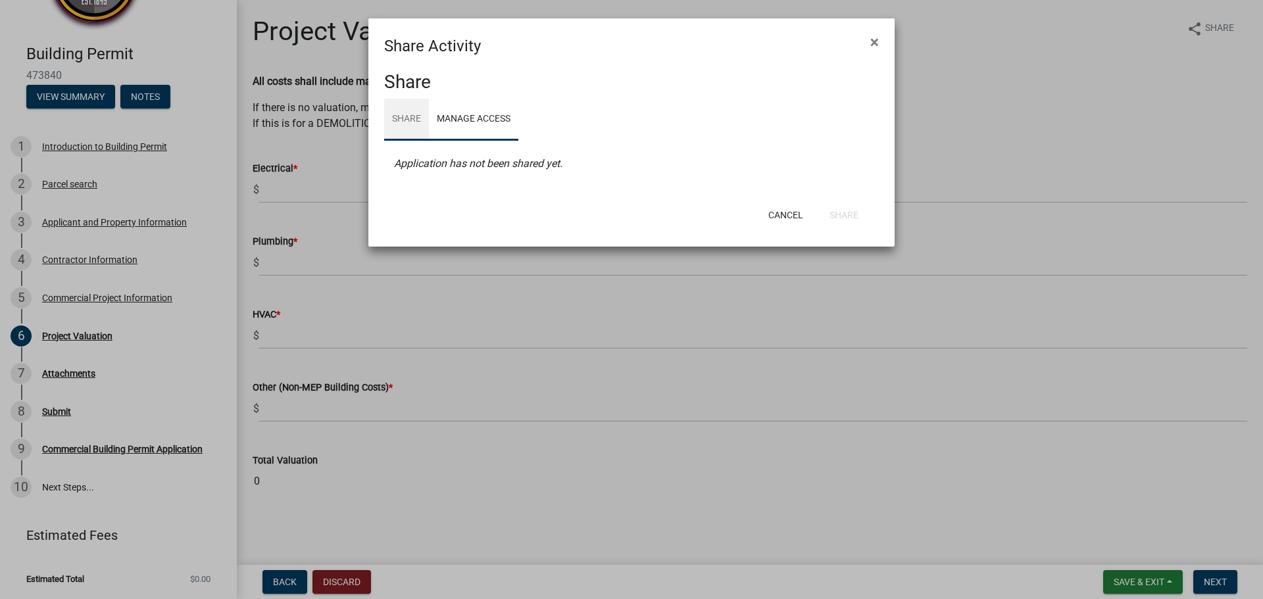
drag, startPoint x: 395, startPoint y: 115, endPoint x: 406, endPoint y: 116, distance: 11.2
click at [395, 114] on link "Share" at bounding box center [406, 120] width 45 height 42
select select "1"
select select "0"
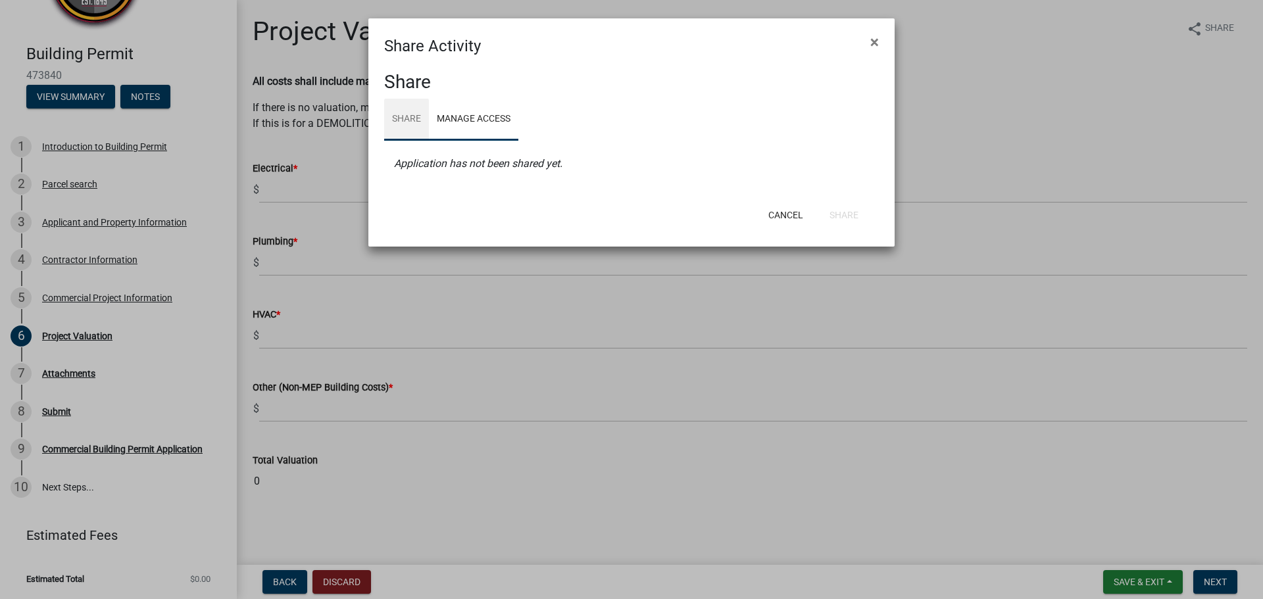
select select "0"
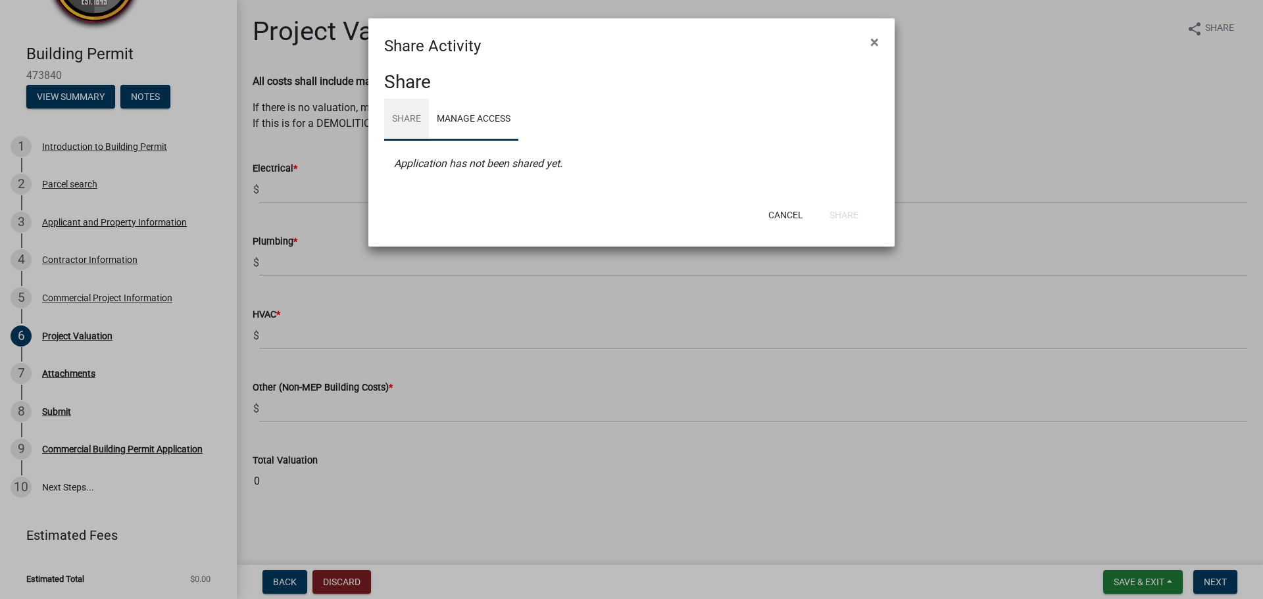
select select "0"
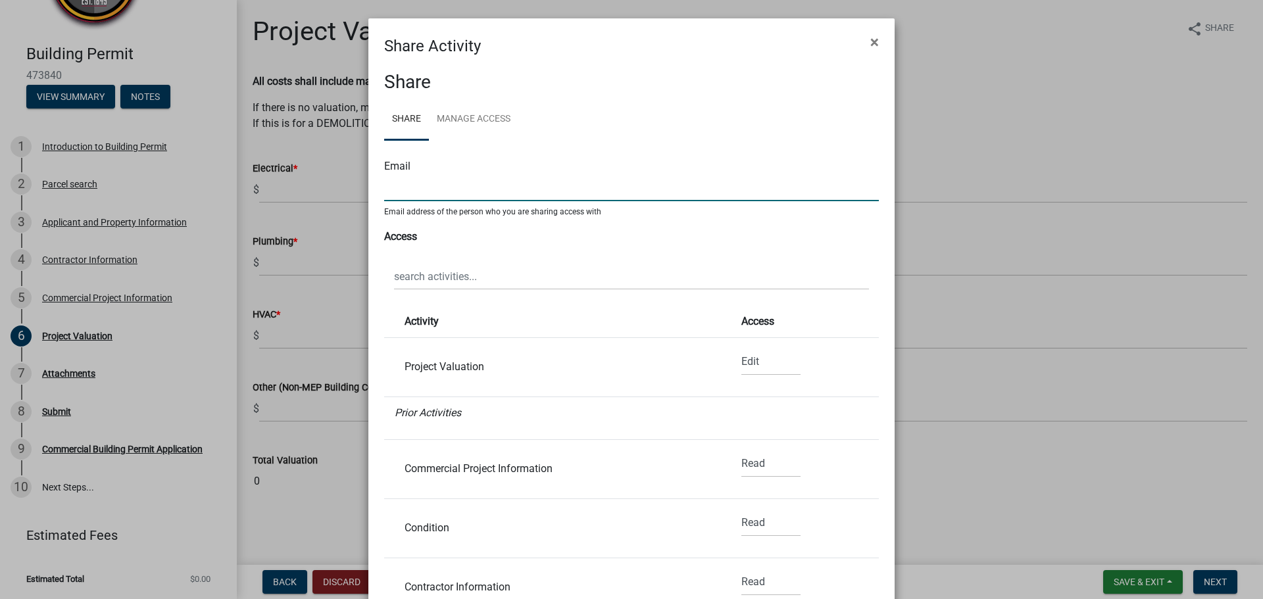
click at [459, 196] on input "text" at bounding box center [631, 187] width 495 height 27
click at [457, 192] on input "shane" at bounding box center [631, 187] width 495 height 27
type input "shane.geiselhart@storycon.com"
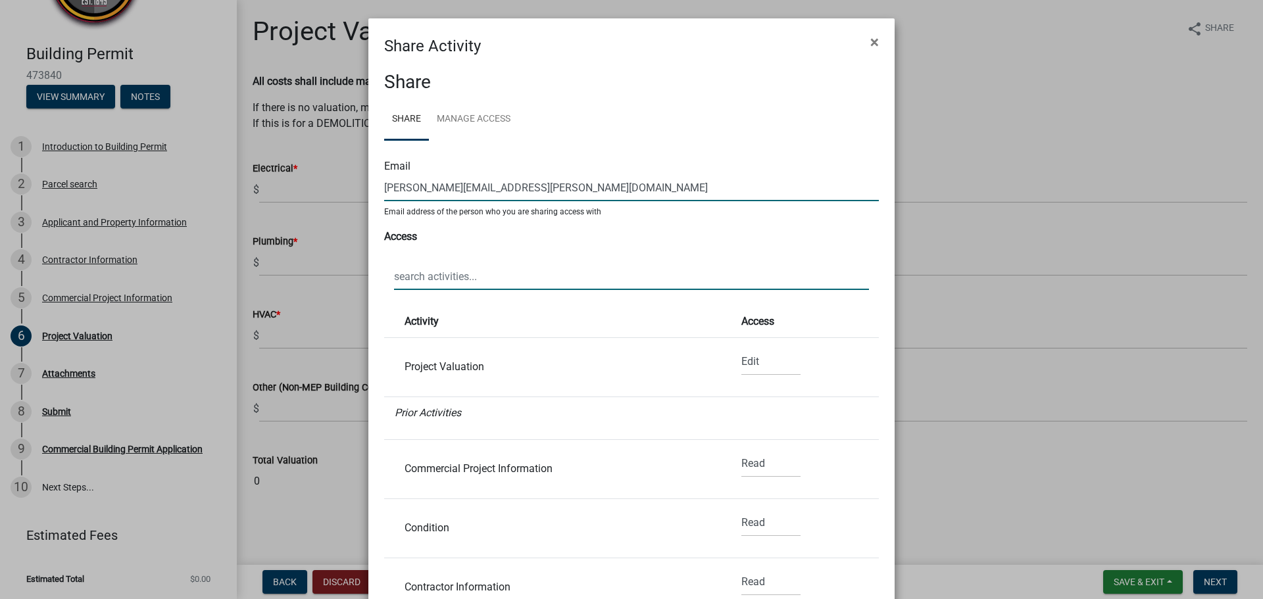
click at [454, 278] on input "text" at bounding box center [631, 276] width 475 height 27
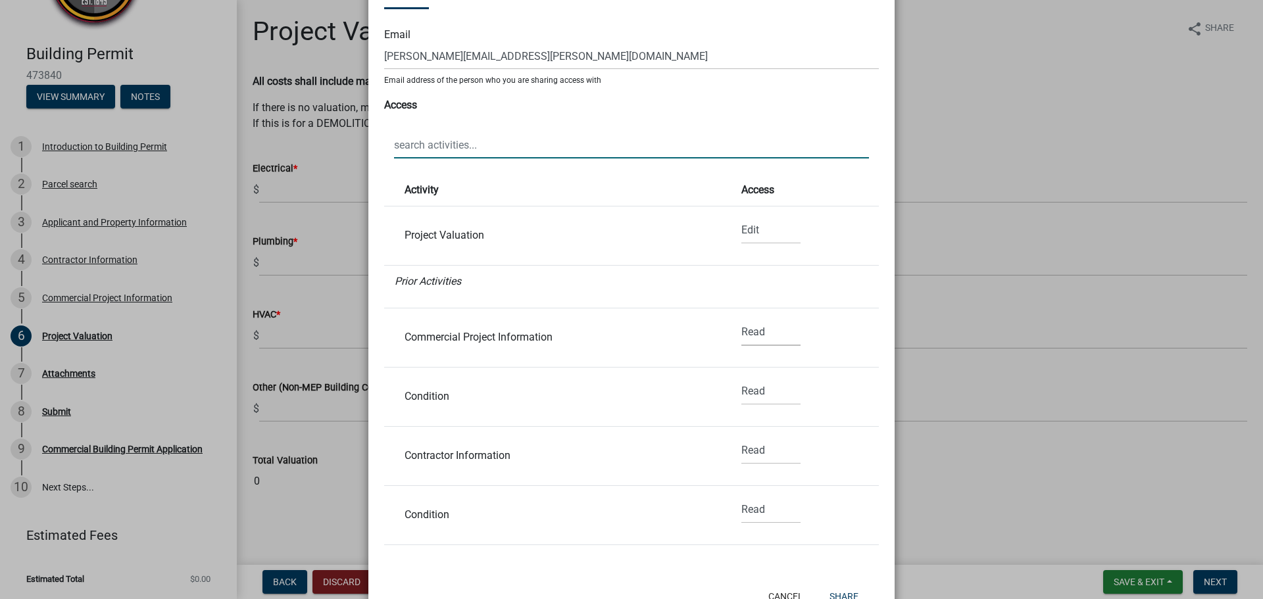
click at [741, 335] on select "None Read Edit" at bounding box center [770, 332] width 59 height 27
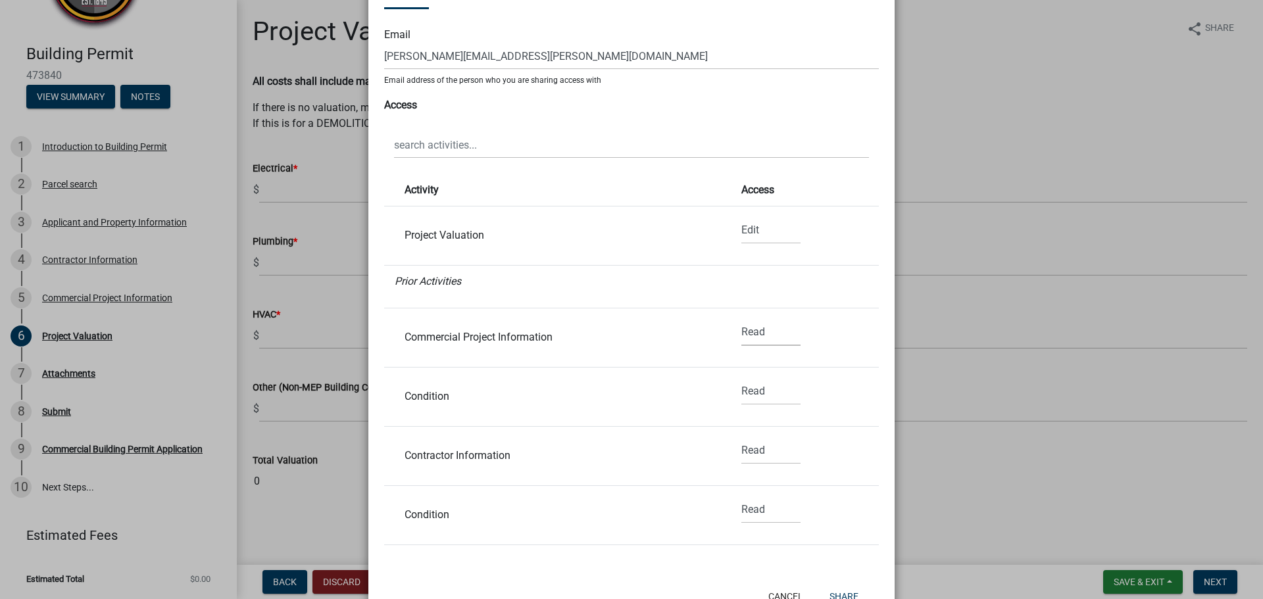
select select "1"
click at [741, 319] on select "None Read Edit" at bounding box center [770, 332] width 59 height 27
click at [755, 393] on select "None Read Edit" at bounding box center [770, 391] width 59 height 27
select select "1"
click at [741, 378] on select "None Read Edit" at bounding box center [770, 391] width 59 height 27
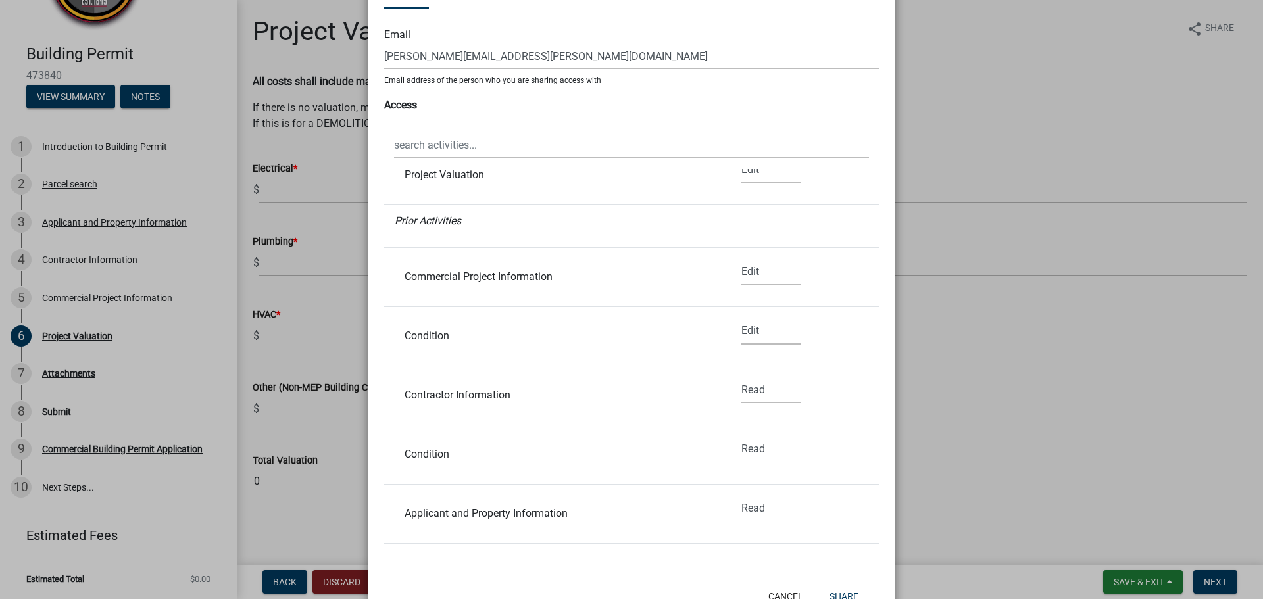
scroll to position [132, 0]
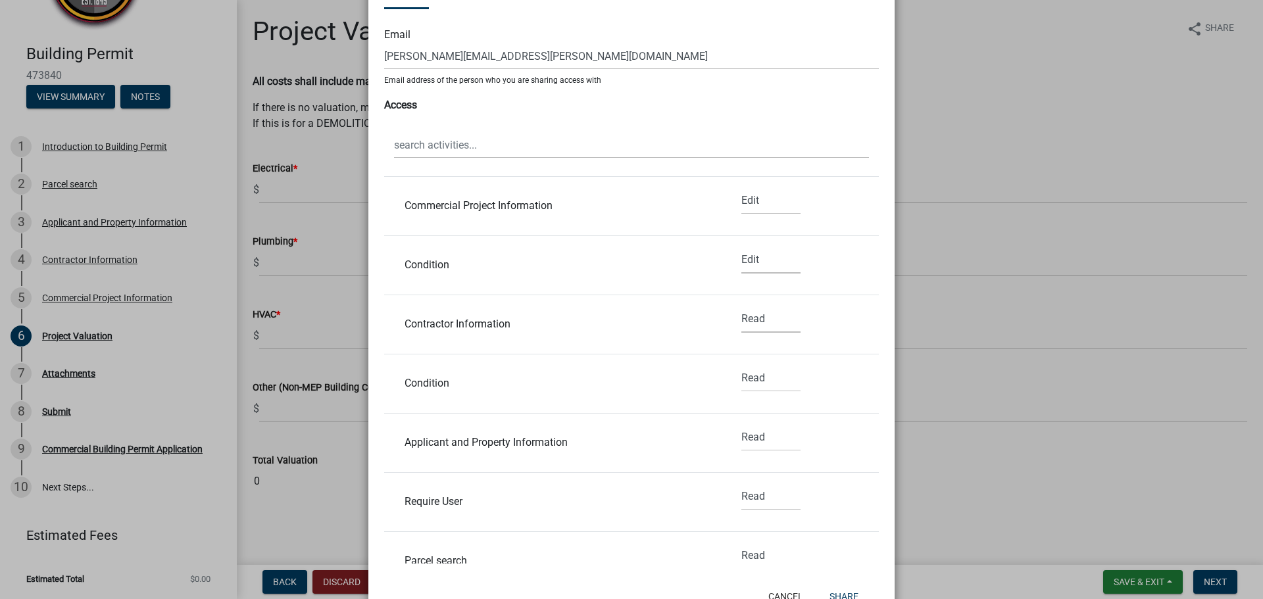
click at [748, 324] on select "None Read Edit" at bounding box center [770, 319] width 59 height 27
select select "1"
click at [741, 306] on select "None Read Edit" at bounding box center [770, 319] width 59 height 27
click at [751, 384] on select "None Read Edit" at bounding box center [770, 378] width 59 height 27
select select "1"
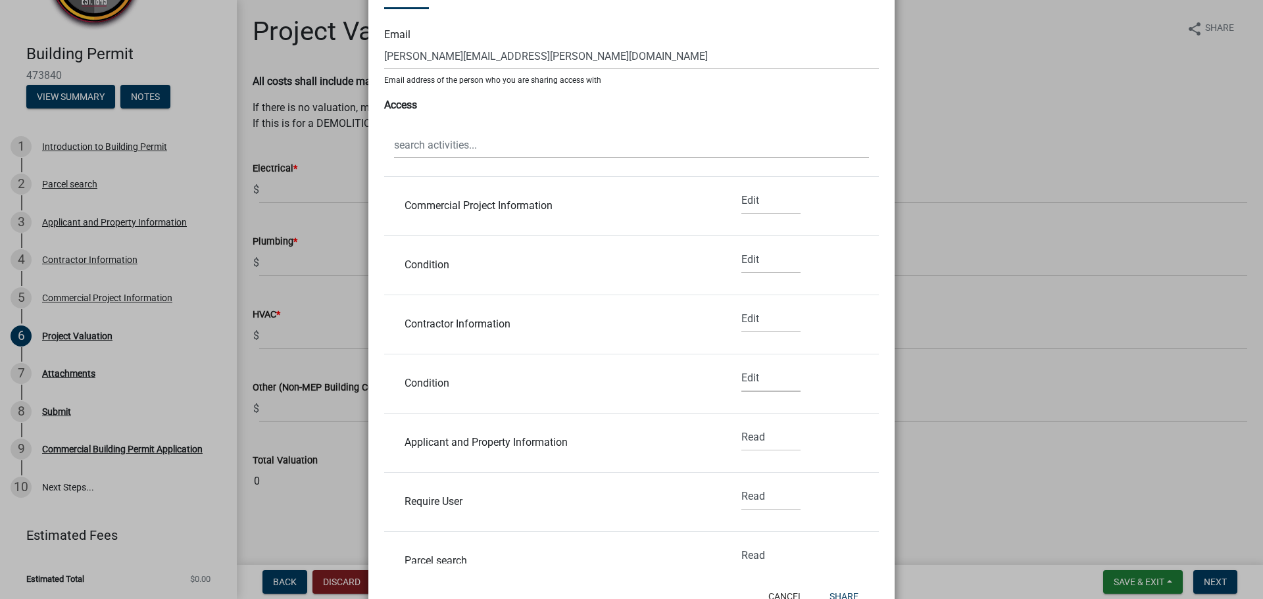
click at [741, 365] on select "None Read Edit" at bounding box center [770, 378] width 59 height 27
click at [750, 435] on select "None Read Edit" at bounding box center [770, 437] width 59 height 27
select select "1"
click at [741, 424] on select "None Read Edit" at bounding box center [770, 437] width 59 height 27
click at [748, 510] on div "None Read Edit" at bounding box center [770, 501] width 79 height 37
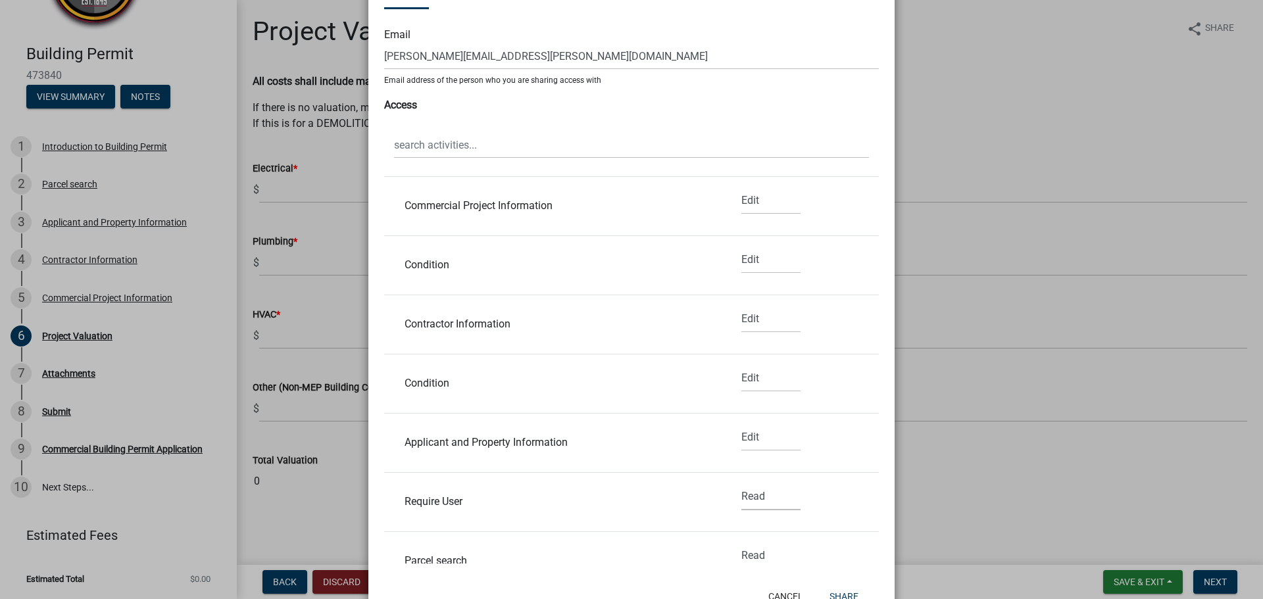
click at [748, 500] on select "None Read Edit" at bounding box center [770, 496] width 59 height 27
select select "1"
click at [741, 483] on select "None Read Edit" at bounding box center [770, 496] width 59 height 27
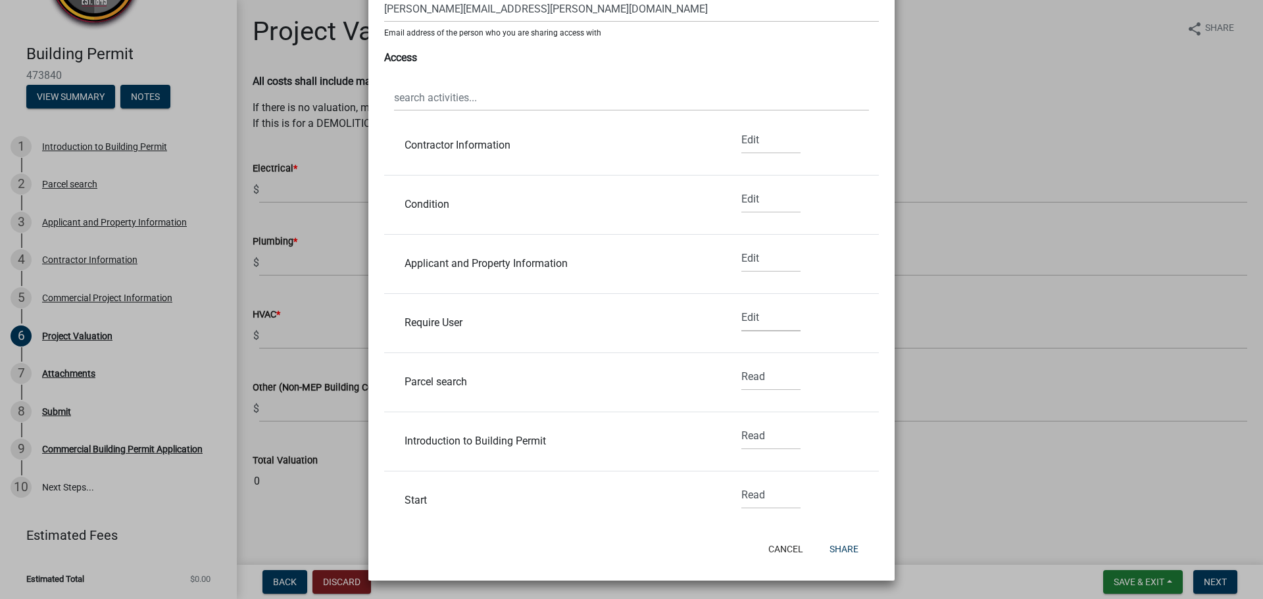
scroll to position [329, 0]
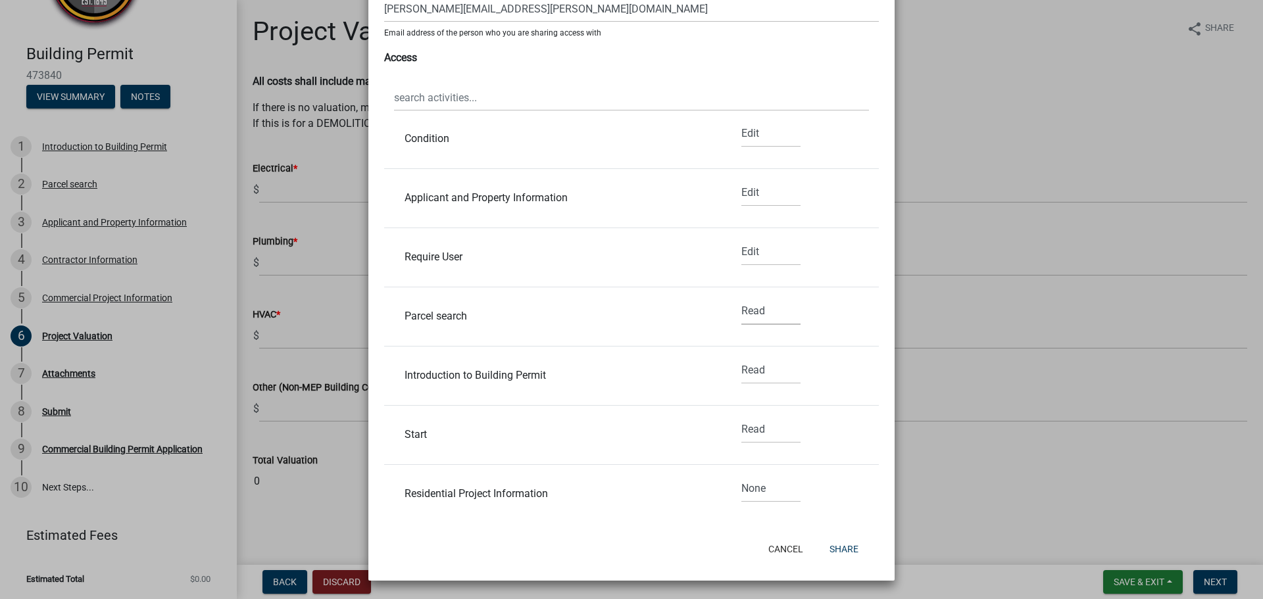
click at [752, 306] on select "None Read Edit" at bounding box center [770, 311] width 59 height 27
select select "1"
click at [741, 298] on select "None Read Edit" at bounding box center [770, 311] width 59 height 27
click at [747, 362] on select "None Read Edit" at bounding box center [770, 370] width 59 height 27
select select "1"
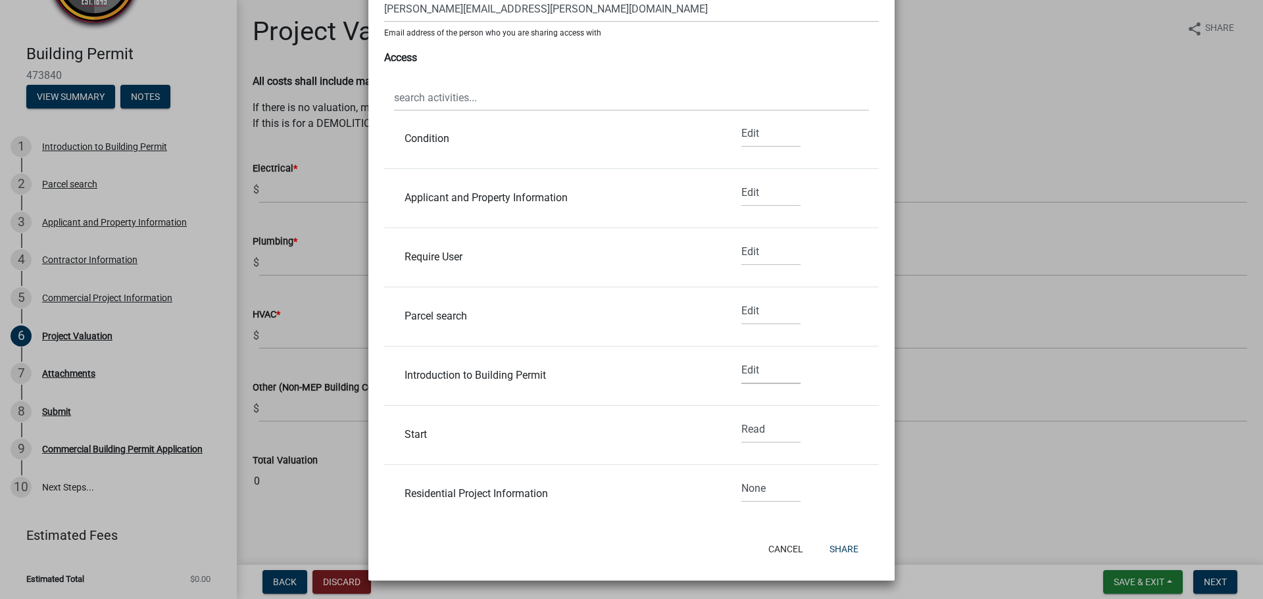
click at [741, 357] on select "None Read Edit" at bounding box center [770, 370] width 59 height 27
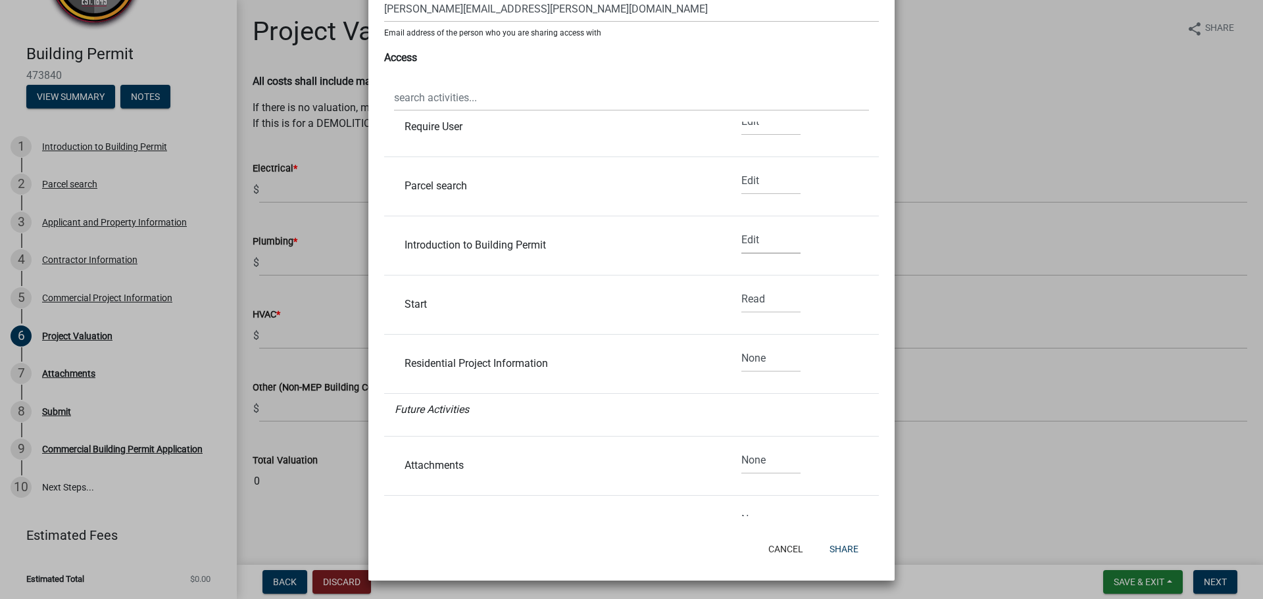
scroll to position [460, 0]
click at [750, 298] on select "None Read Edit" at bounding box center [770, 298] width 59 height 27
select select "1"
click at [741, 285] on select "None Read Edit" at bounding box center [770, 298] width 59 height 27
click at [749, 346] on select "None Read Edit" at bounding box center [770, 357] width 59 height 27
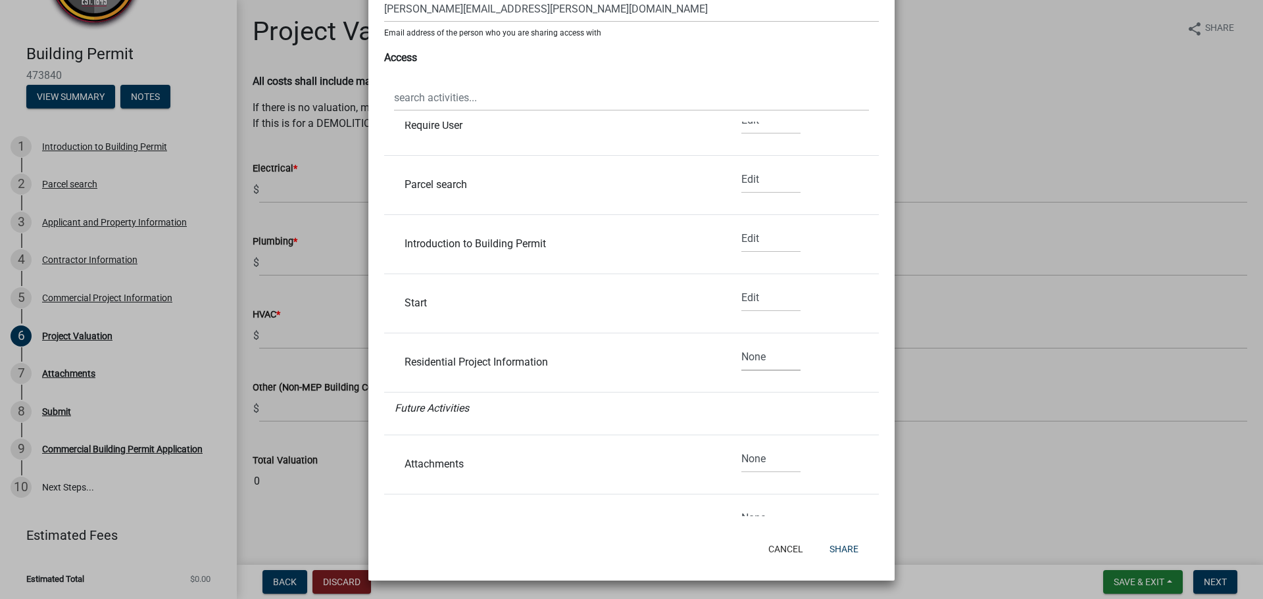
select select "1"
click at [741, 344] on select "None Read Edit" at bounding box center [770, 357] width 59 height 27
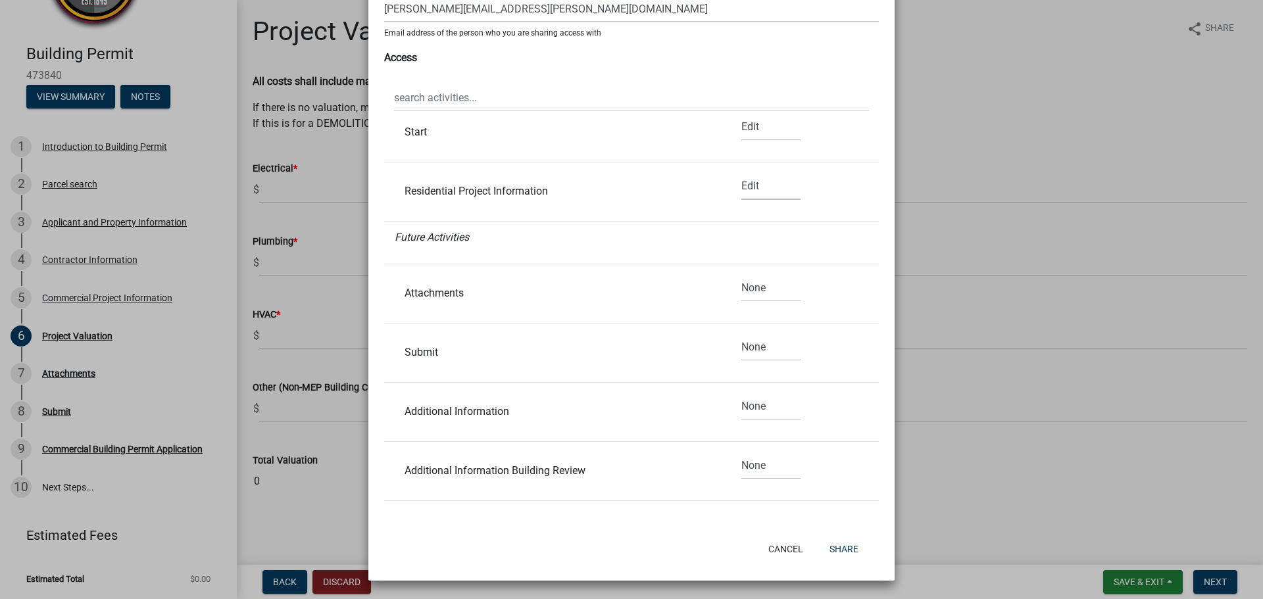
scroll to position [658, 0]
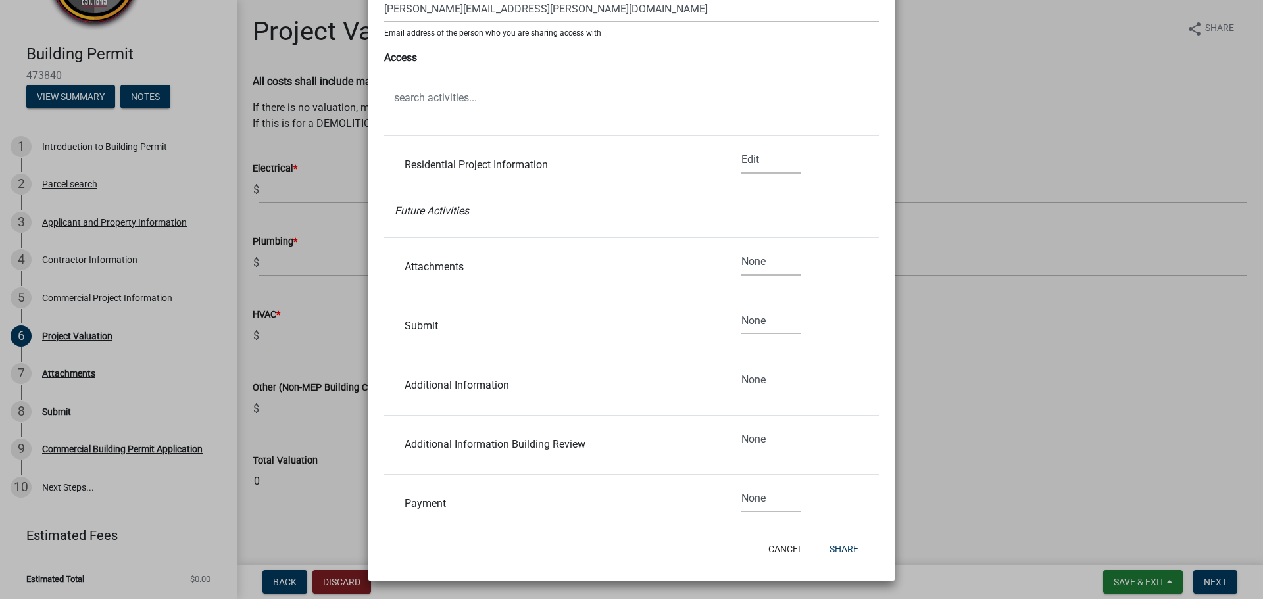
click at [756, 260] on select "None Read Edit" at bounding box center [770, 262] width 59 height 27
select select "1"
click at [741, 249] on select "None Read Edit" at bounding box center [770, 262] width 59 height 27
click at [754, 320] on select "None Read Edit" at bounding box center [770, 321] width 59 height 27
select select "1"
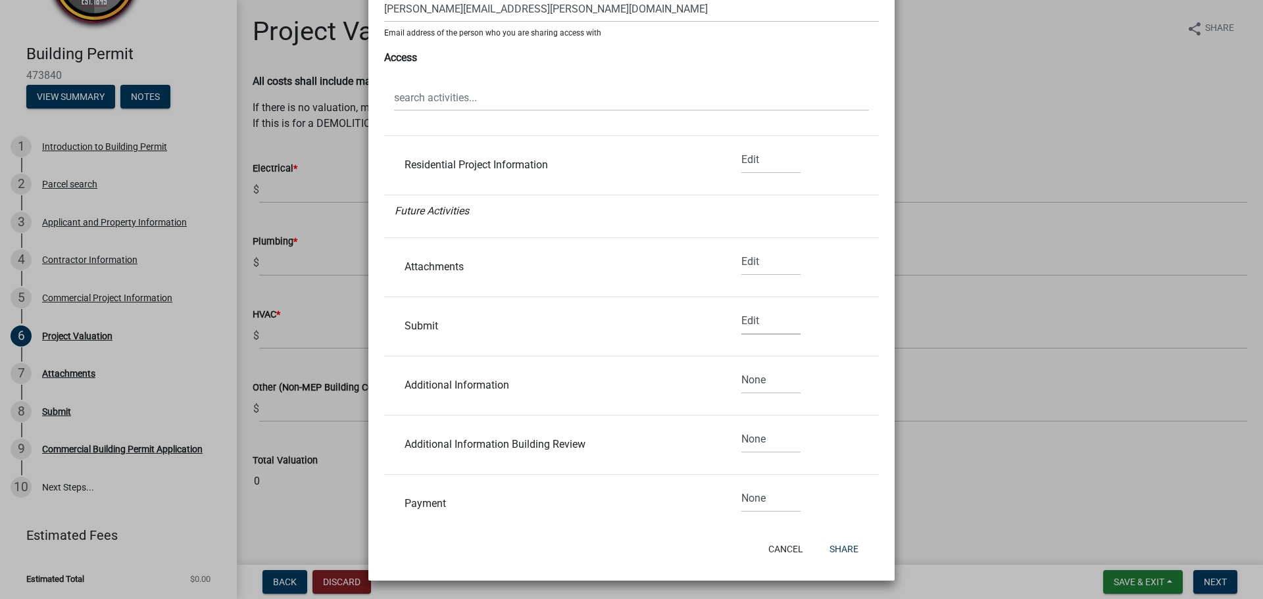
click at [741, 308] on select "None Read Edit" at bounding box center [770, 321] width 59 height 27
click at [746, 383] on select "None Read Edit" at bounding box center [770, 380] width 59 height 27
select select "1"
click at [741, 367] on select "None Read Edit" at bounding box center [770, 380] width 59 height 27
drag, startPoint x: 750, startPoint y: 441, endPoint x: 748, endPoint y: 450, distance: 10.0
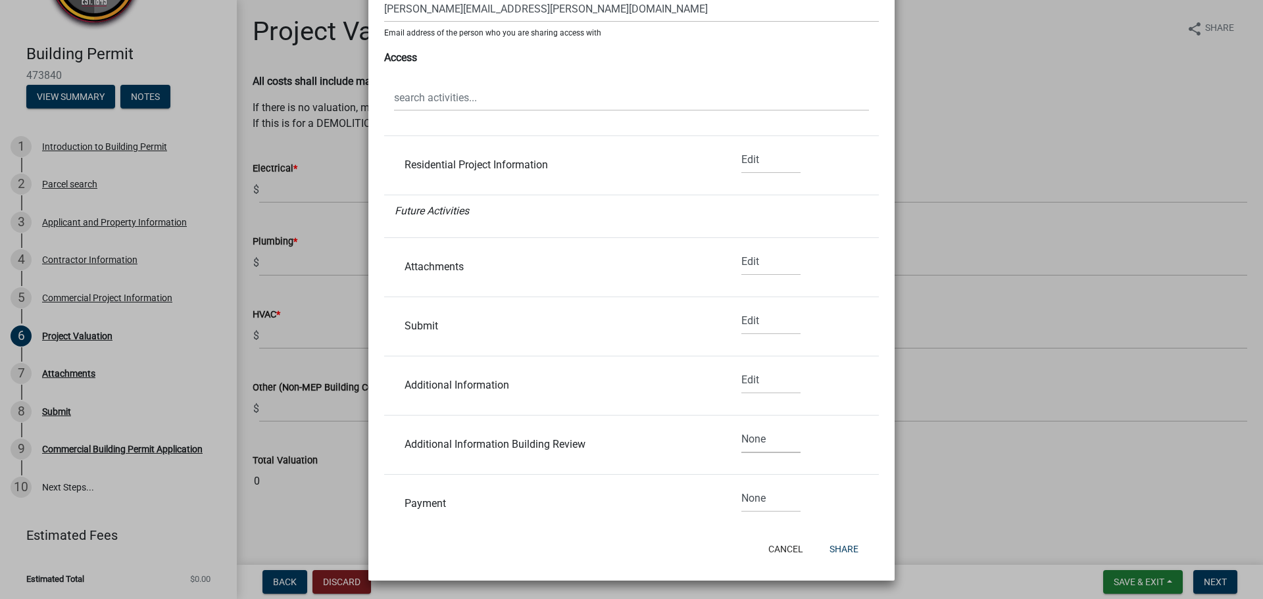
click at [750, 441] on select "None Read Edit" at bounding box center [770, 439] width 59 height 27
select select "1"
click at [741, 426] on select "None Read Edit" at bounding box center [770, 439] width 59 height 27
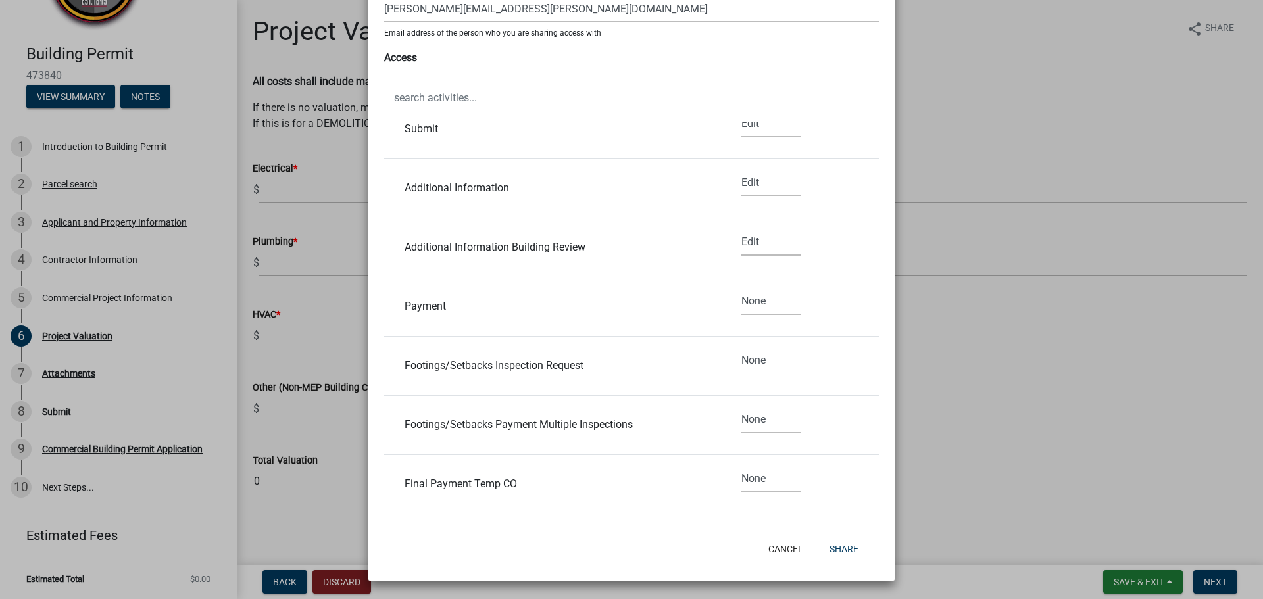
click at [752, 304] on select "None Read Edit" at bounding box center [770, 301] width 59 height 27
select select "1"
click at [741, 288] on select "None Read Edit" at bounding box center [770, 301] width 59 height 27
click at [742, 360] on select "None Read Edit" at bounding box center [770, 360] width 59 height 27
select select "1"
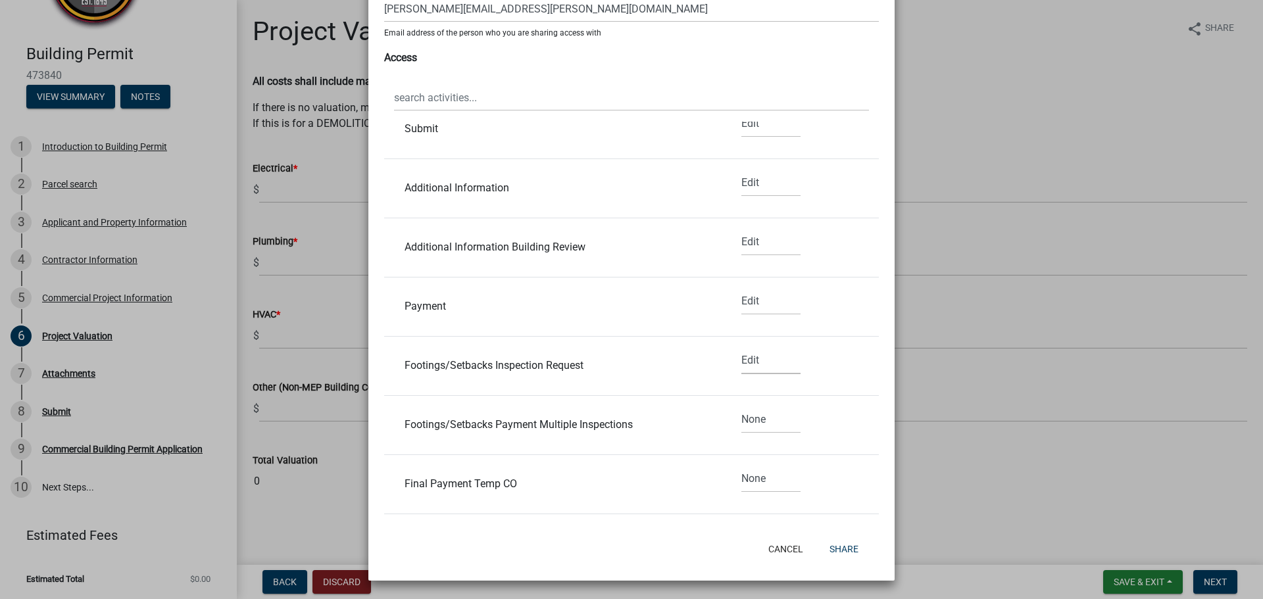
click at [741, 347] on select "None Read Edit" at bounding box center [770, 360] width 59 height 27
click at [744, 419] on select "None Read Edit" at bounding box center [770, 419] width 59 height 27
select select "1"
click at [741, 406] on select "None Read Edit" at bounding box center [770, 419] width 59 height 27
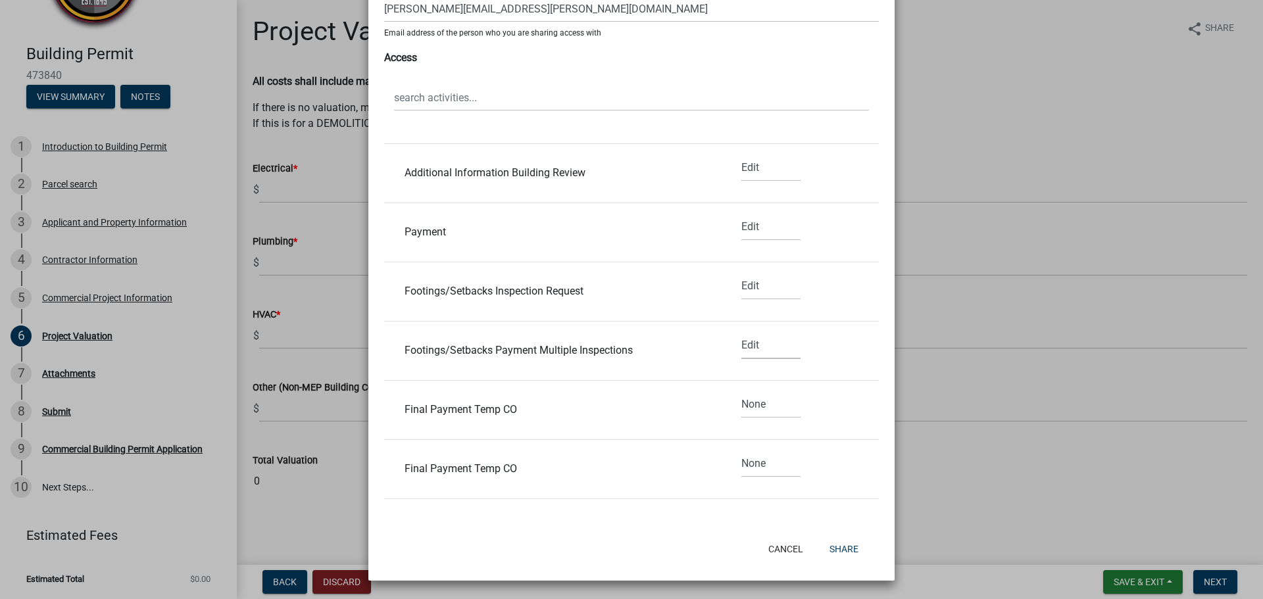
scroll to position [986, 0]
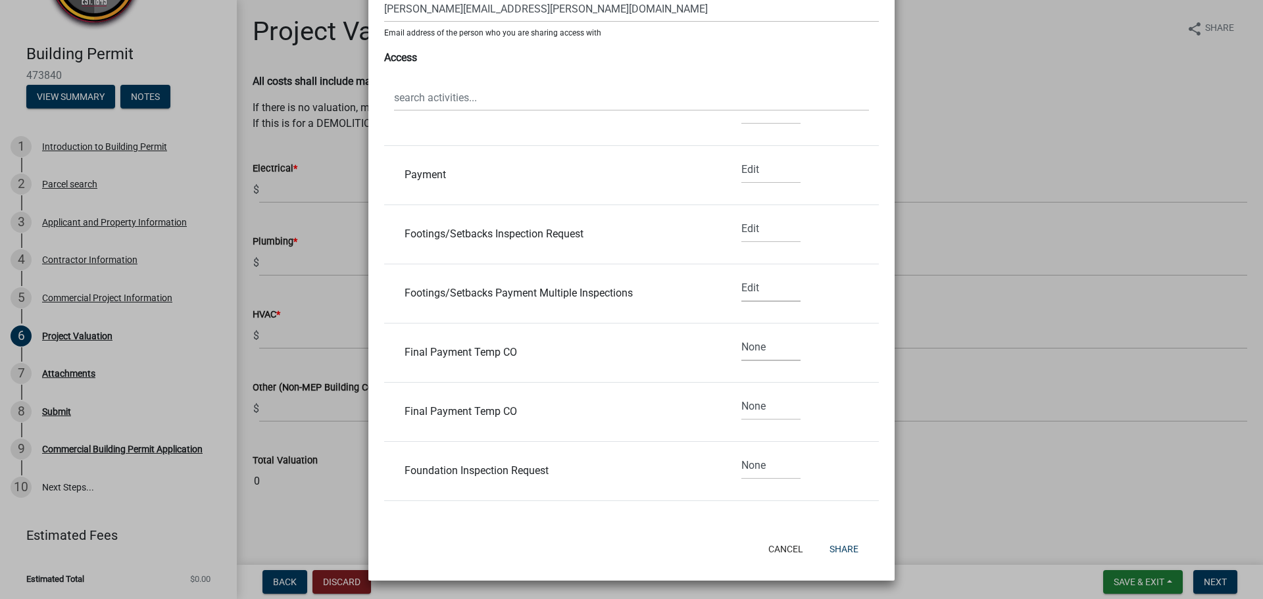
click at [750, 346] on select "None Read Edit" at bounding box center [770, 347] width 59 height 27
select select "1"
click at [741, 334] on select "None Read Edit" at bounding box center [770, 347] width 59 height 27
click at [749, 406] on select "None Read Edit" at bounding box center [770, 406] width 59 height 27
select select "1"
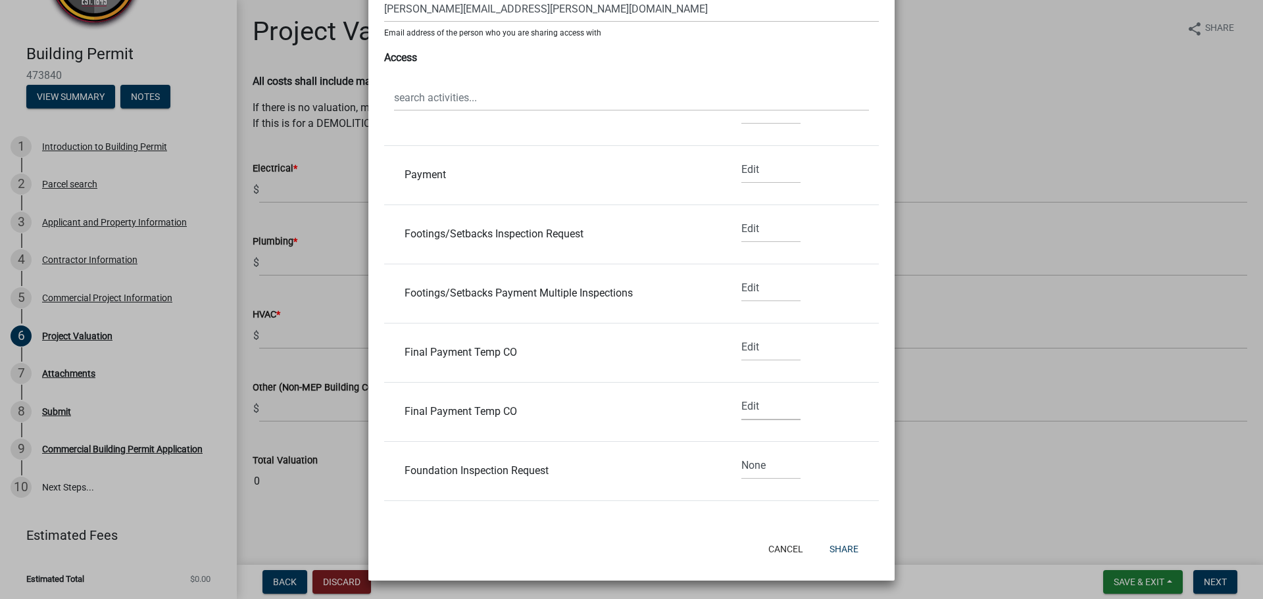
click at [741, 393] on select "None Read Edit" at bounding box center [770, 406] width 59 height 27
click at [746, 471] on select "None Read Edit" at bounding box center [770, 465] width 59 height 27
select select "1"
click at [741, 452] on select "None Read Edit" at bounding box center [770, 465] width 59 height 27
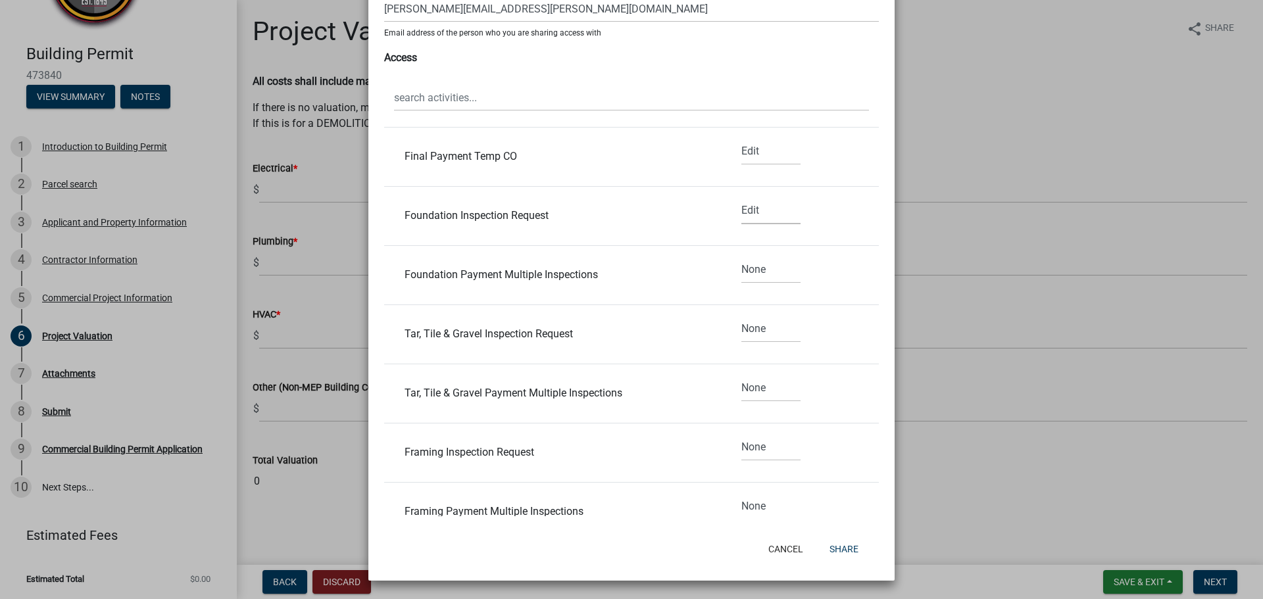
scroll to position [1249, 0]
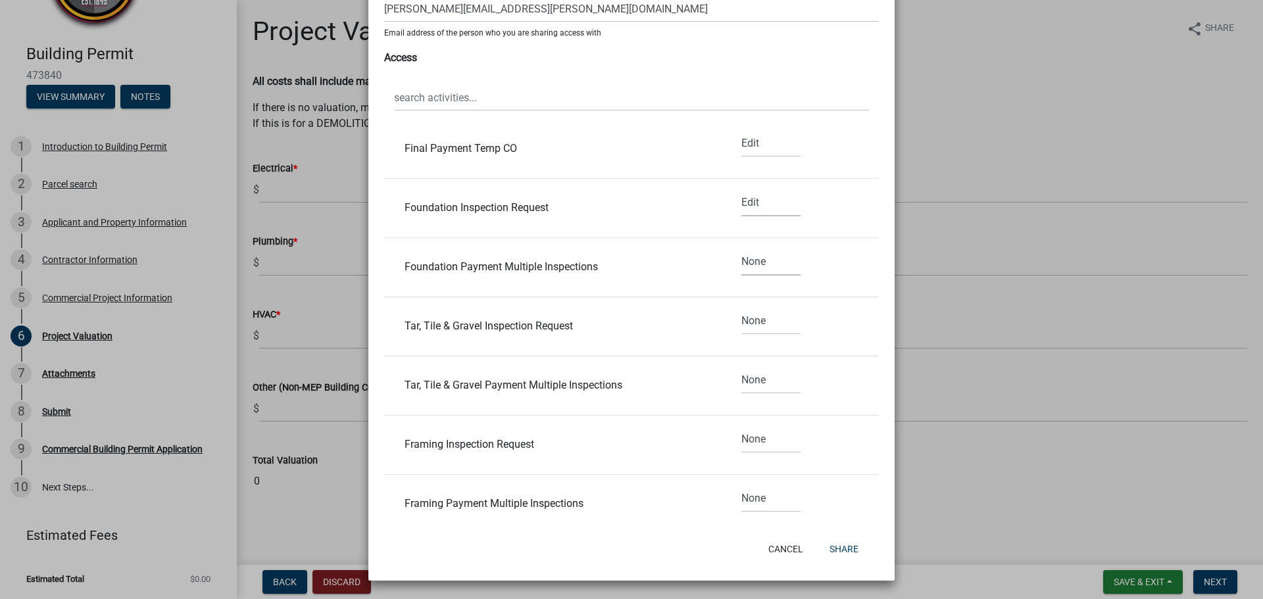
drag, startPoint x: 756, startPoint y: 260, endPoint x: 756, endPoint y: 273, distance: 13.2
click at [756, 260] on select "None Read Edit" at bounding box center [770, 262] width 59 height 27
select select "1"
click at [741, 249] on select "None Read Edit" at bounding box center [770, 262] width 59 height 27
drag, startPoint x: 748, startPoint y: 315, endPoint x: 751, endPoint y: 325, distance: 10.4
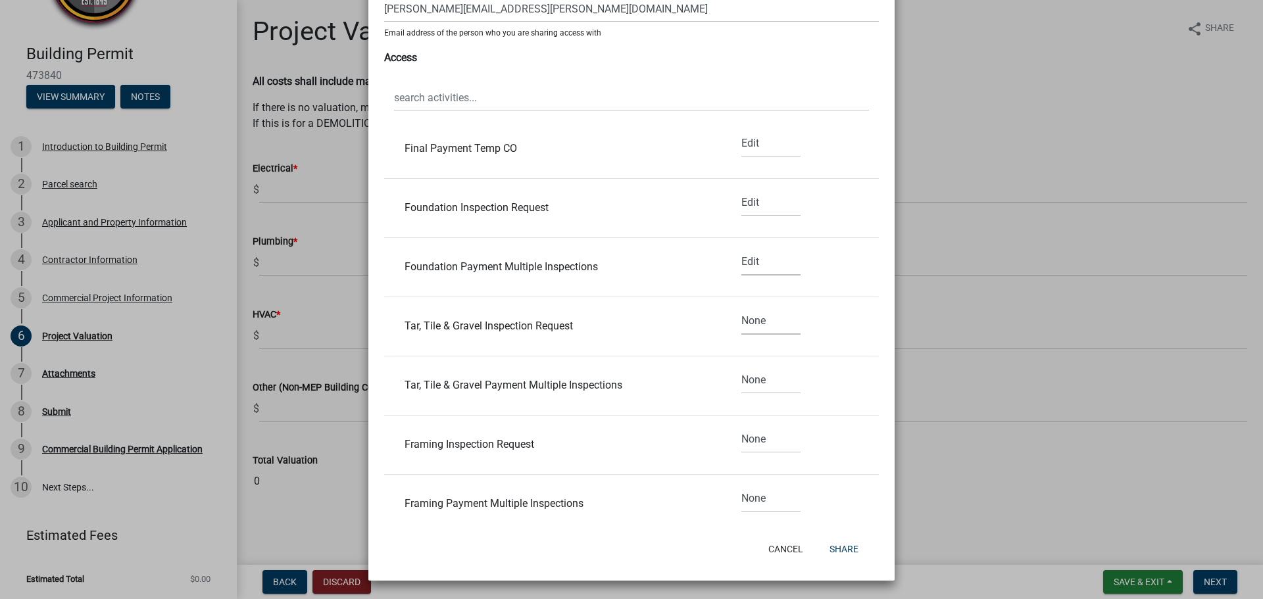
click at [748, 316] on select "None Read Edit" at bounding box center [770, 321] width 59 height 27
select select "1"
click at [741, 308] on select "None Read Edit" at bounding box center [770, 321] width 59 height 27
click at [752, 386] on select "None Read Edit" at bounding box center [770, 380] width 59 height 27
select select "1"
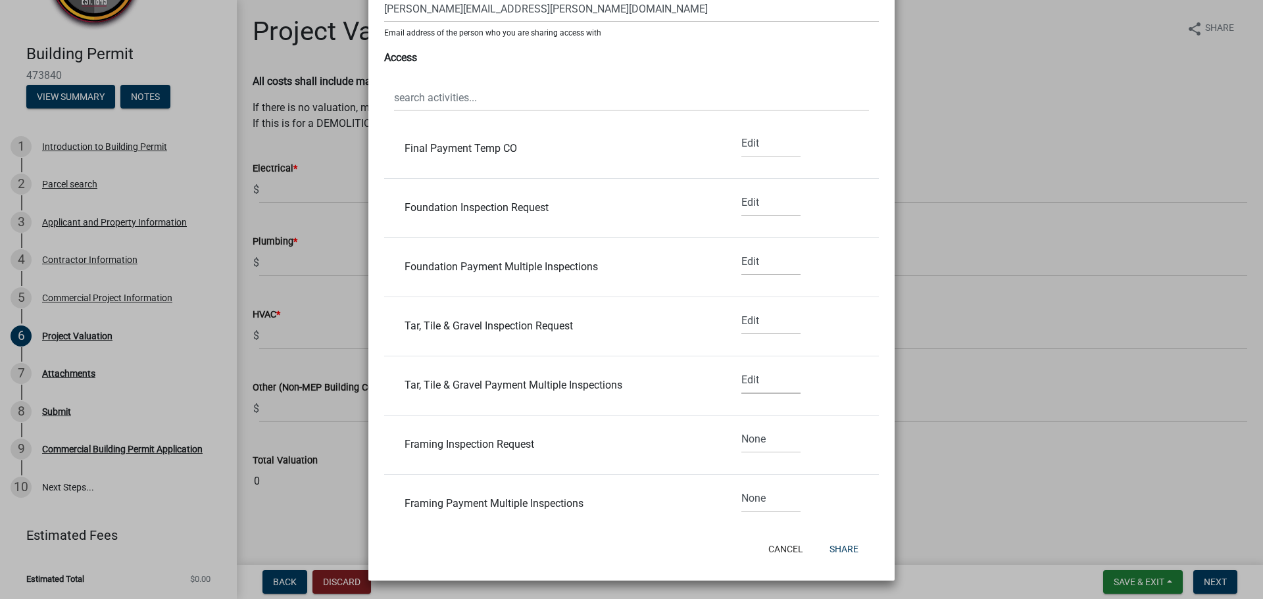
click at [741, 367] on select "None Read Edit" at bounding box center [770, 380] width 59 height 27
click at [751, 439] on select "None Read Edit" at bounding box center [770, 439] width 59 height 27
select select "1"
click at [741, 426] on select "None Read Edit" at bounding box center [770, 439] width 59 height 27
click at [741, 501] on select "None Read Edit" at bounding box center [770, 498] width 59 height 27
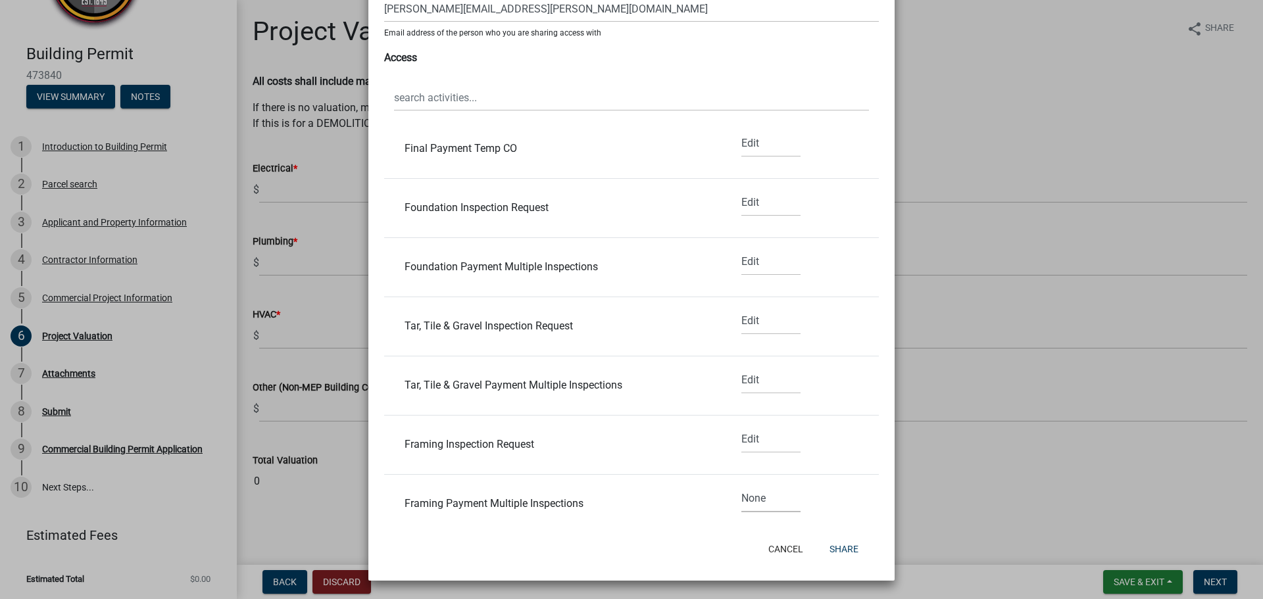
select select "1"
click at [741, 485] on select "None Read Edit" at bounding box center [770, 498] width 59 height 27
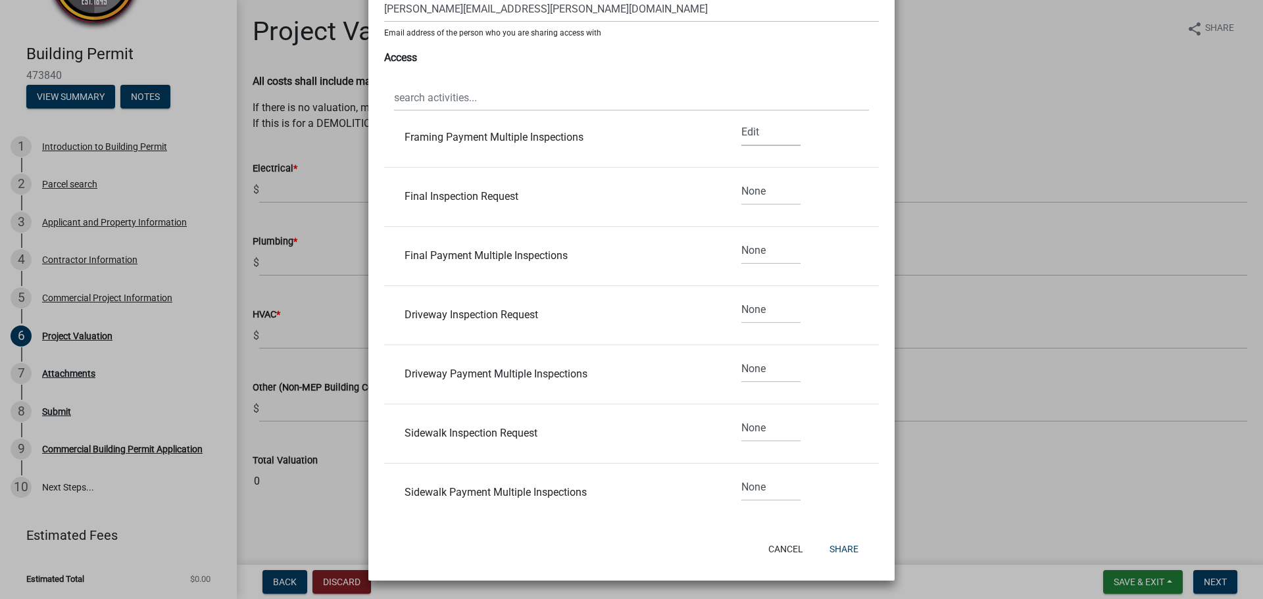
scroll to position [1628, 0]
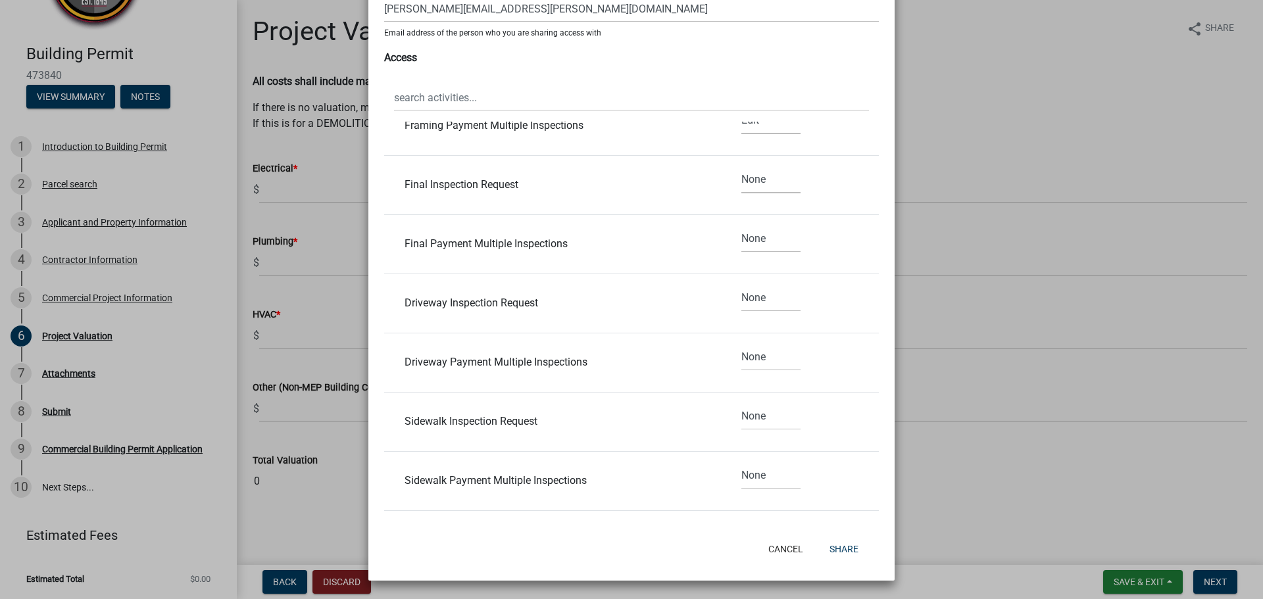
drag, startPoint x: 738, startPoint y: 181, endPoint x: 739, endPoint y: 191, distance: 10.5
click at [741, 181] on select "None Read Edit" at bounding box center [770, 179] width 59 height 27
select select "1"
click at [741, 166] on select "None Read Edit" at bounding box center [770, 179] width 59 height 27
drag, startPoint x: 740, startPoint y: 237, endPoint x: 746, endPoint y: 247, distance: 10.6
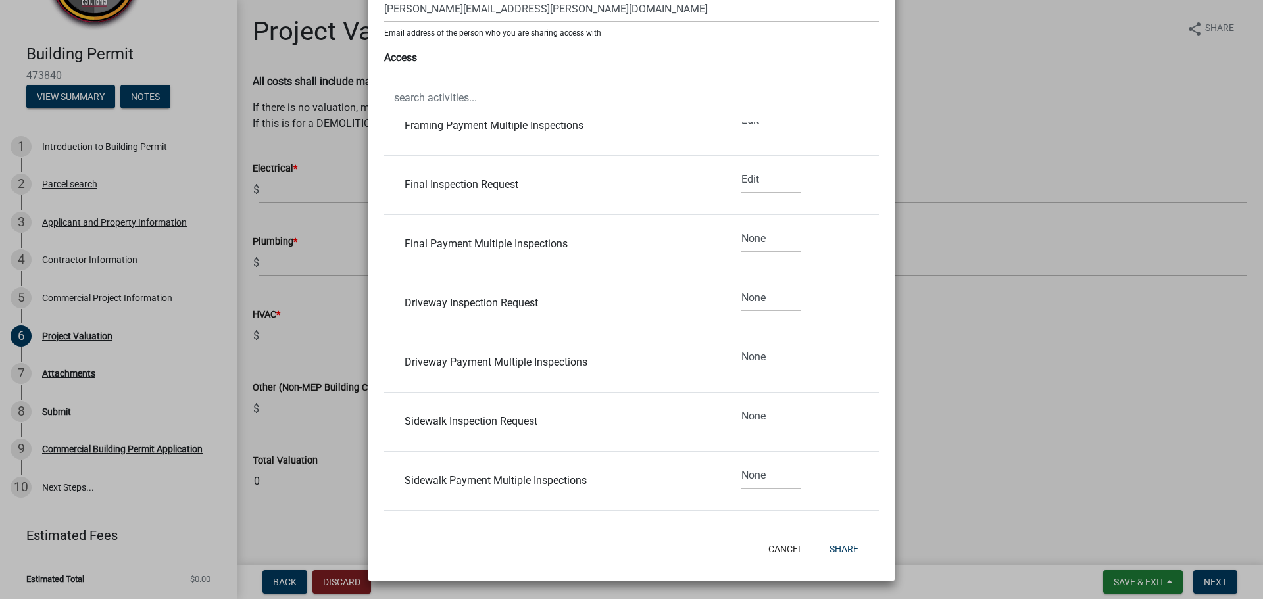
click at [741, 237] on select "None Read Edit" at bounding box center [770, 239] width 59 height 27
select select "1"
click at [741, 226] on select "None Read Edit" at bounding box center [770, 239] width 59 height 27
click at [744, 295] on select "None Read Edit" at bounding box center [770, 298] width 59 height 27
select select "1"
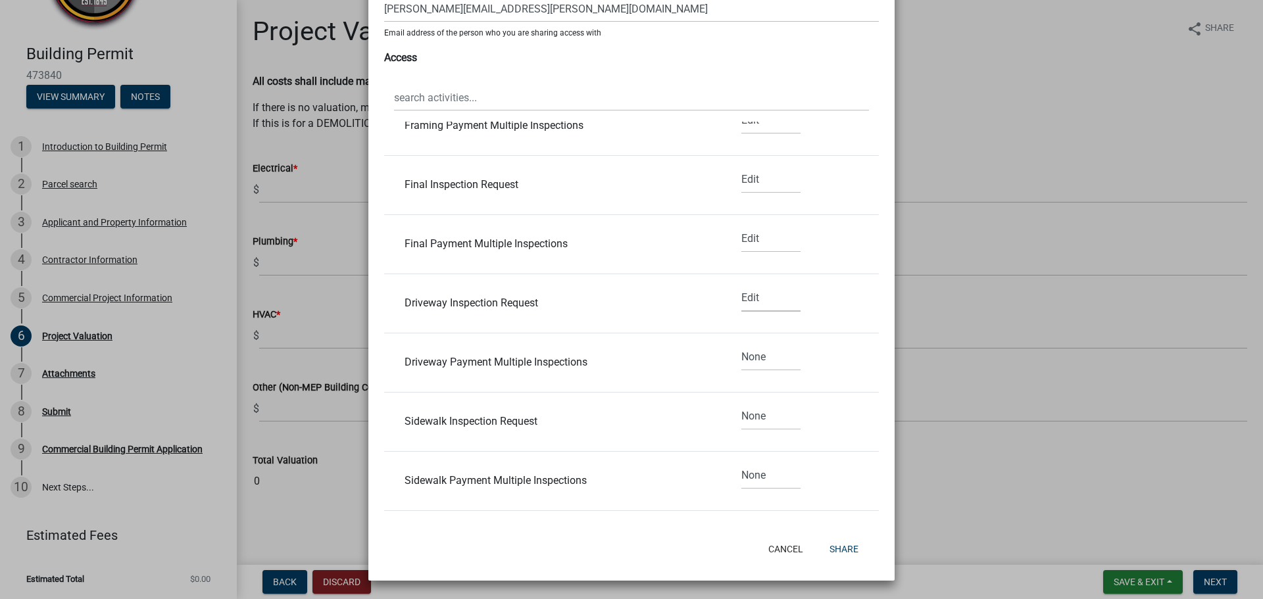
click at [741, 285] on select "None Read Edit" at bounding box center [770, 298] width 59 height 27
click at [750, 358] on select "None Read Edit" at bounding box center [770, 357] width 59 height 27
select select "1"
click at [741, 344] on select "None Read Edit" at bounding box center [770, 357] width 59 height 27
click at [748, 418] on select "None Read Edit" at bounding box center [770, 416] width 59 height 27
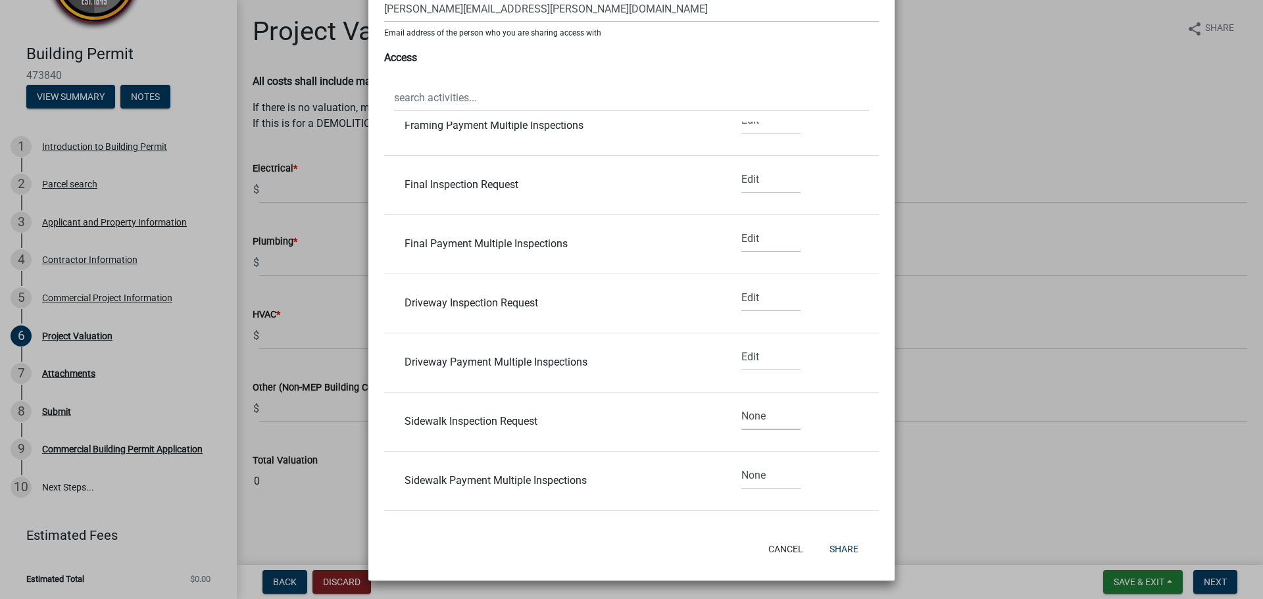
select select "1"
click at [741, 403] on select "None Read Edit" at bounding box center [770, 416] width 59 height 27
click at [742, 473] on select "None Read Edit" at bounding box center [770, 475] width 59 height 27
select select "1"
click at [741, 462] on select "None Read Edit" at bounding box center [770, 475] width 59 height 27
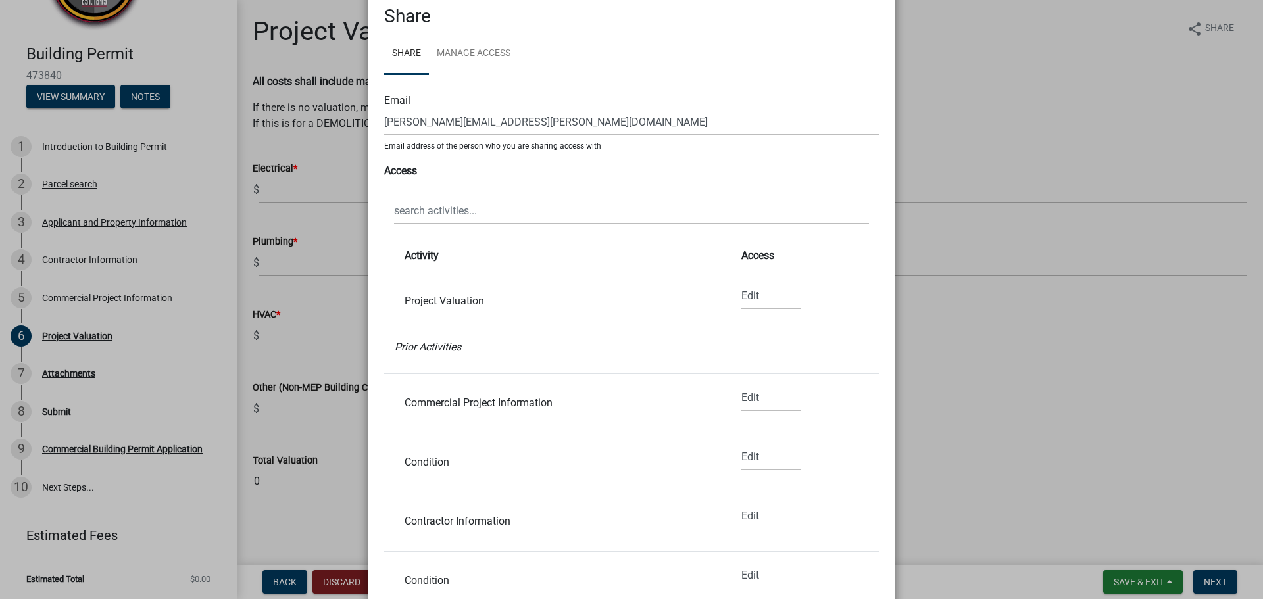
scroll to position [0, 0]
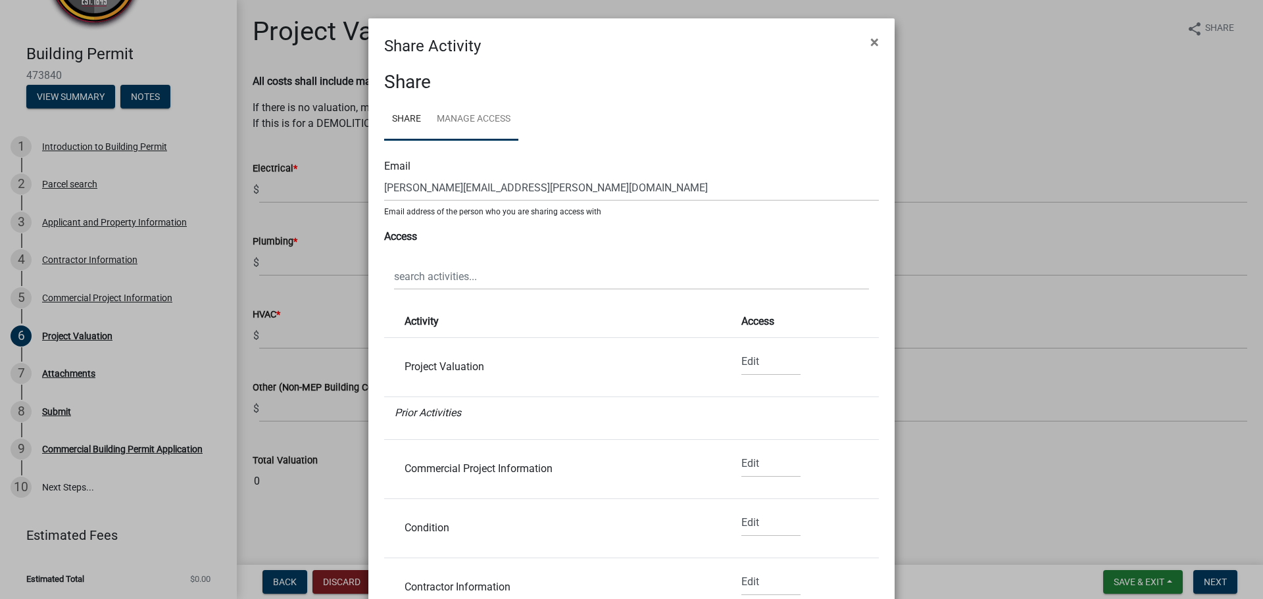
click at [462, 122] on link "Manage Access" at bounding box center [473, 120] width 89 height 42
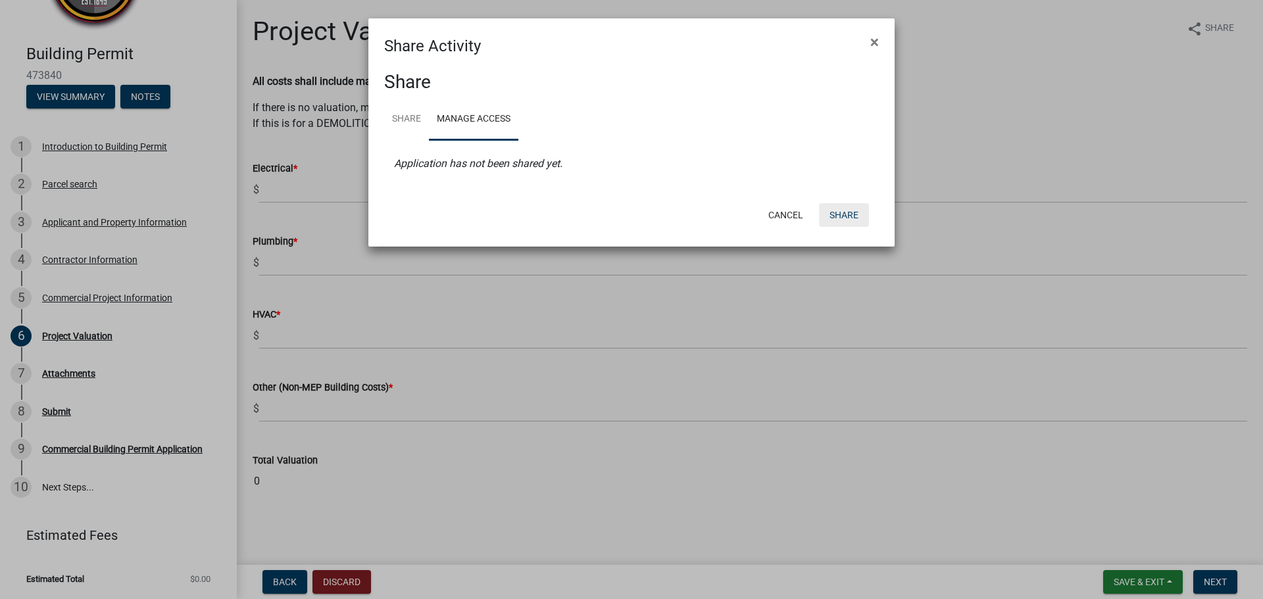
click at [843, 208] on button "Share" at bounding box center [844, 215] width 50 height 24
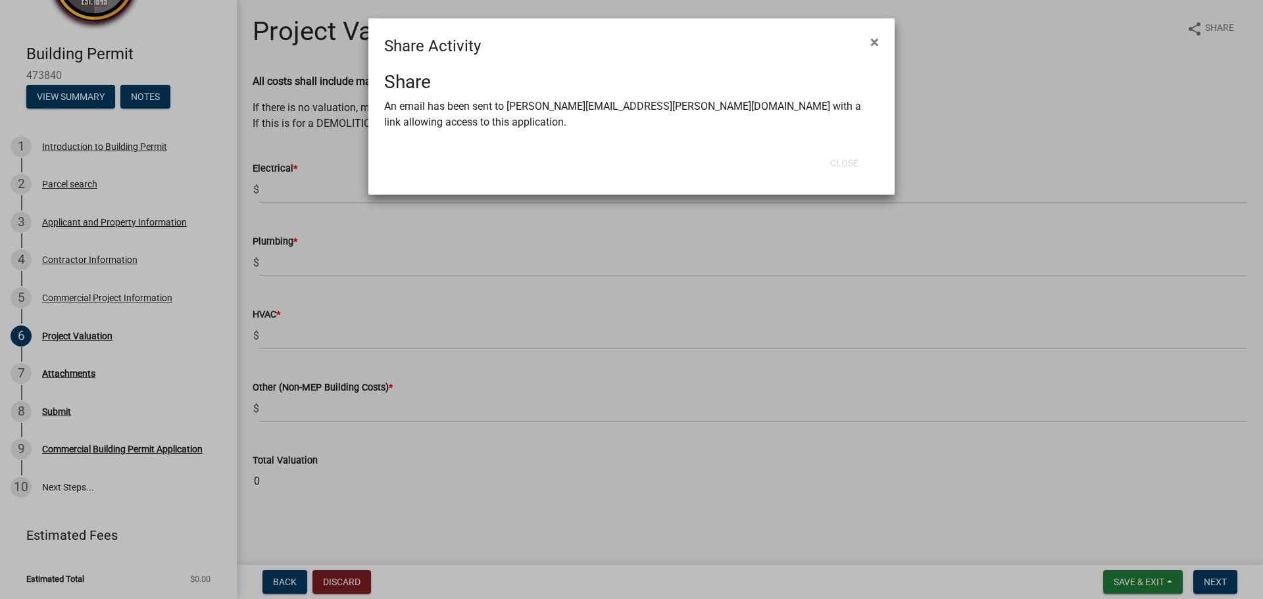
click at [973, 123] on ngb-modal-window "Share Activity × Share An email has been sent to shane.geiselhart@storycon.com …" at bounding box center [631, 299] width 1263 height 599
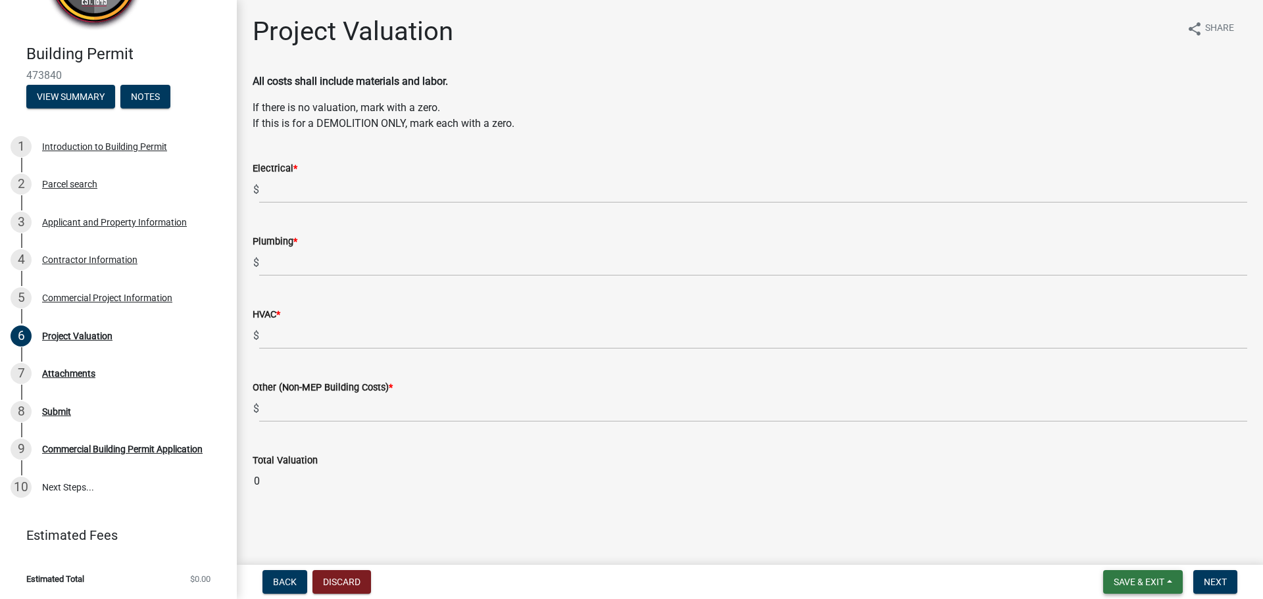
click at [1131, 586] on span "Save & Exit" at bounding box center [1138, 582] width 51 height 11
click at [1117, 512] on button "Save" at bounding box center [1129, 516] width 105 height 32
click at [1202, 28] on button "share Share" at bounding box center [1210, 29] width 68 height 26
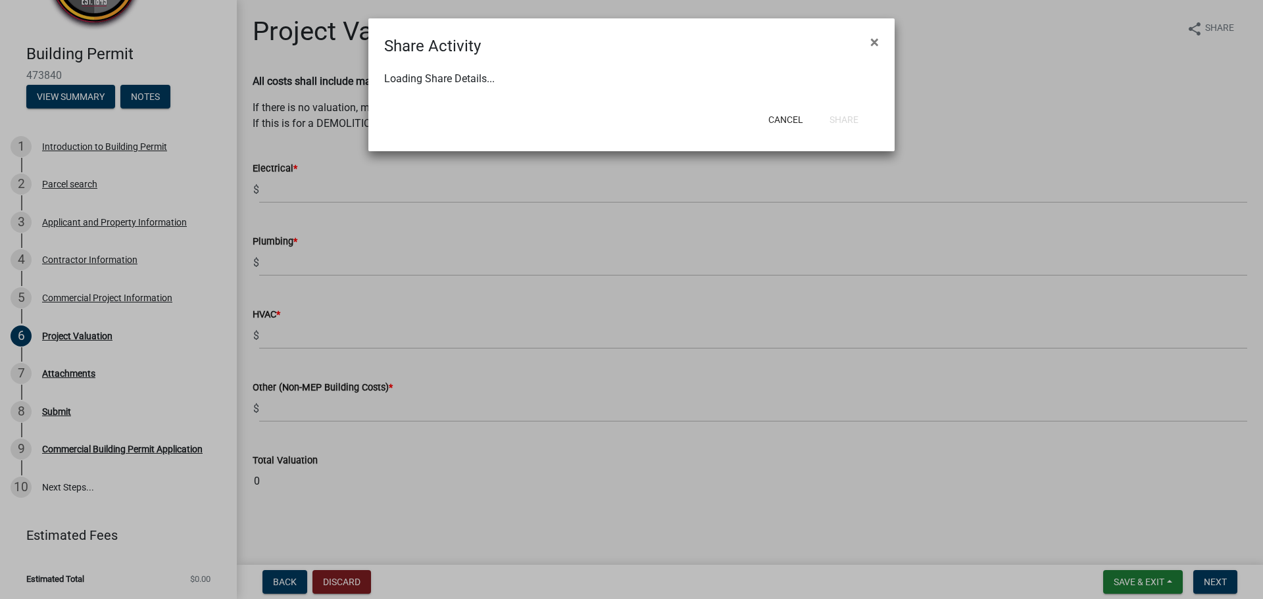
select select "1"
select select "0"
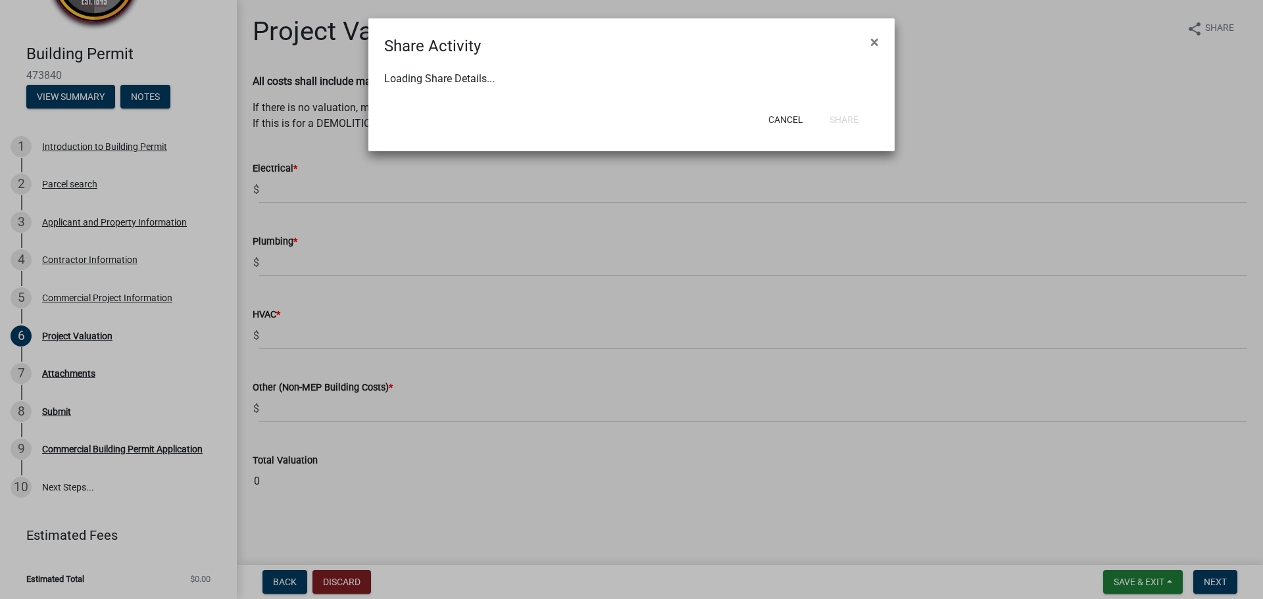
select select "0"
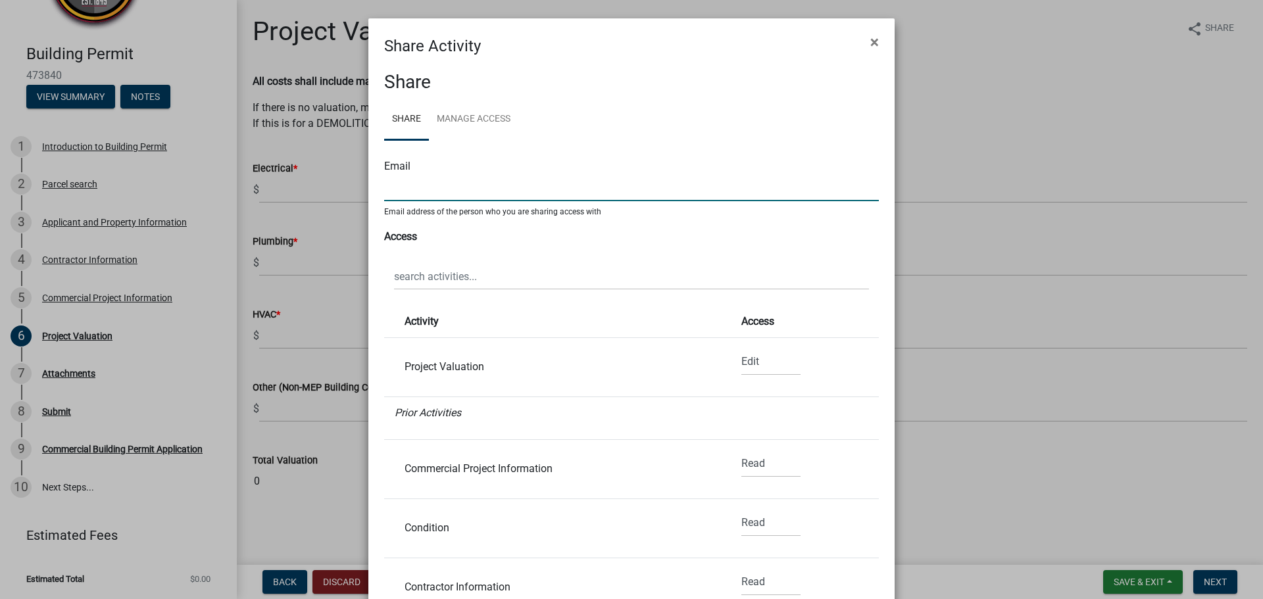
click at [447, 185] on input "text" at bounding box center [631, 187] width 495 height 27
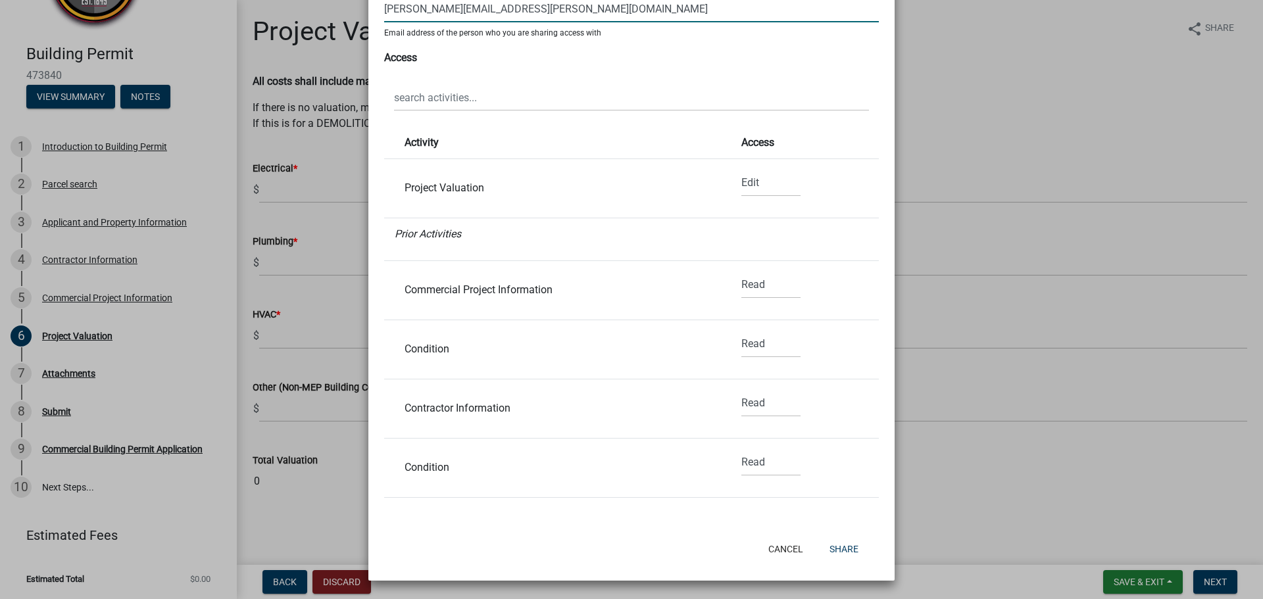
scroll to position [132, 0]
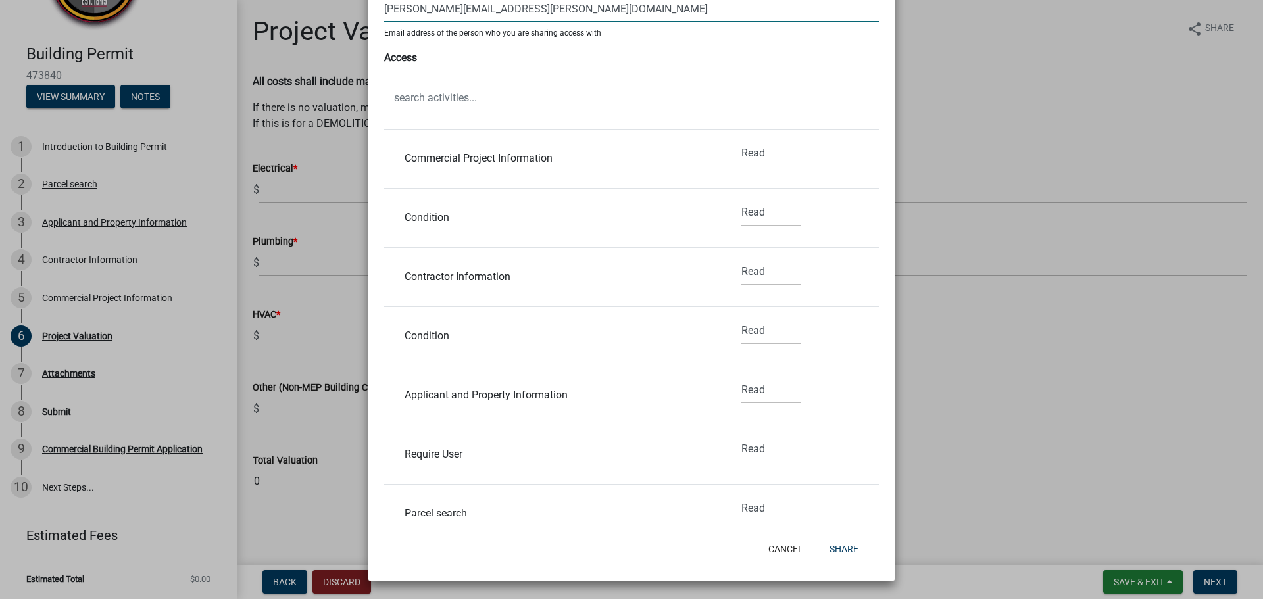
type input "carter.westra@storycon.com"
click at [751, 155] on select "None Read Edit" at bounding box center [770, 153] width 59 height 27
select select "1"
click at [741, 140] on select "None Read Edit" at bounding box center [770, 153] width 59 height 27
click at [748, 203] on select "None Read Edit" at bounding box center [770, 212] width 59 height 27
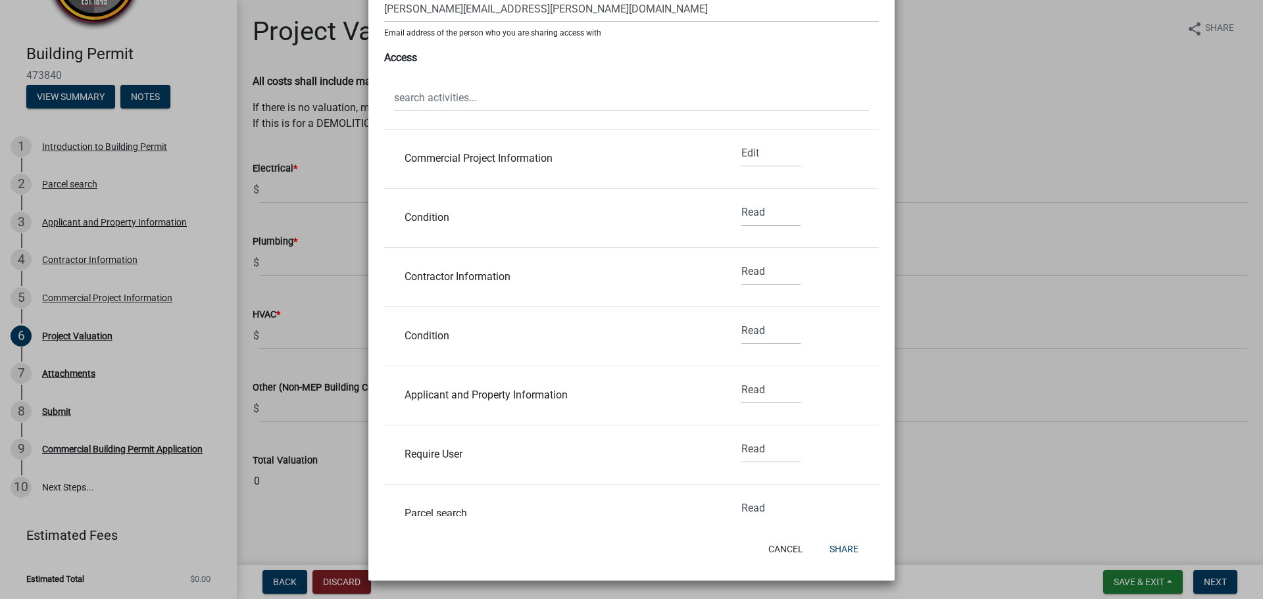
select select "1"
click at [741, 199] on select "None Read Edit" at bounding box center [770, 212] width 59 height 27
drag, startPoint x: 750, startPoint y: 271, endPoint x: 750, endPoint y: 283, distance: 11.8
click at [750, 271] on select "None Read Edit" at bounding box center [770, 271] width 59 height 27
select select "1"
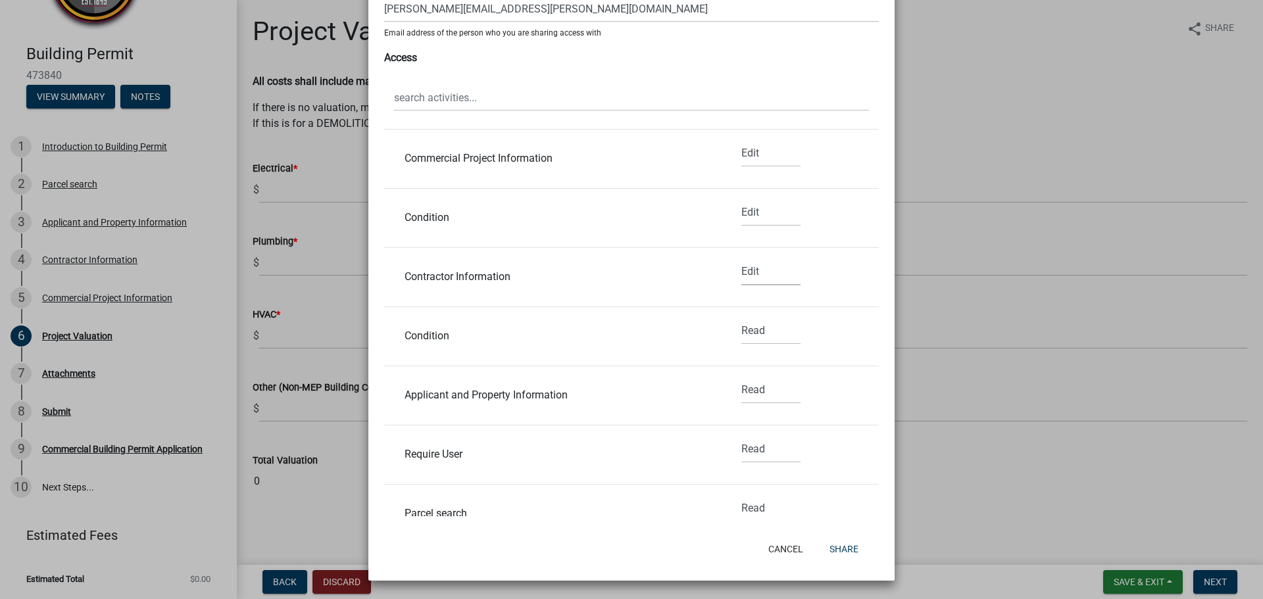
click at [741, 258] on select "None Read Edit" at bounding box center [770, 271] width 59 height 27
drag, startPoint x: 744, startPoint y: 333, endPoint x: 744, endPoint y: 343, distance: 9.9
click at [744, 333] on select "None Read Edit" at bounding box center [770, 331] width 59 height 27
select select "1"
click at [741, 318] on select "None Read Edit" at bounding box center [770, 331] width 59 height 27
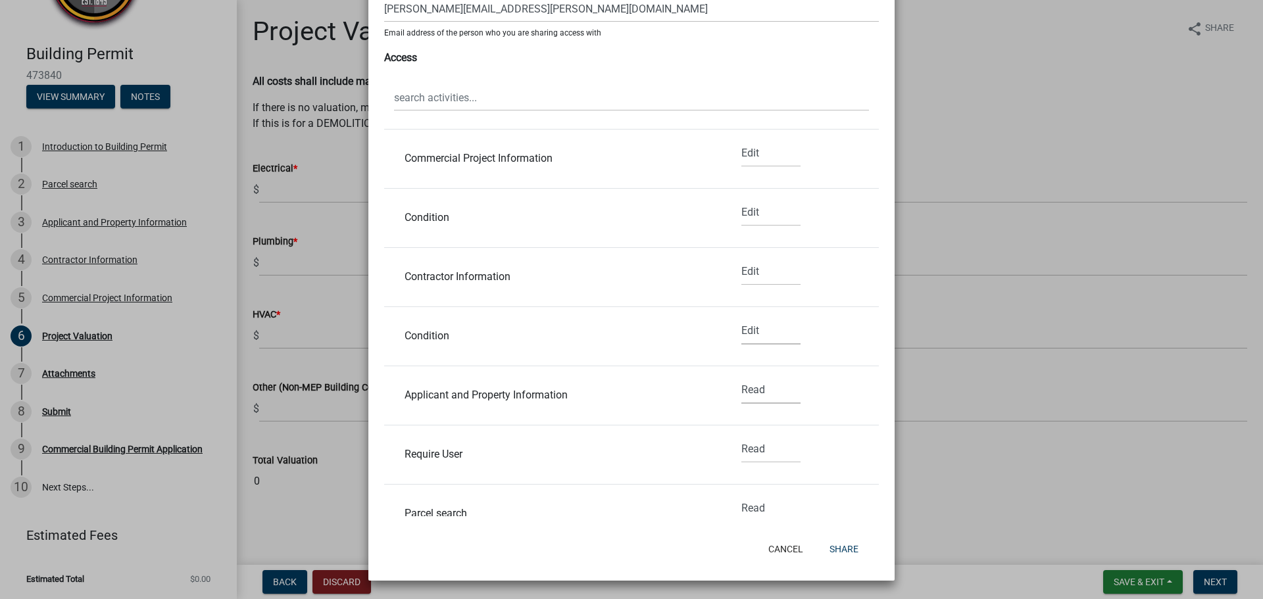
click at [749, 397] on select "None Read Edit" at bounding box center [770, 390] width 59 height 27
select select "1"
click at [741, 377] on select "None Read Edit" at bounding box center [770, 390] width 59 height 27
click at [752, 454] on select "None Read Edit" at bounding box center [770, 449] width 59 height 27
select select "1"
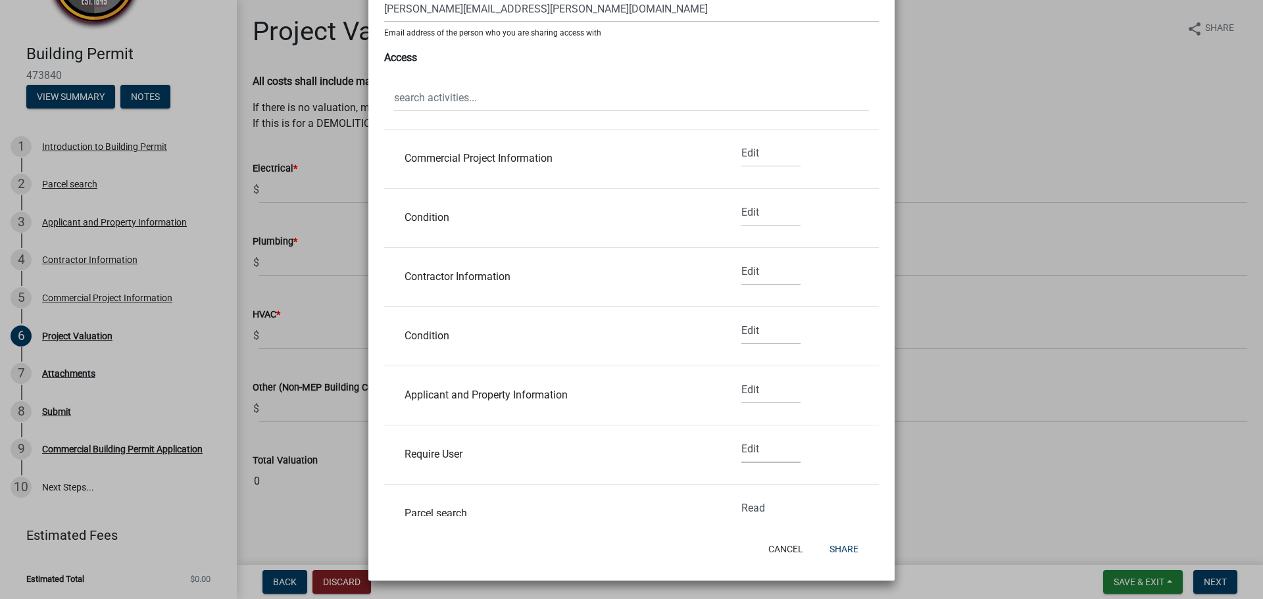
click at [741, 436] on select "None Read Edit" at bounding box center [770, 449] width 59 height 27
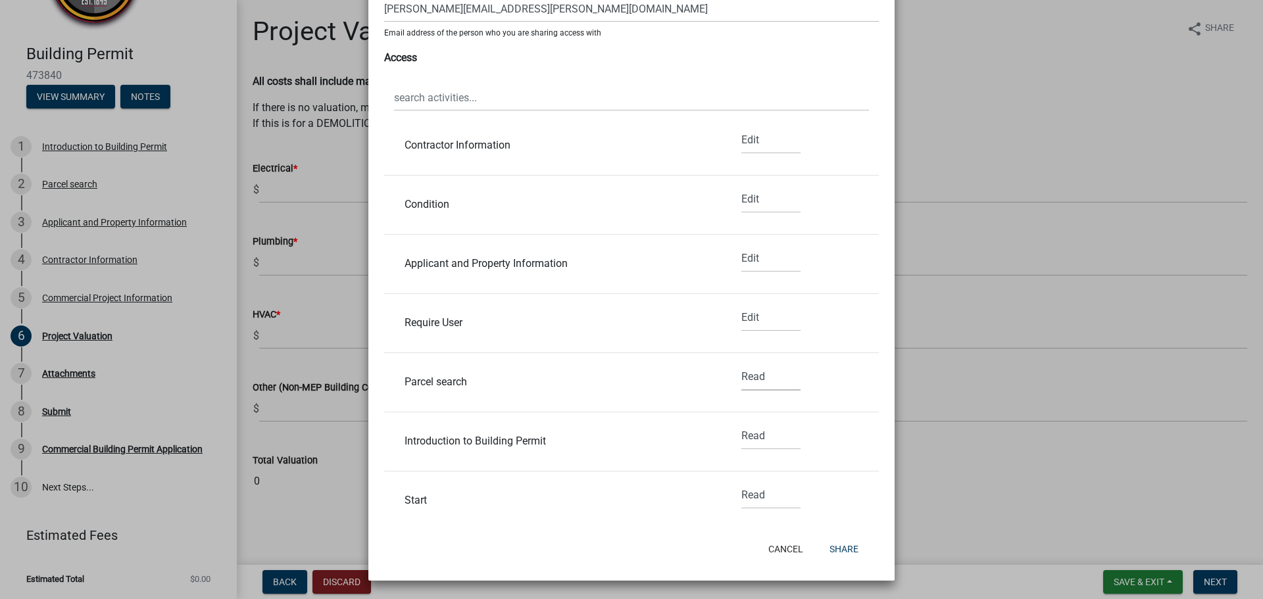
click at [741, 376] on select "None Read Edit" at bounding box center [770, 377] width 59 height 27
select select "1"
click at [741, 364] on select "None Read Edit" at bounding box center [770, 377] width 59 height 27
click at [741, 438] on select "None Read Edit" at bounding box center [770, 436] width 59 height 27
select select "1"
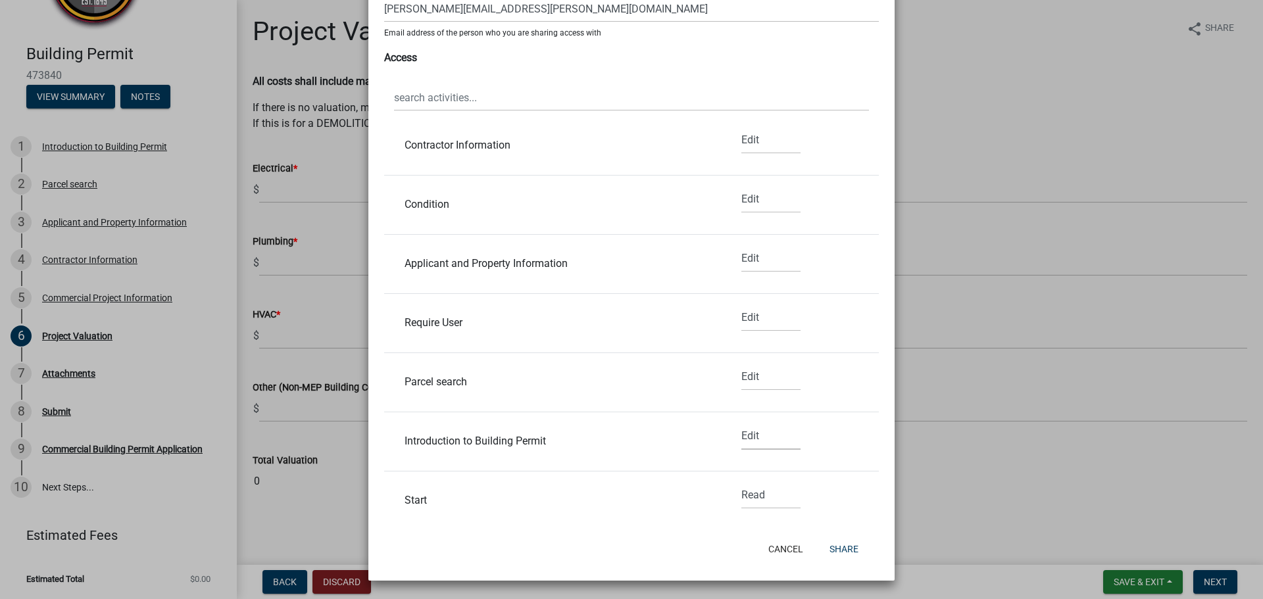
click at [741, 423] on select "None Read Edit" at bounding box center [770, 436] width 59 height 27
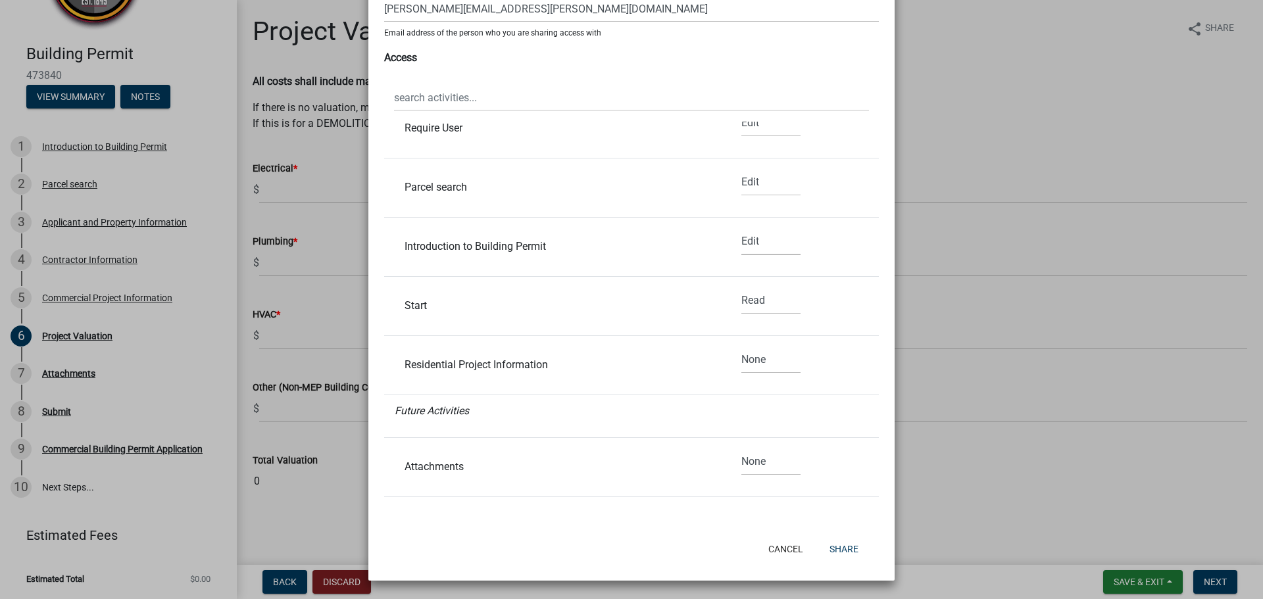
scroll to position [460, 0]
click at [746, 296] on select "None Read Edit" at bounding box center [770, 298] width 59 height 27
select select "1"
click at [741, 285] on select "None Read Edit" at bounding box center [770, 298] width 59 height 27
drag, startPoint x: 737, startPoint y: 356, endPoint x: 742, endPoint y: 370, distance: 13.9
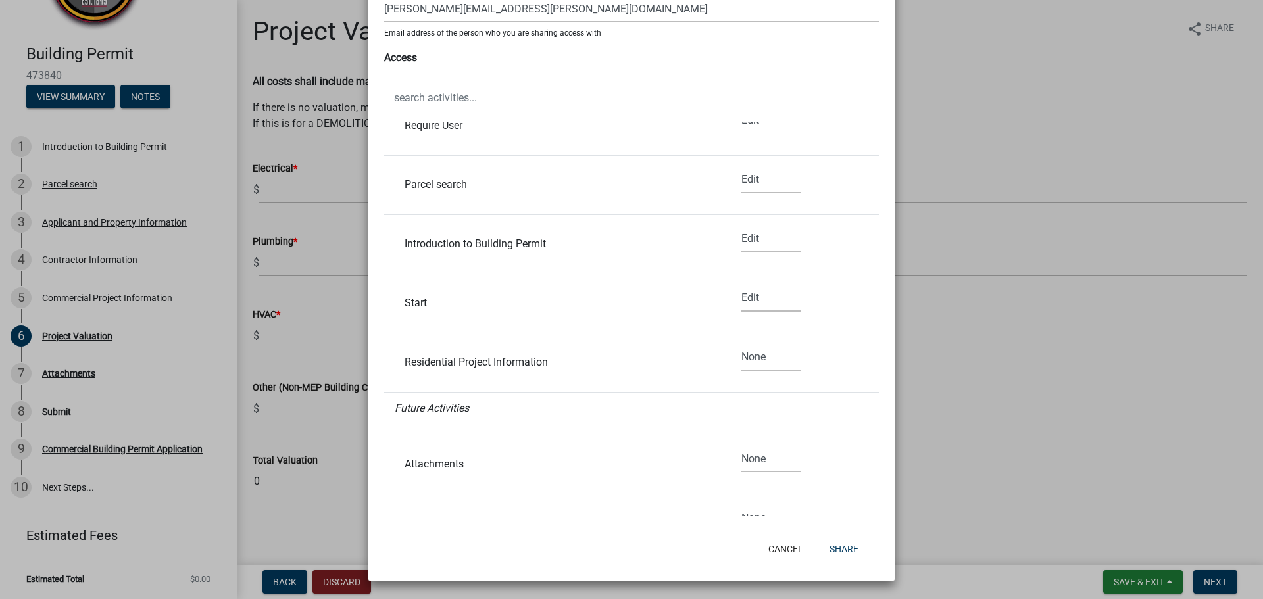
click at [741, 356] on select "None Read Edit" at bounding box center [770, 357] width 59 height 27
select select "1"
click at [741, 344] on select "None Read Edit" at bounding box center [770, 357] width 59 height 27
click at [742, 410] on li "Future Activities" at bounding box center [631, 414] width 495 height 43
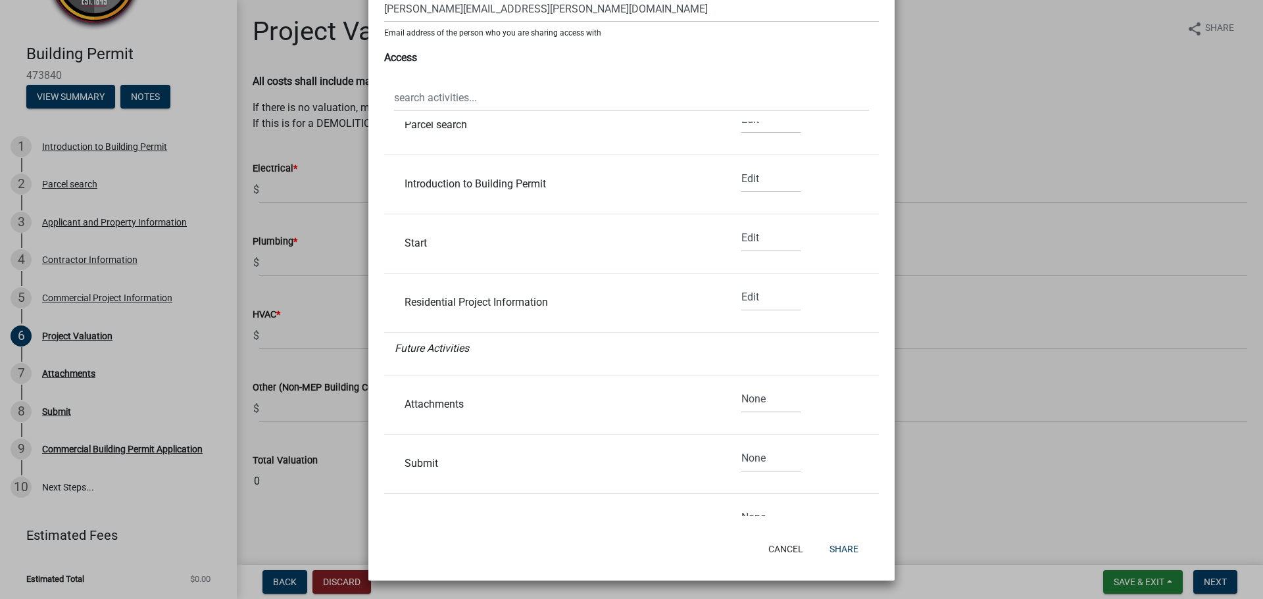
scroll to position [592, 0]
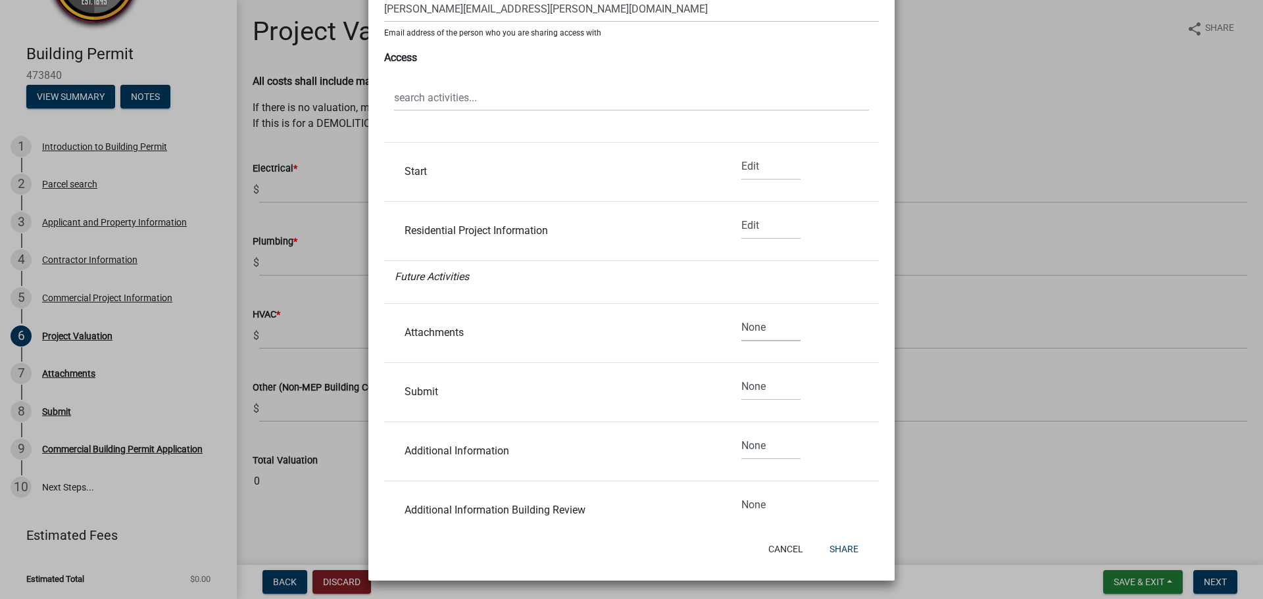
click at [741, 331] on select "None Read Edit" at bounding box center [770, 327] width 59 height 27
select select "1"
click at [741, 314] on select "None Read Edit" at bounding box center [770, 327] width 59 height 27
drag, startPoint x: 746, startPoint y: 378, endPoint x: 745, endPoint y: 392, distance: 13.9
click at [746, 378] on select "None Read Edit" at bounding box center [770, 387] width 59 height 27
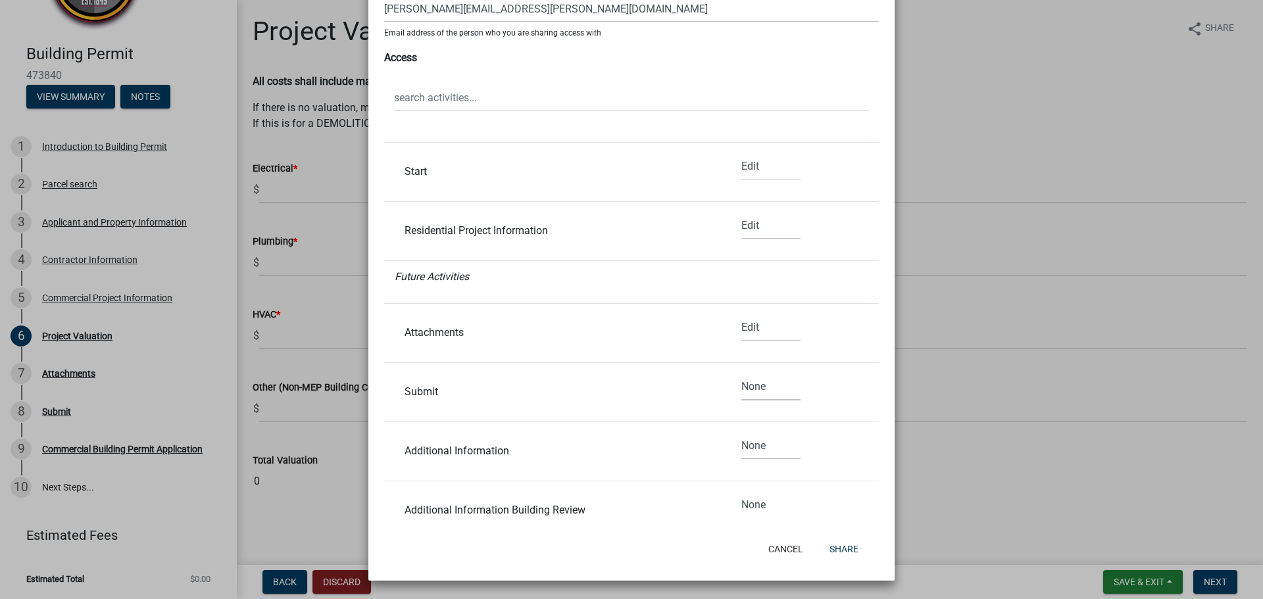
select select "1"
click at [741, 374] on select "None Read Edit" at bounding box center [770, 387] width 59 height 27
click at [744, 444] on select "None Read Edit" at bounding box center [770, 446] width 59 height 27
select select "1"
click at [741, 433] on select "None Read Edit" at bounding box center [770, 446] width 59 height 27
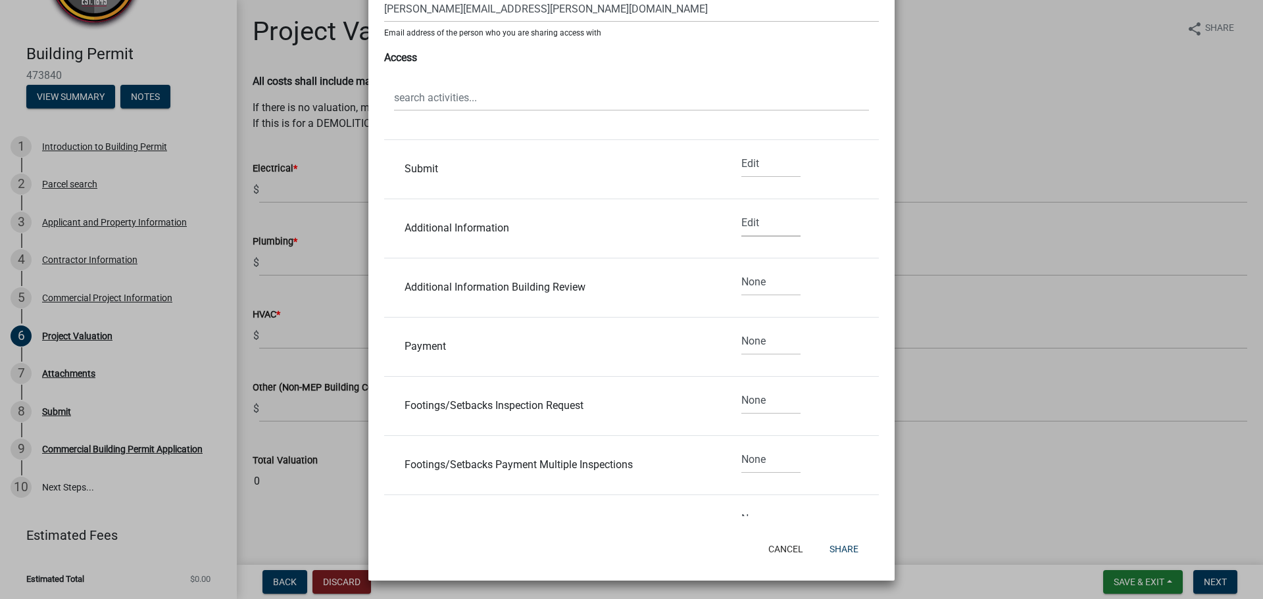
scroll to position [855, 0]
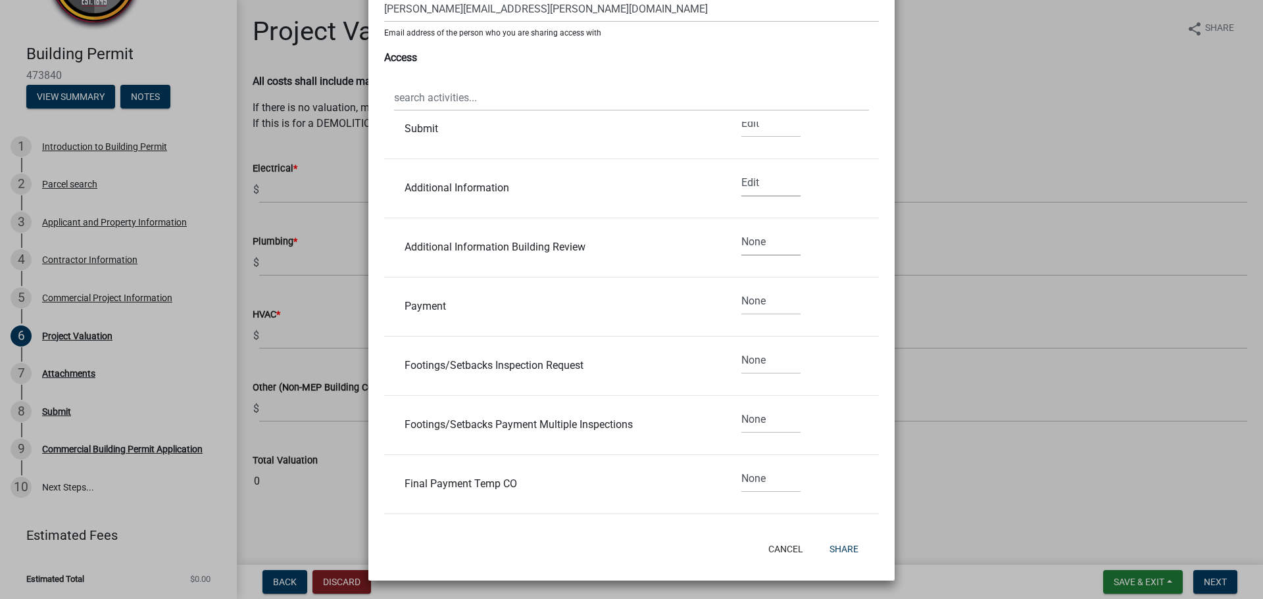
click at [741, 245] on select "None Read Edit" at bounding box center [770, 242] width 59 height 27
select select "1"
click at [741, 229] on select "None Read Edit" at bounding box center [770, 242] width 59 height 27
click at [744, 295] on select "None Read Edit" at bounding box center [770, 301] width 59 height 27
select select "1"
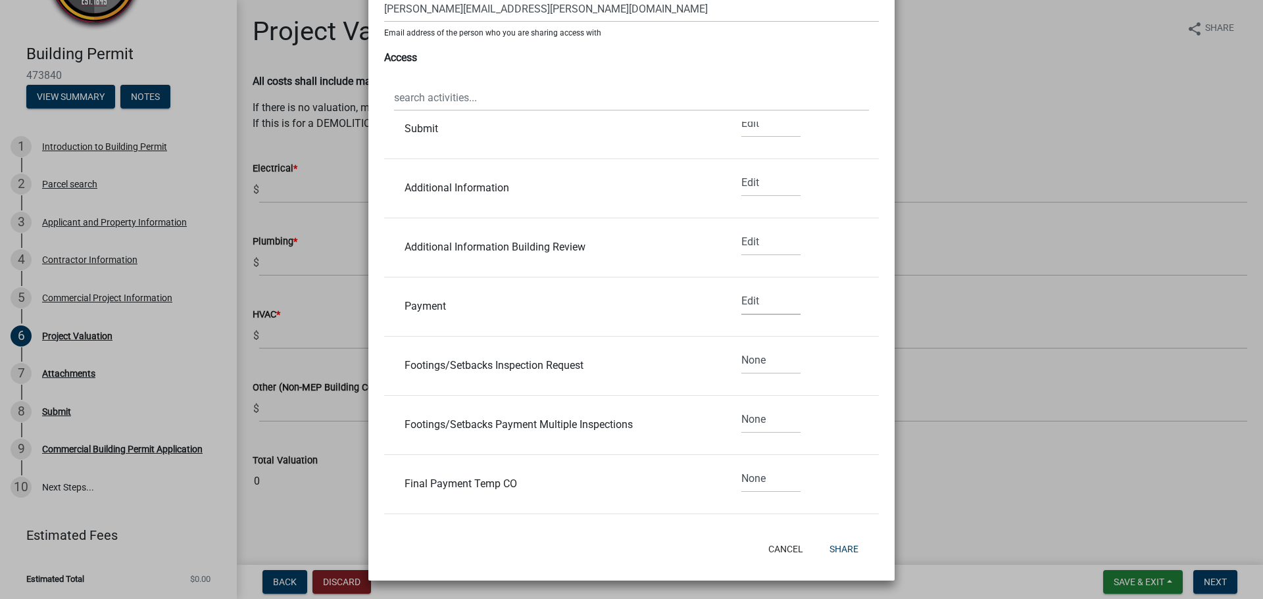
click at [741, 288] on select "None Read Edit" at bounding box center [770, 301] width 59 height 27
click at [741, 361] on select "None Read Edit" at bounding box center [770, 360] width 59 height 27
select select "1"
click at [741, 347] on select "None Read Edit" at bounding box center [770, 360] width 59 height 27
click at [746, 417] on select "None Read Edit" at bounding box center [770, 419] width 59 height 27
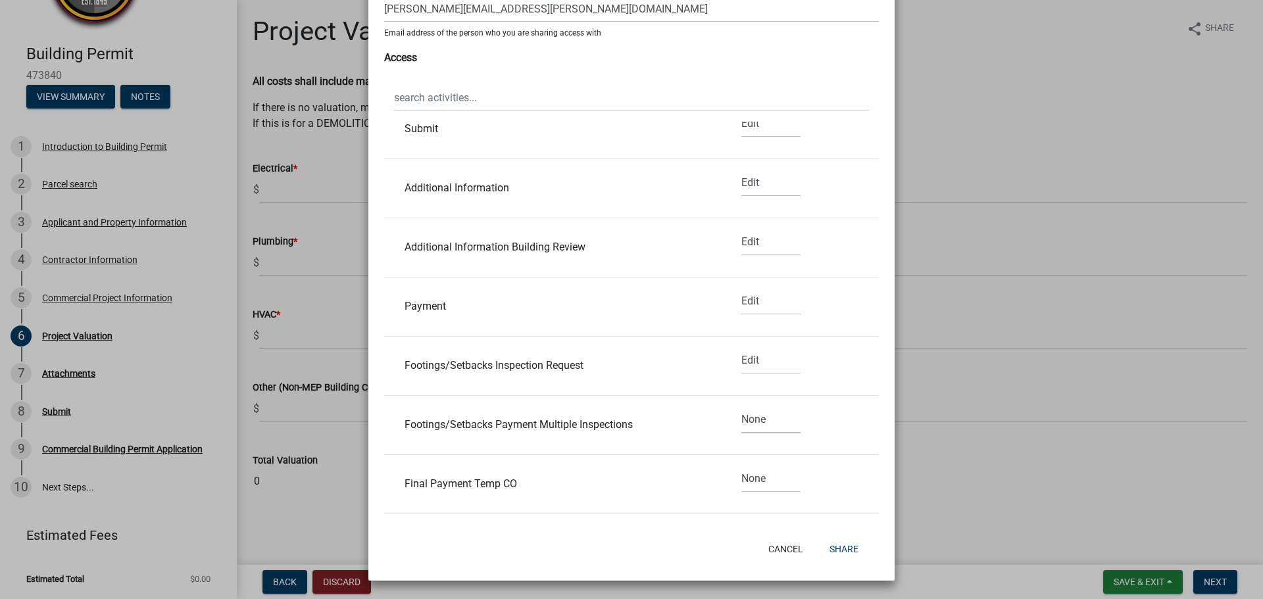
select select "1"
click at [741, 406] on select "None Read Edit" at bounding box center [770, 419] width 59 height 27
click at [745, 479] on select "None Read Edit" at bounding box center [770, 479] width 59 height 27
select select "1"
click at [741, 466] on select "None Read Edit" at bounding box center [770, 479] width 59 height 27
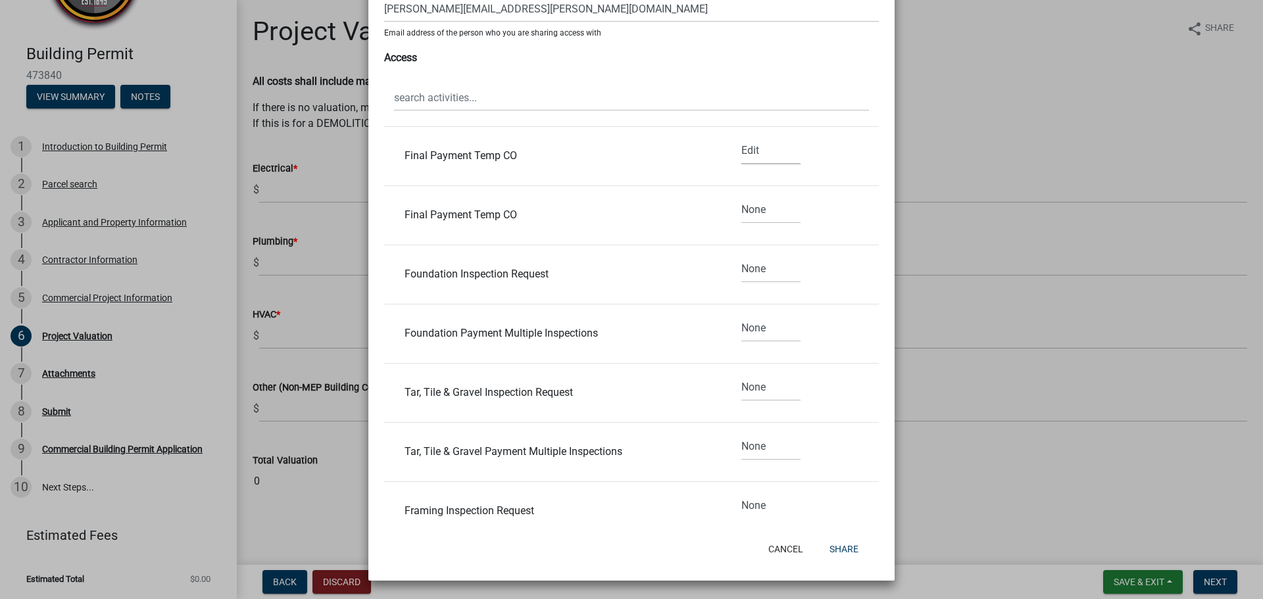
scroll to position [1184, 0]
click at [748, 206] on select "None Read Edit" at bounding box center [770, 209] width 59 height 27
select select "1"
click at [741, 196] on select "None Read Edit" at bounding box center [770, 209] width 59 height 27
click at [750, 264] on select "None Read Edit" at bounding box center [770, 268] width 59 height 27
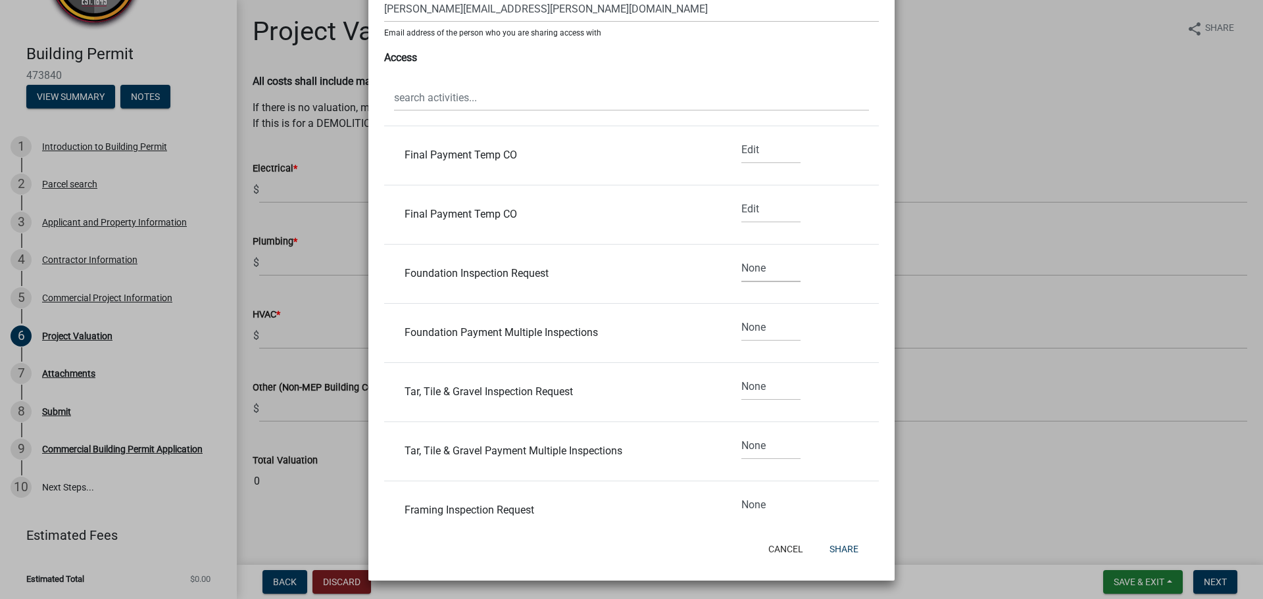
select select "1"
click at [741, 255] on select "None Read Edit" at bounding box center [770, 268] width 59 height 27
click at [745, 326] on select "None Read Edit" at bounding box center [770, 327] width 59 height 27
select select "1"
click at [741, 314] on select "None Read Edit" at bounding box center [770, 327] width 59 height 27
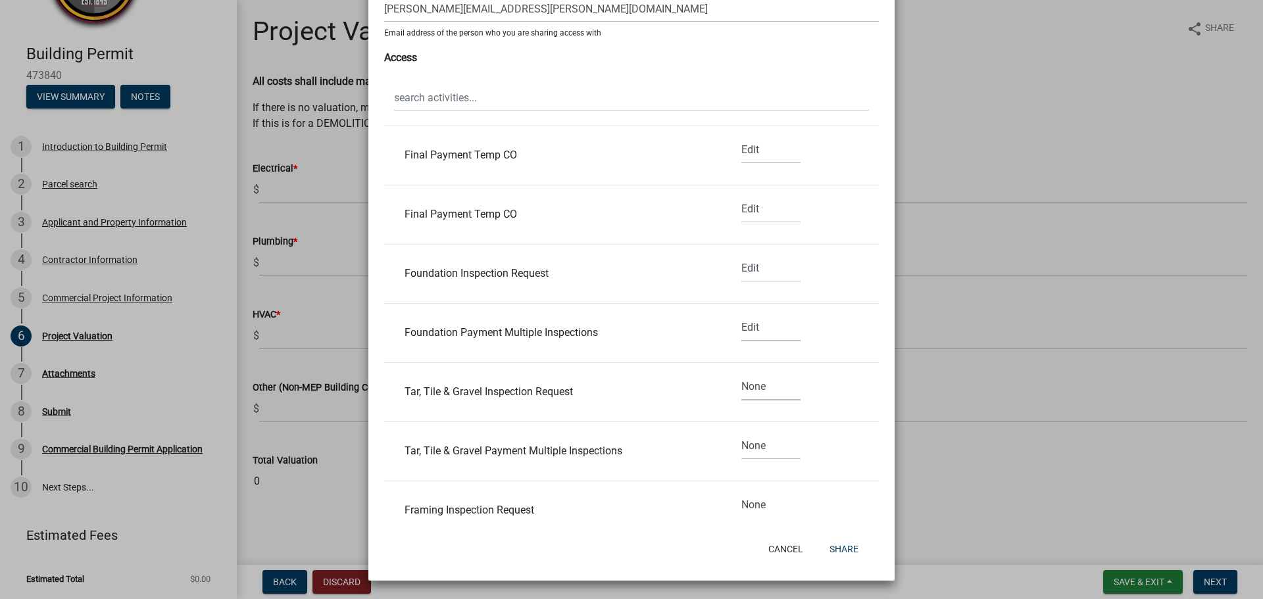
click at [741, 390] on select "None Read Edit" at bounding box center [770, 387] width 59 height 27
select select "1"
click at [741, 374] on select "None Read Edit" at bounding box center [770, 387] width 59 height 27
click at [741, 439] on select "None Read Edit" at bounding box center [770, 446] width 59 height 27
select select "1"
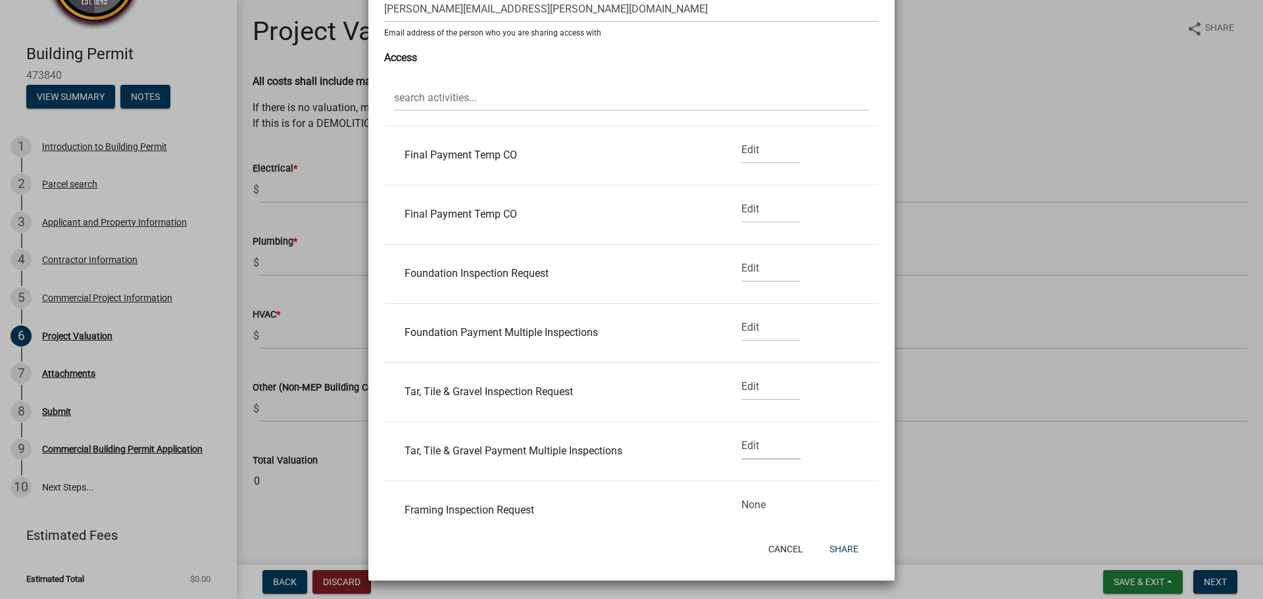
click at [741, 433] on select "None Read Edit" at bounding box center [770, 446] width 59 height 27
click at [741, 504] on select "None Read Edit" at bounding box center [770, 505] width 59 height 27
select select "1"
click at [741, 489] on select "None Read Edit" at bounding box center [770, 502] width 59 height 27
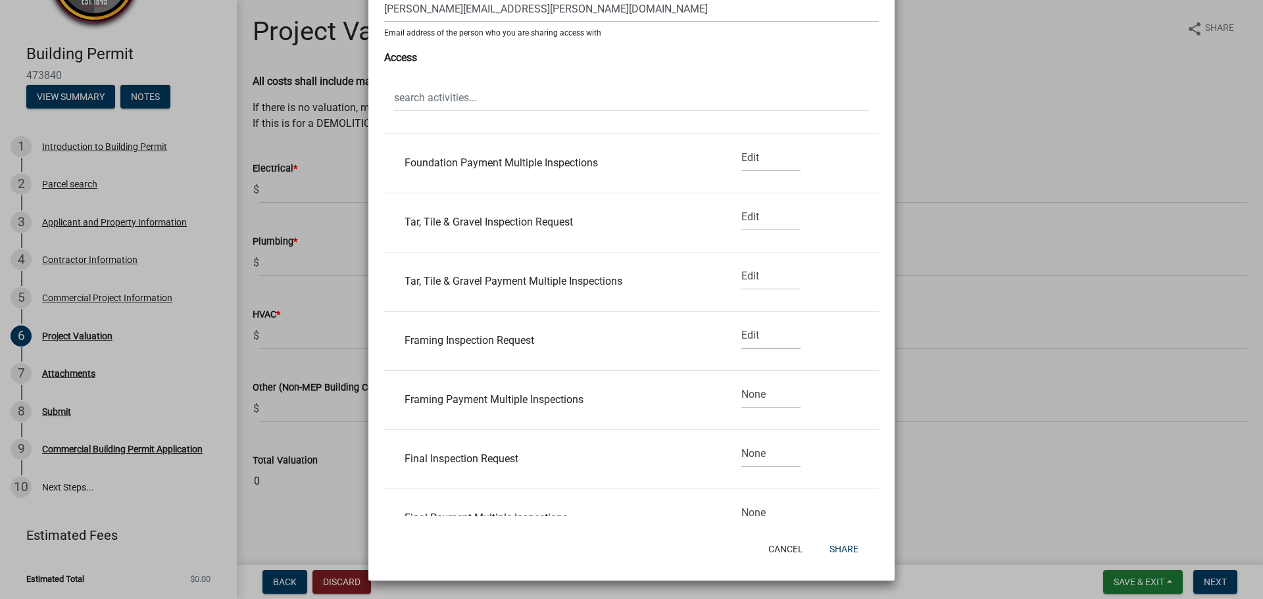
scroll to position [1449, 0]
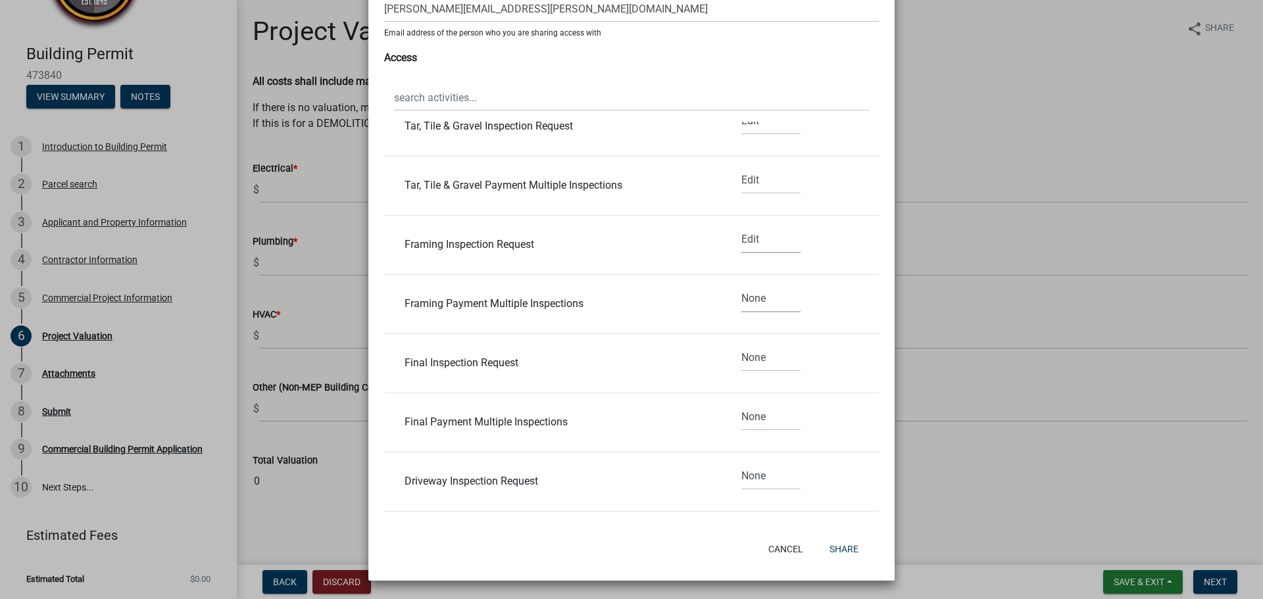
click at [742, 294] on select "None Read Edit" at bounding box center [770, 298] width 59 height 27
select select "1"
click at [741, 285] on select "None Read Edit" at bounding box center [770, 298] width 59 height 27
click at [741, 348] on select "None Read Edit" at bounding box center [770, 358] width 59 height 27
select select "1"
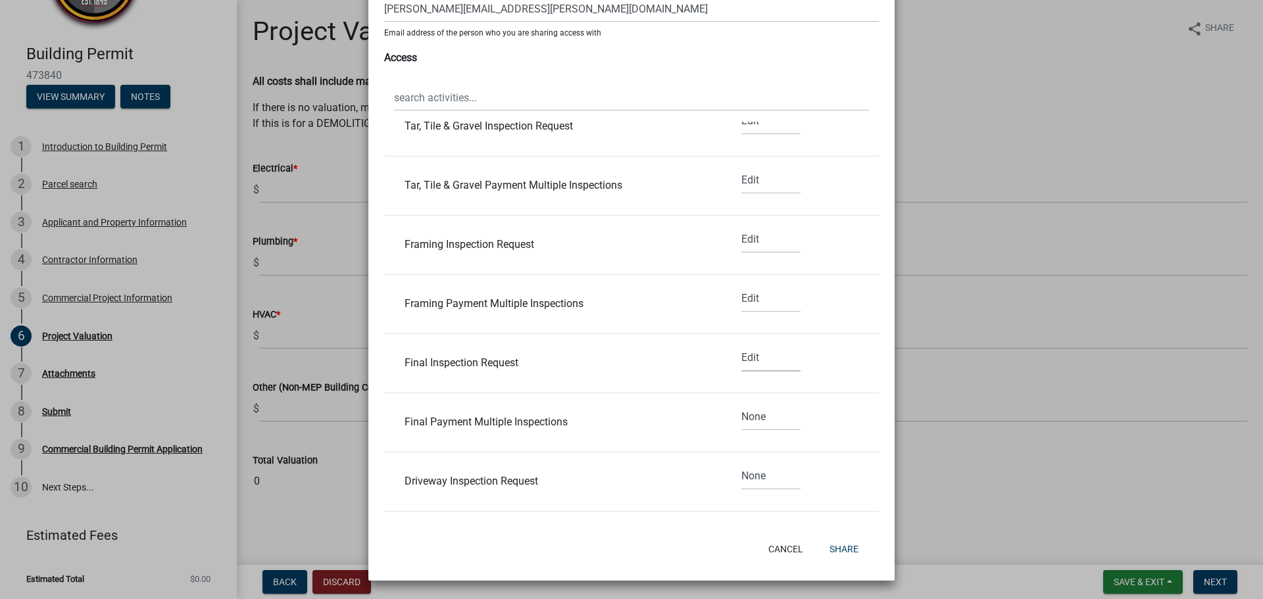
click at [741, 345] on select "None Read Edit" at bounding box center [770, 358] width 59 height 27
click at [741, 418] on select "None Read Edit" at bounding box center [770, 417] width 59 height 27
select select "1"
click at [741, 404] on select "None Read Edit" at bounding box center [770, 417] width 59 height 27
click at [748, 479] on select "None Read Edit" at bounding box center [770, 476] width 59 height 27
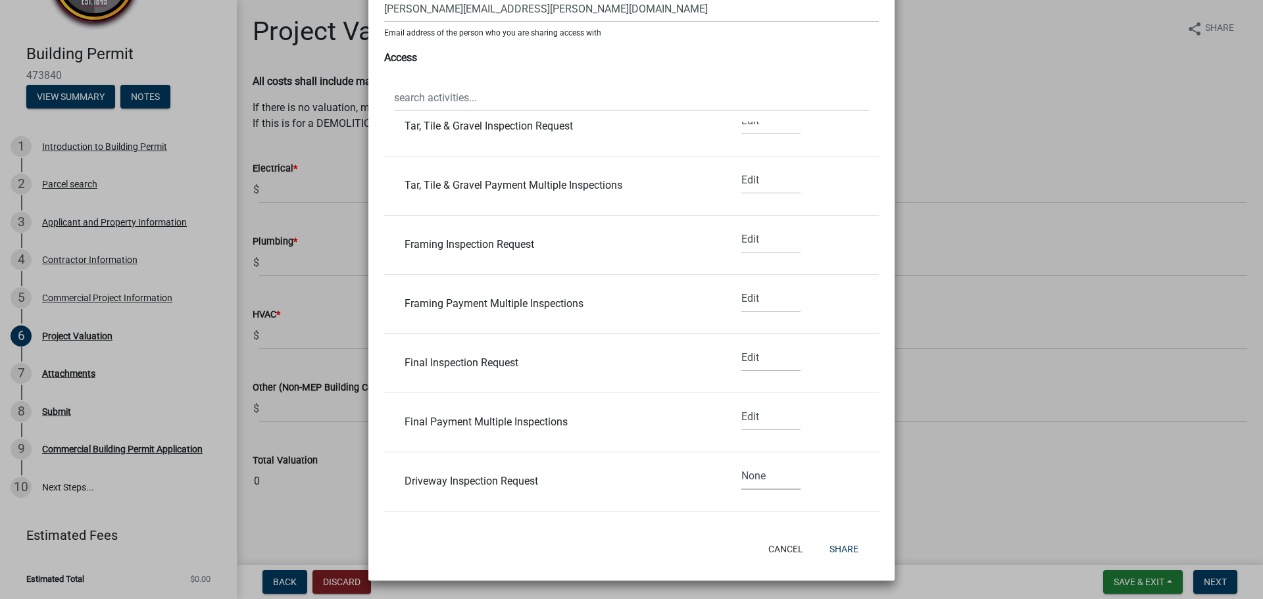
select select "1"
click at [741, 463] on select "None Read Edit" at bounding box center [770, 476] width 59 height 27
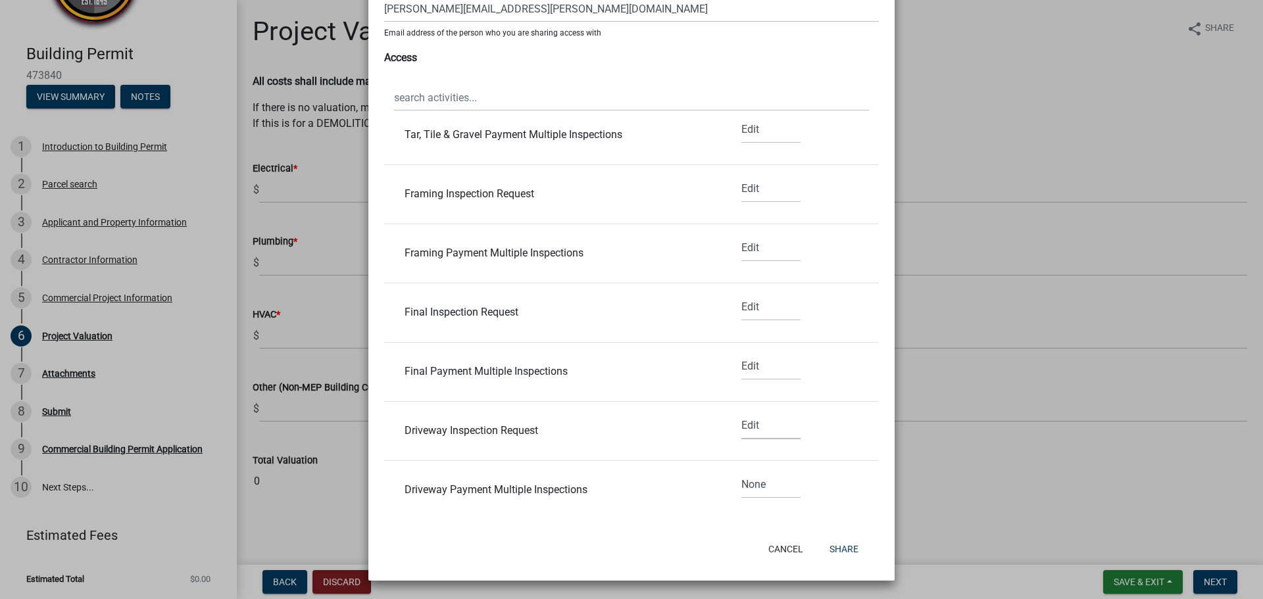
scroll to position [1628, 0]
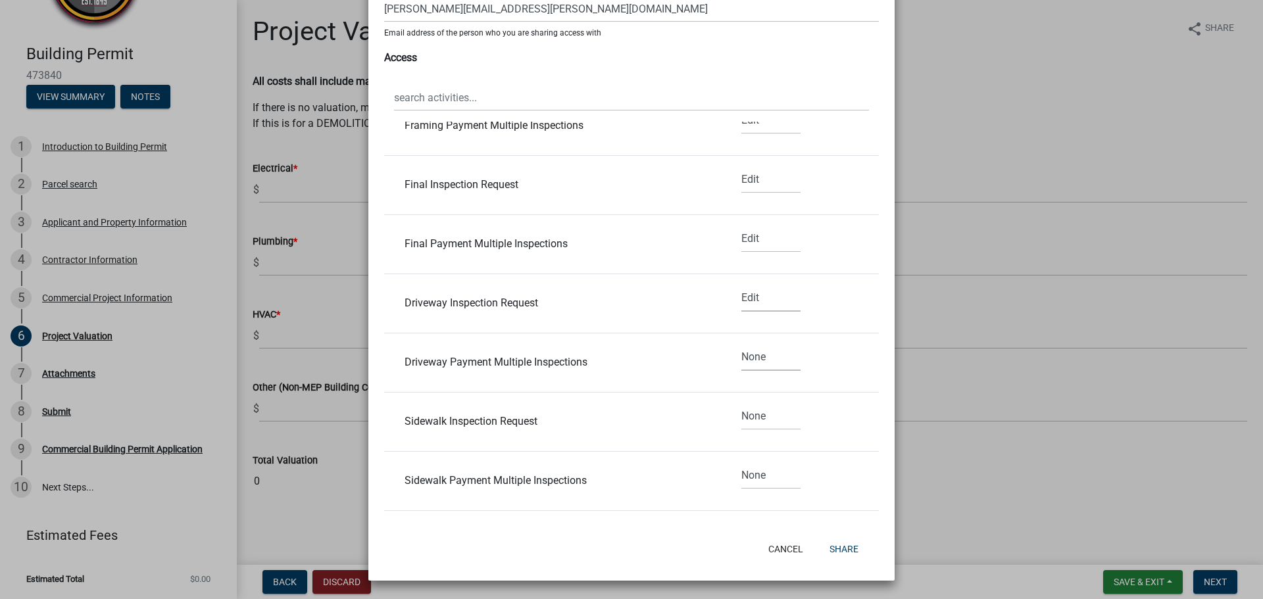
click at [748, 358] on select "None Read Edit" at bounding box center [770, 357] width 59 height 27
select select "1"
click at [741, 344] on select "None Read Edit" at bounding box center [770, 357] width 59 height 27
drag, startPoint x: 744, startPoint y: 414, endPoint x: 751, endPoint y: 429, distance: 16.5
click at [744, 414] on select "None Read Edit" at bounding box center [770, 416] width 59 height 27
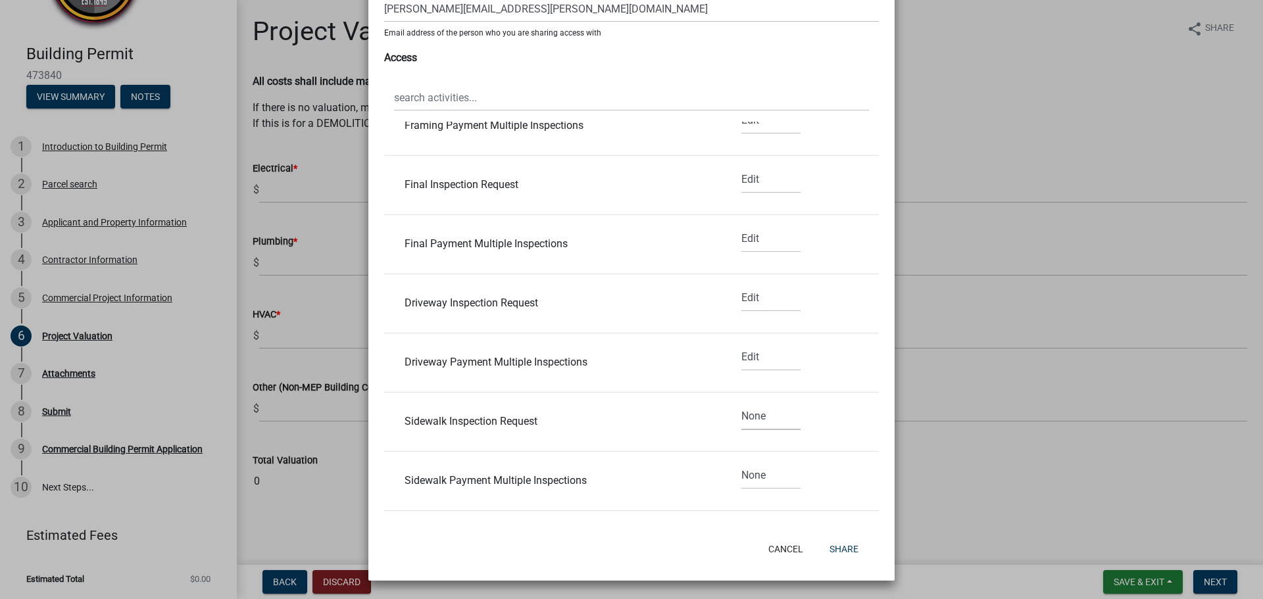
select select "1"
click at [741, 403] on select "None Read Edit" at bounding box center [770, 416] width 59 height 27
click at [743, 469] on select "None Read Edit" at bounding box center [770, 475] width 59 height 27
select select "1"
click at [741, 462] on select "None Read Edit" at bounding box center [770, 475] width 59 height 27
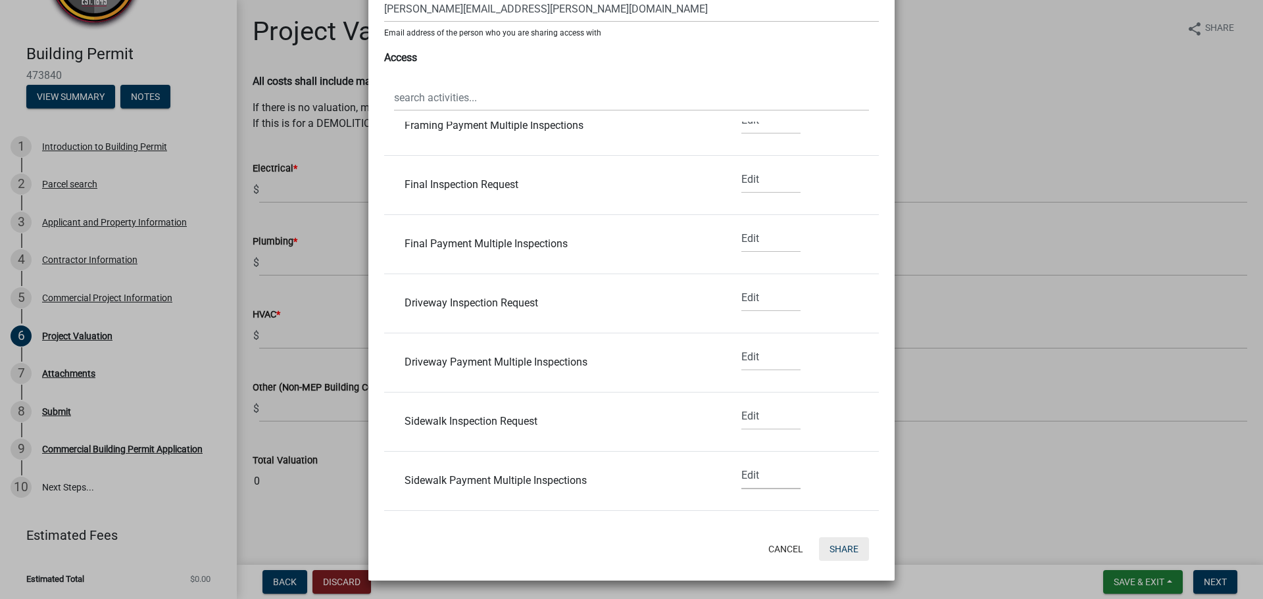
click at [835, 554] on button "Share" at bounding box center [844, 549] width 50 height 24
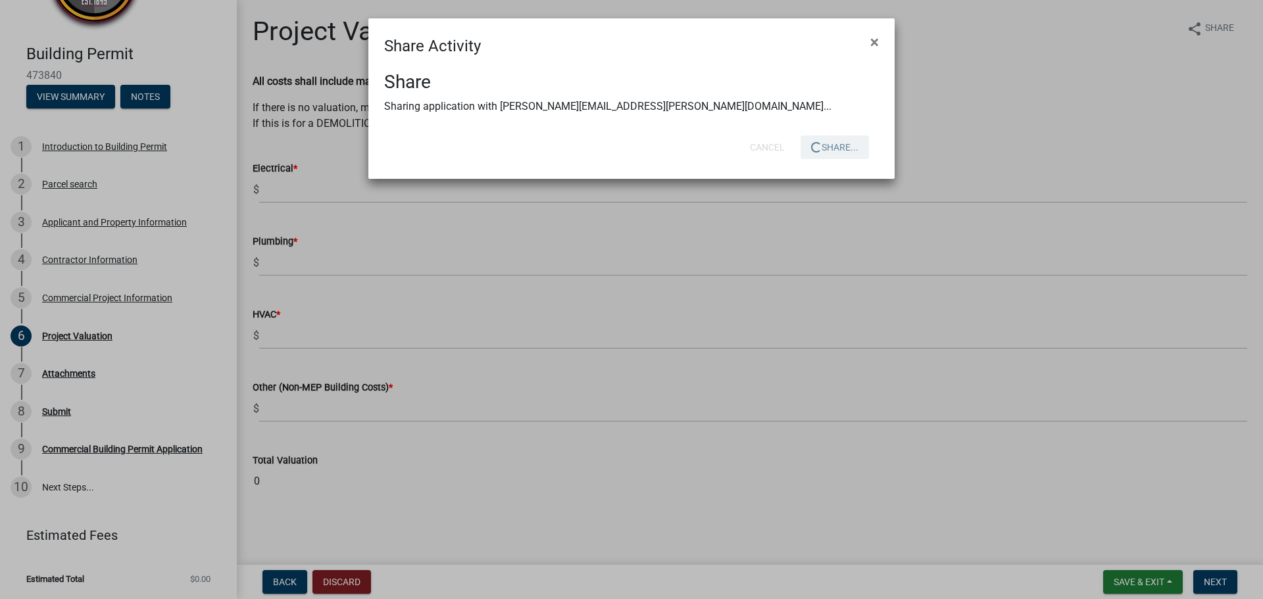
scroll to position [0, 0]
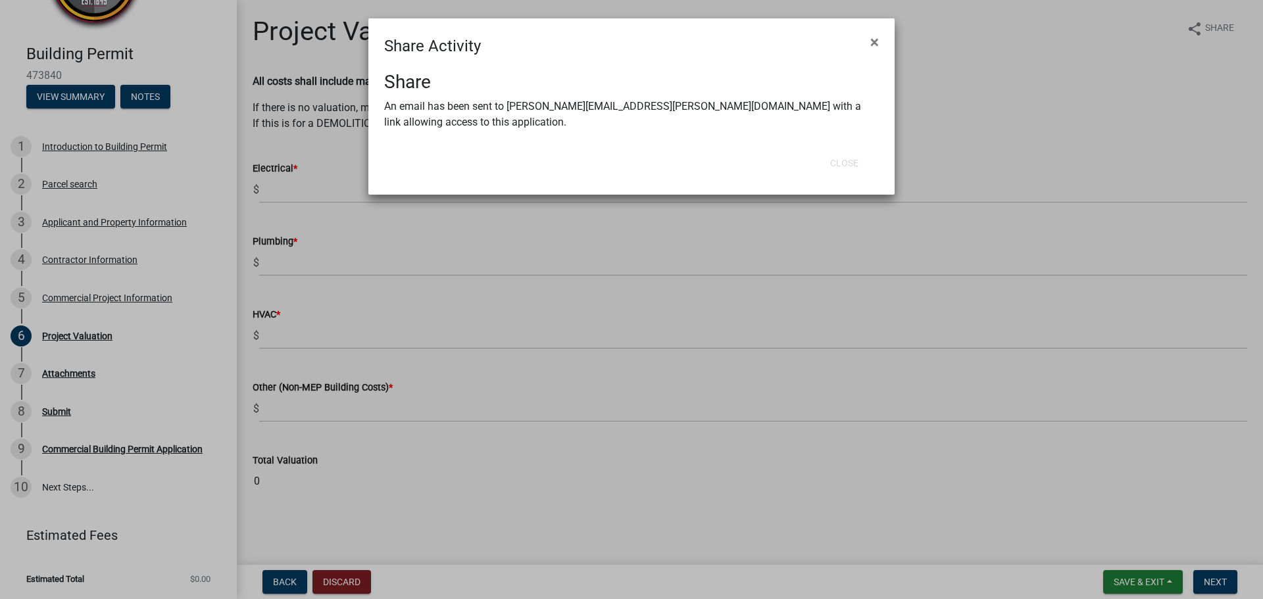
click at [966, 92] on ngb-modal-window "Share Activity × Share An email has been sent to carter.westra@storycon.com wit…" at bounding box center [631, 299] width 1263 height 599
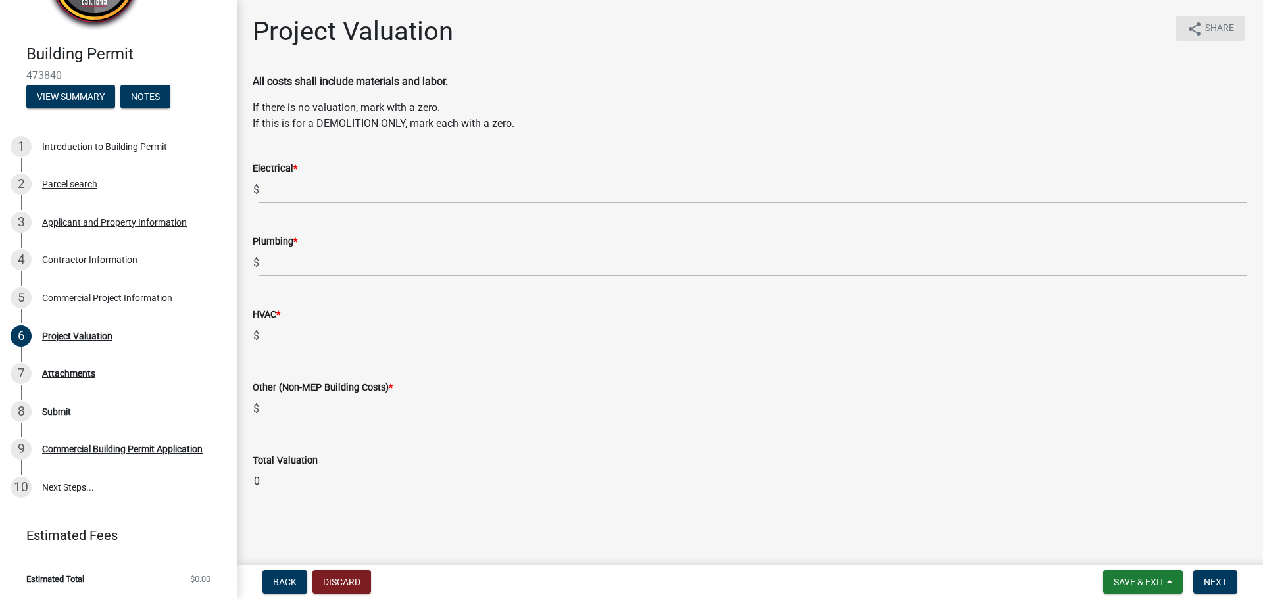
click at [1200, 30] on icon "share" at bounding box center [1194, 29] width 16 height 16
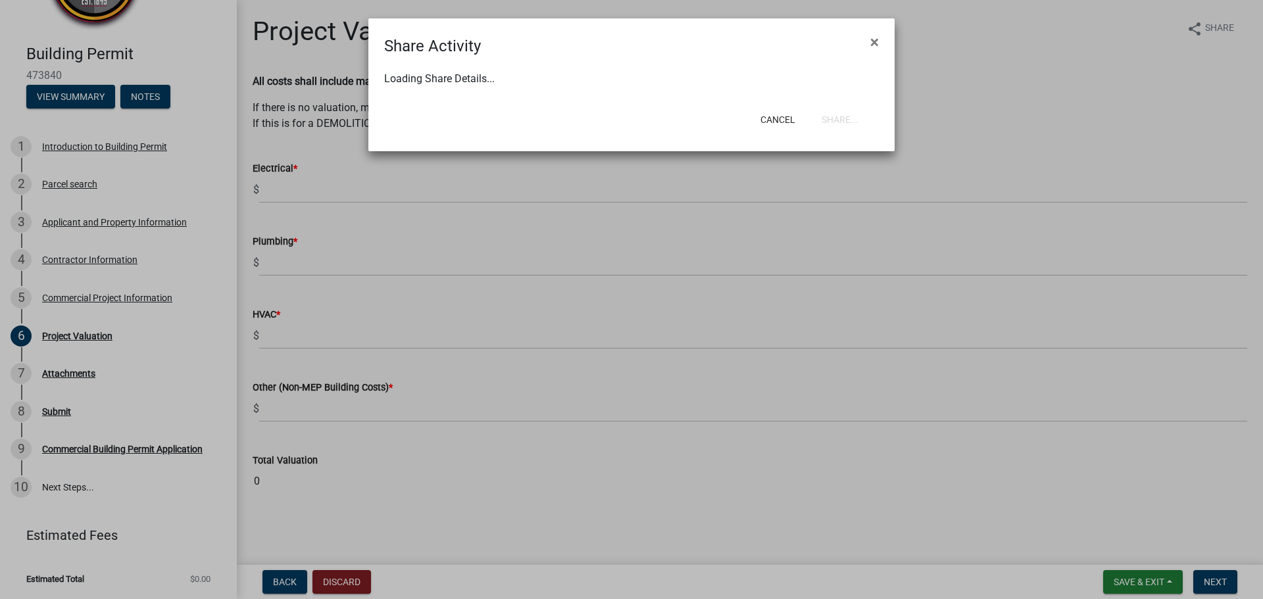
select select "1"
select select "0"
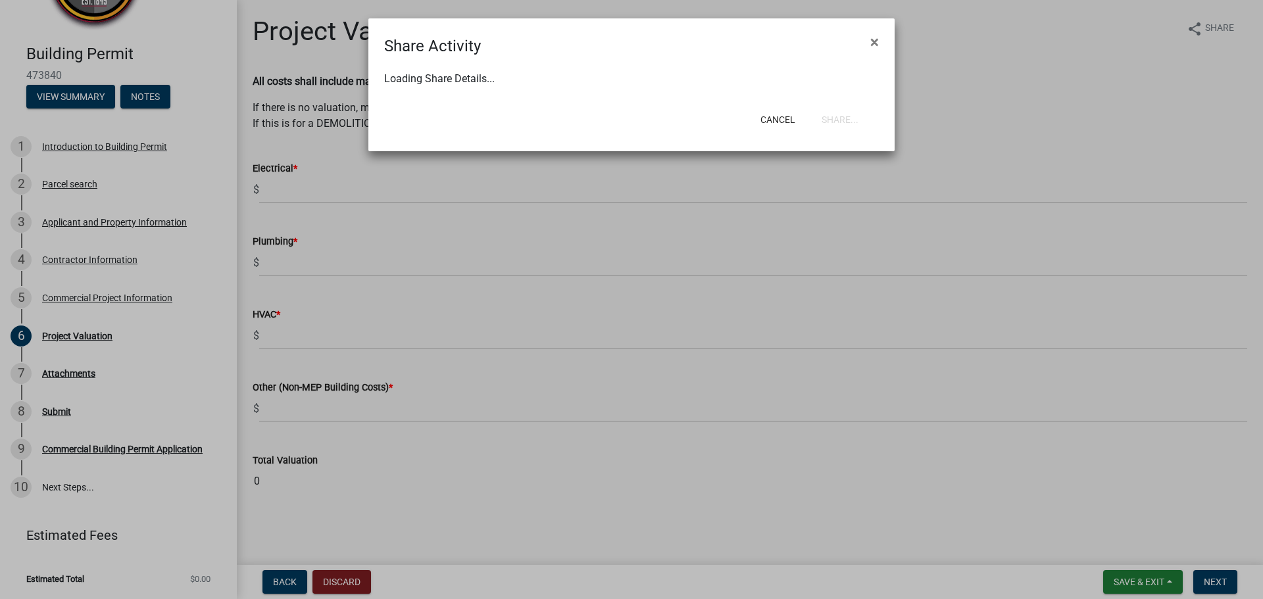
select select "0"
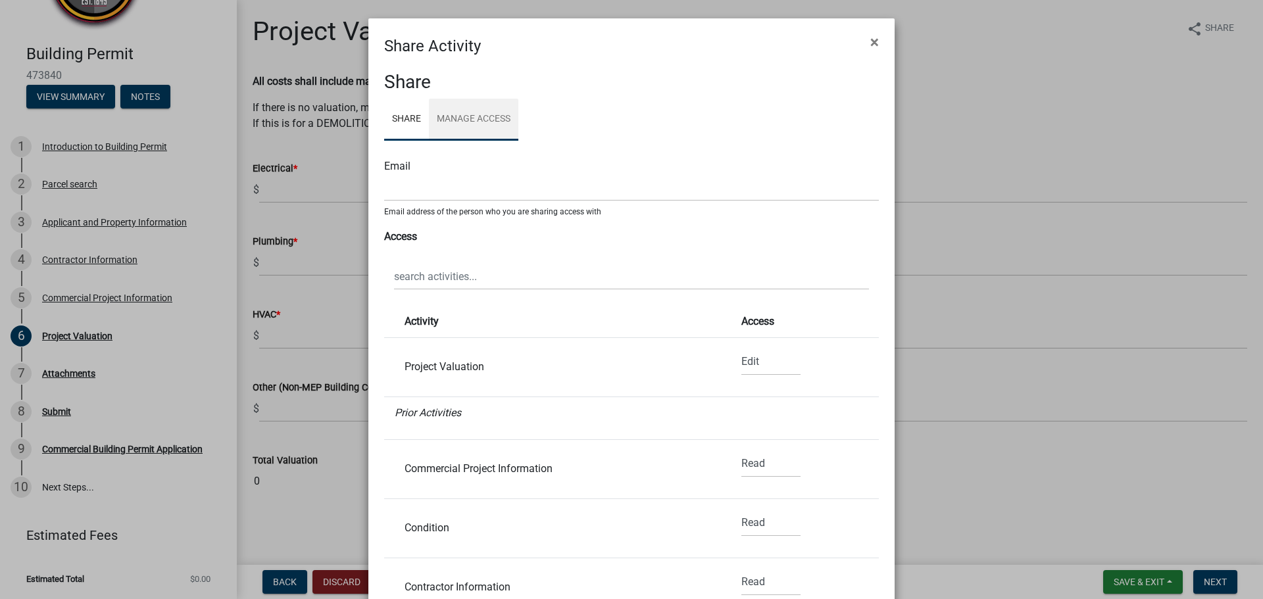
click at [489, 120] on link "Manage Access" at bounding box center [473, 120] width 89 height 42
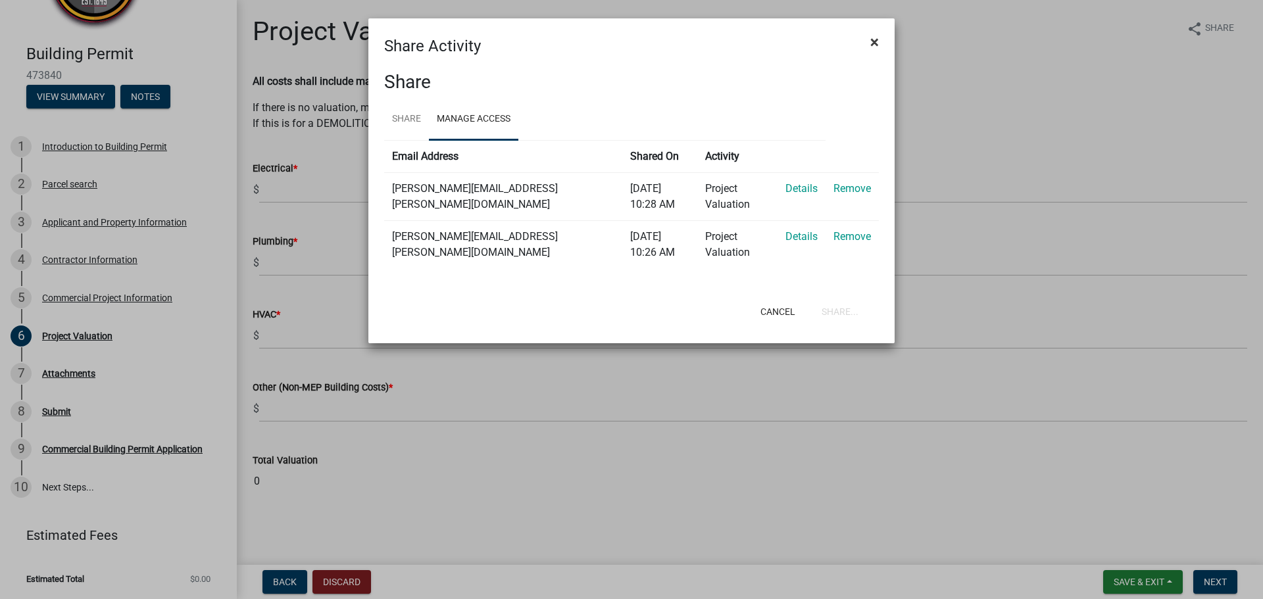
click at [881, 45] on button "×" at bounding box center [874, 42] width 30 height 37
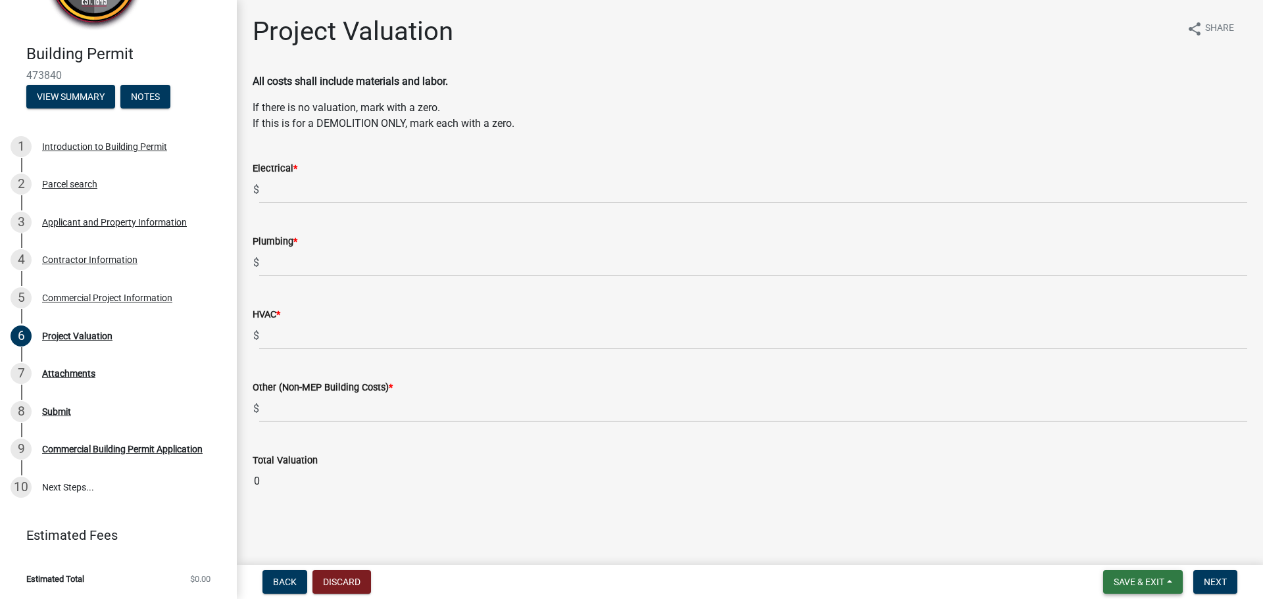
click at [1151, 578] on span "Save & Exit" at bounding box center [1138, 582] width 51 height 11
click at [1126, 514] on button "Save" at bounding box center [1129, 516] width 105 height 32
